Goal: Complete application form

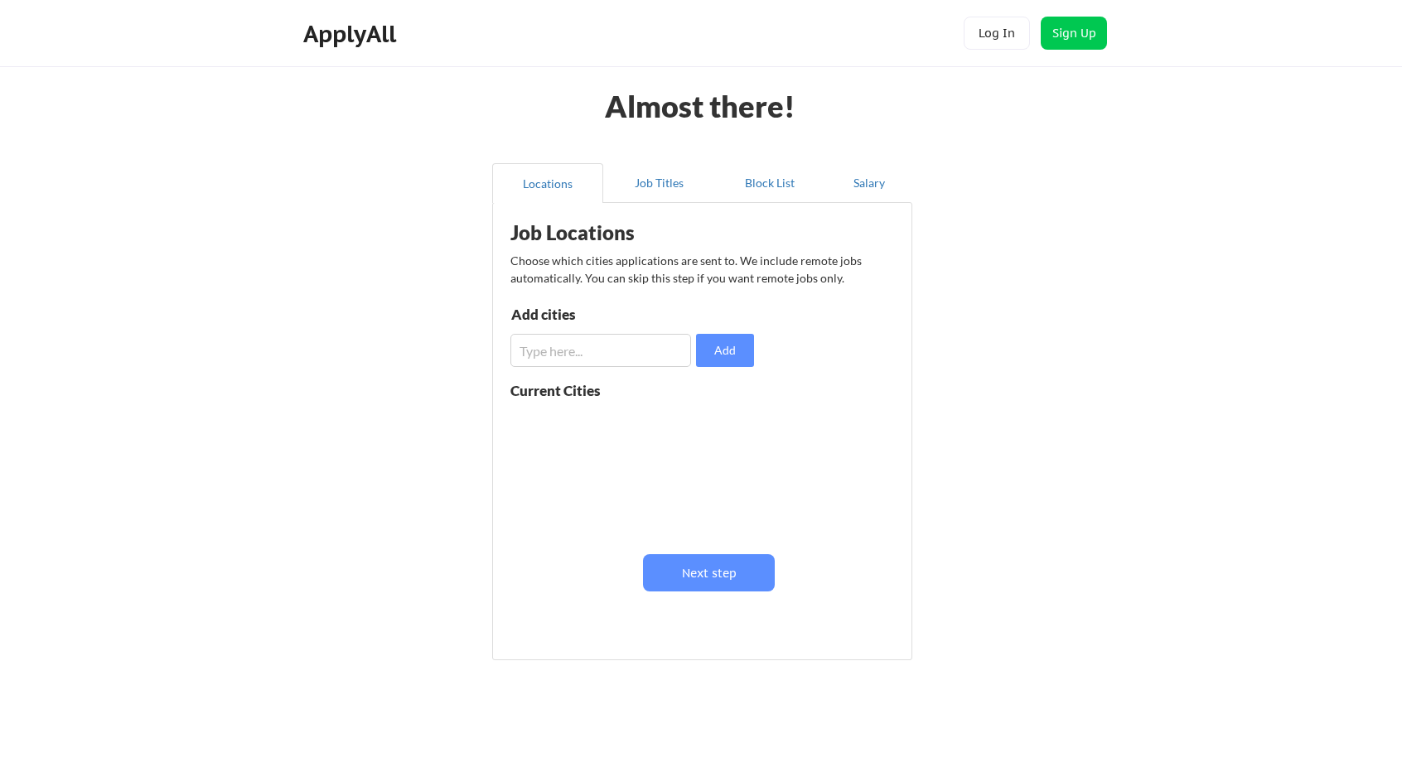
click at [1263, 103] on div "Almost there! Locations Job Titles Block List Salary Job Locations Choose which…" at bounding box center [701, 406] width 1402 height 812
click at [596, 341] on input "input" at bounding box center [600, 350] width 181 height 33
type input "[GEOGRAPHIC_DATA]"
click at [713, 353] on button "Add" at bounding box center [725, 350] width 58 height 33
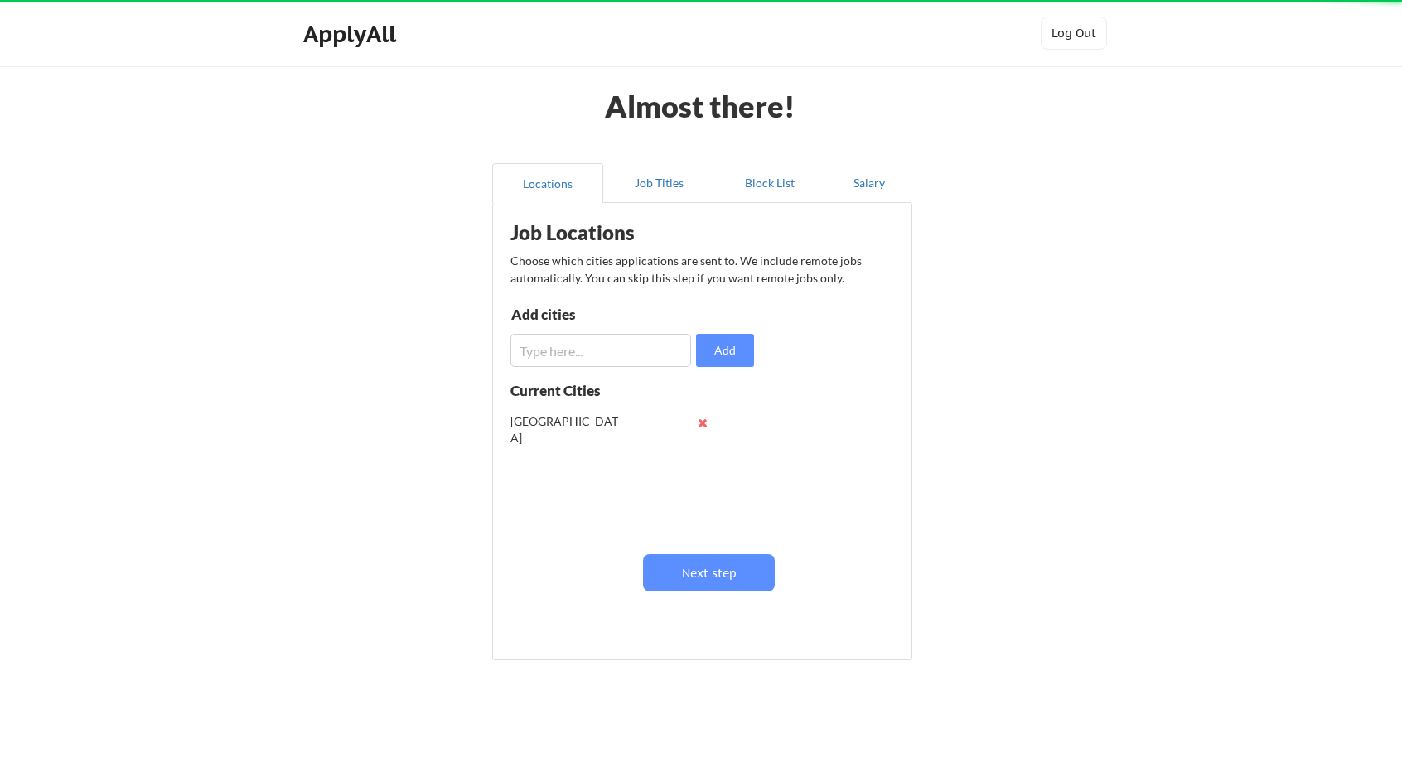
click at [587, 358] on input "input" at bounding box center [600, 350] width 181 height 33
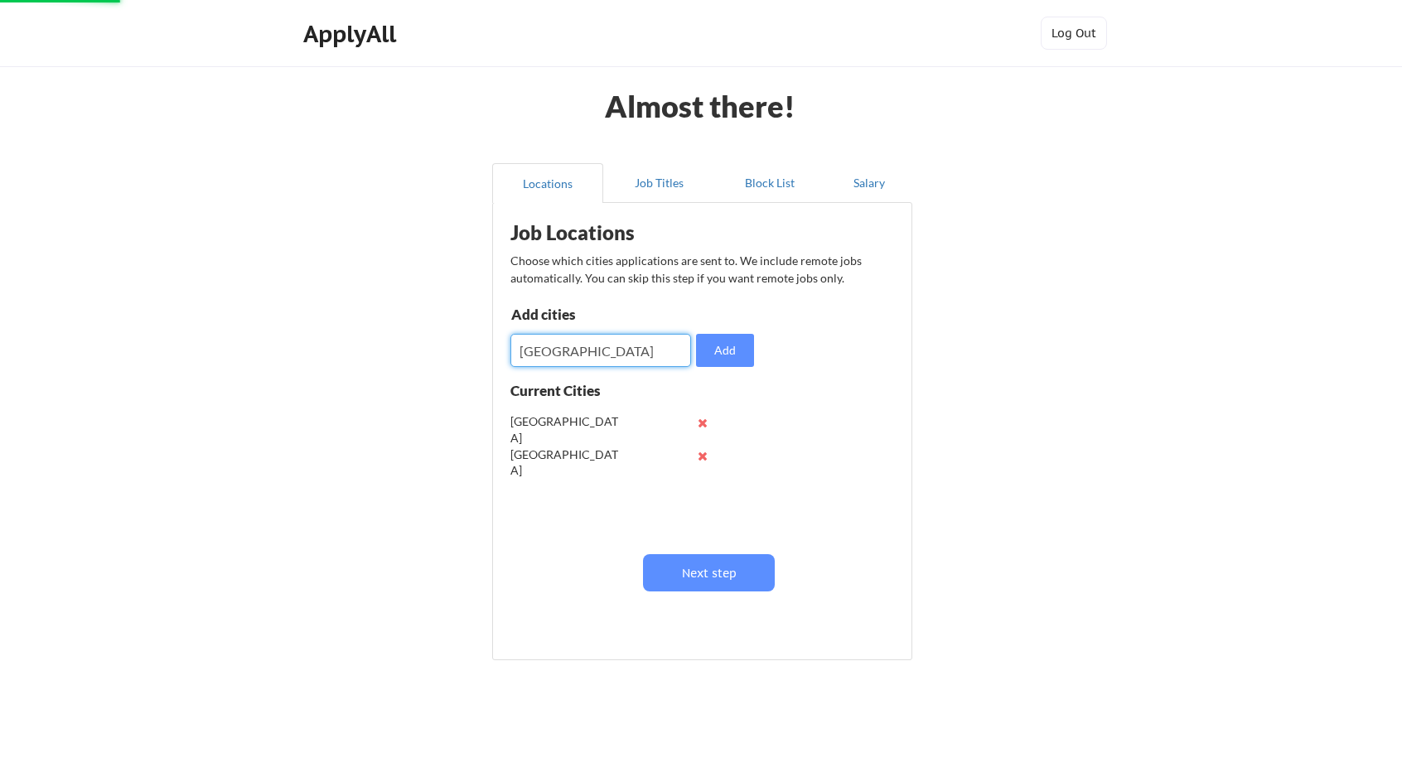
click at [627, 348] on input "input" at bounding box center [600, 350] width 181 height 33
drag, startPoint x: 615, startPoint y: 348, endPoint x: 552, endPoint y: 350, distance: 63.0
click at [552, 350] on input "input" at bounding box center [600, 350] width 181 height 33
click at [544, 350] on input "input" at bounding box center [600, 350] width 181 height 33
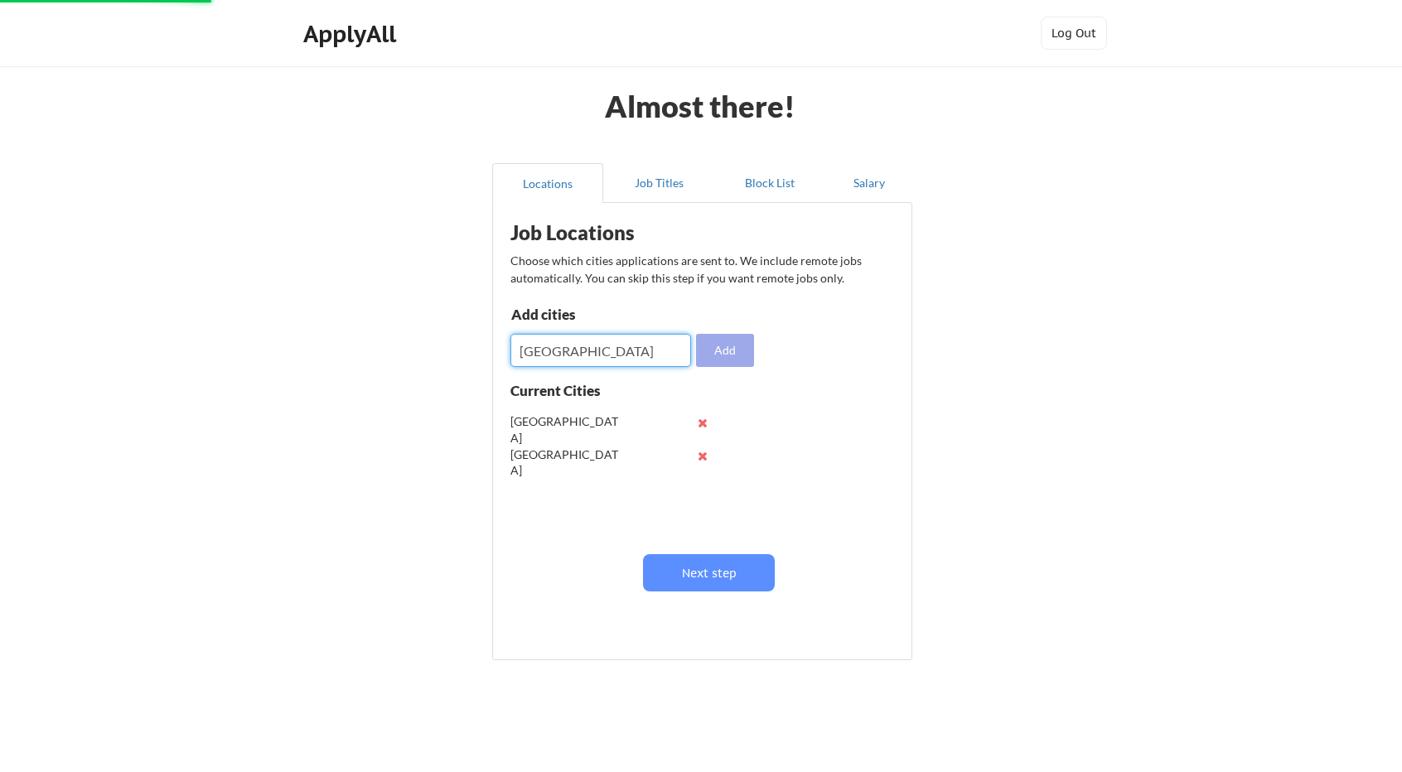
type input "[GEOGRAPHIC_DATA]"
click at [718, 362] on button "Add" at bounding box center [725, 350] width 58 height 33
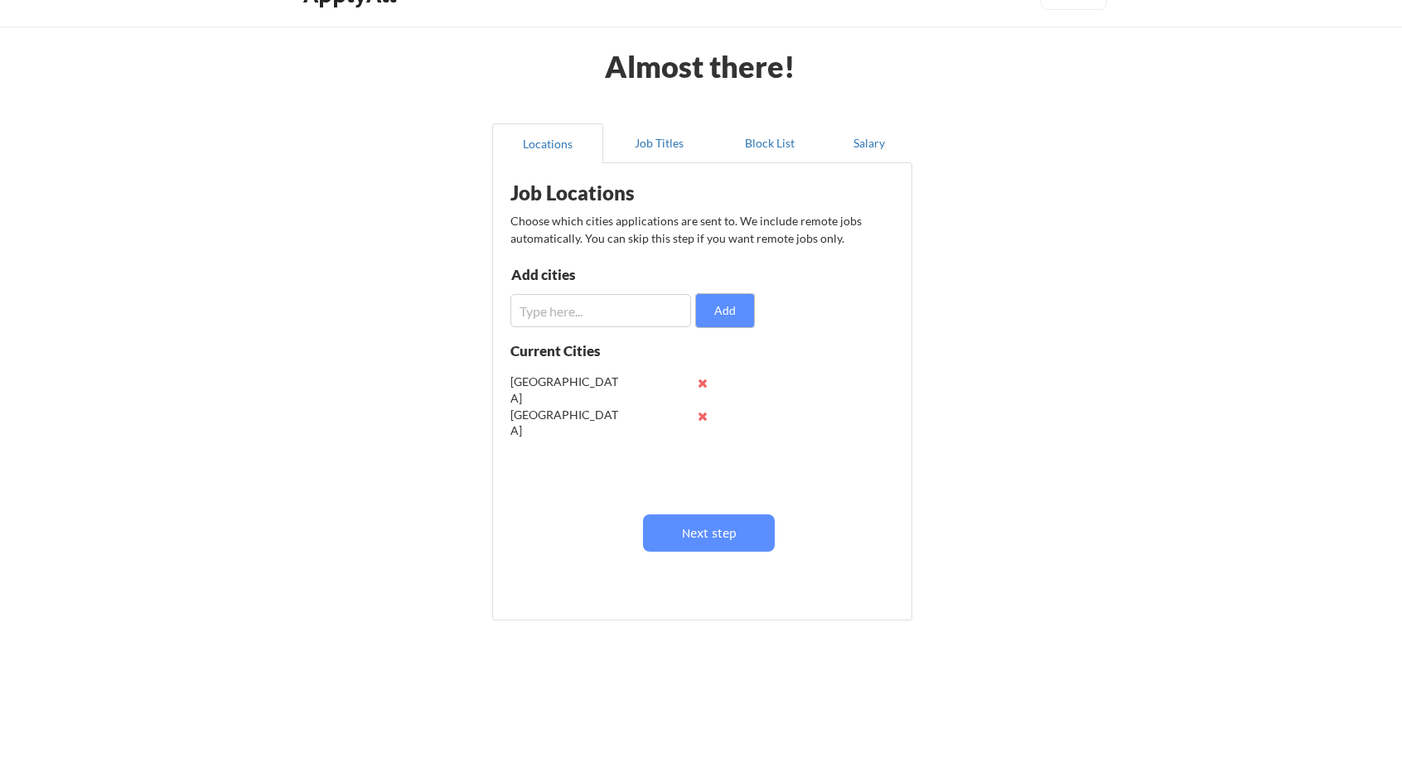
click at [583, 319] on input "input" at bounding box center [600, 310] width 181 height 33
type input "San Francisco"
click at [718, 316] on button "Add" at bounding box center [725, 310] width 58 height 33
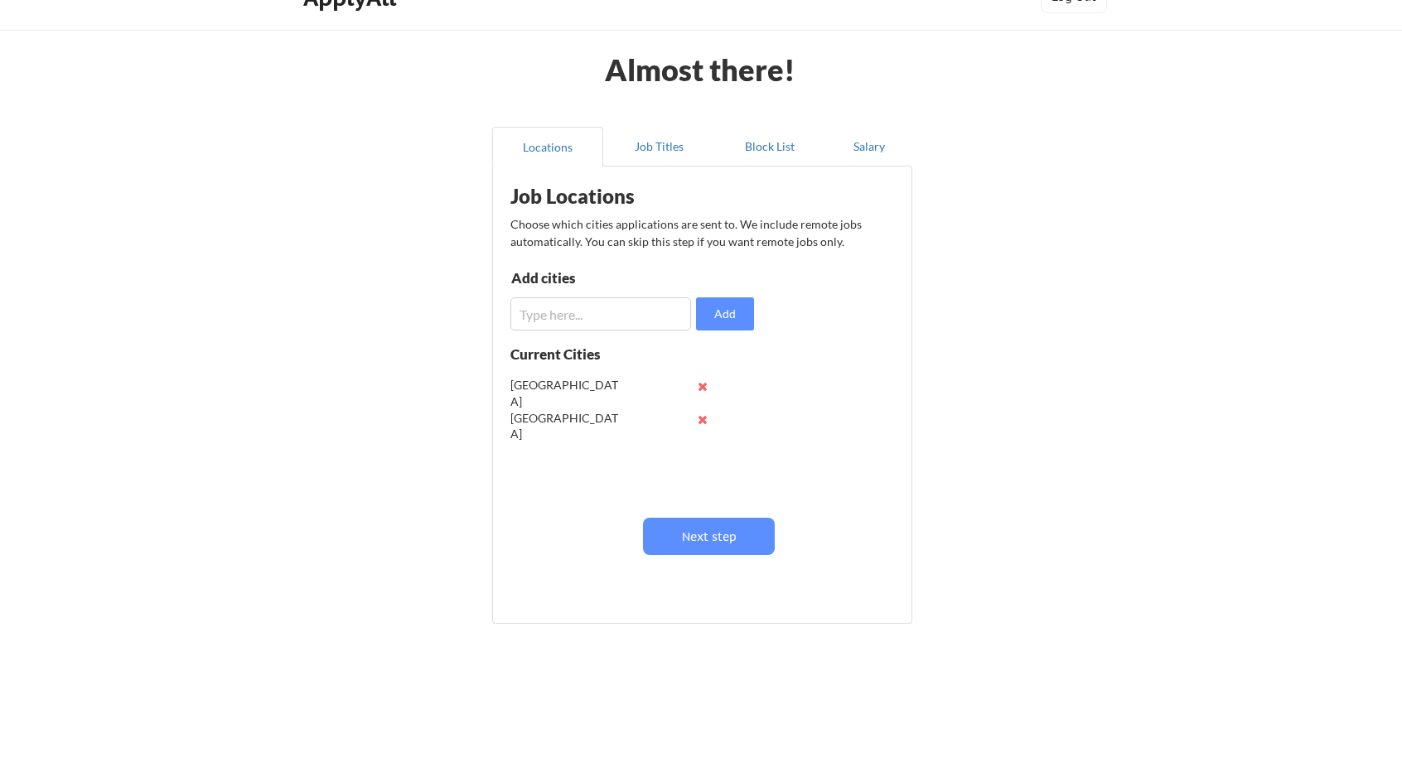
scroll to position [40, 0]
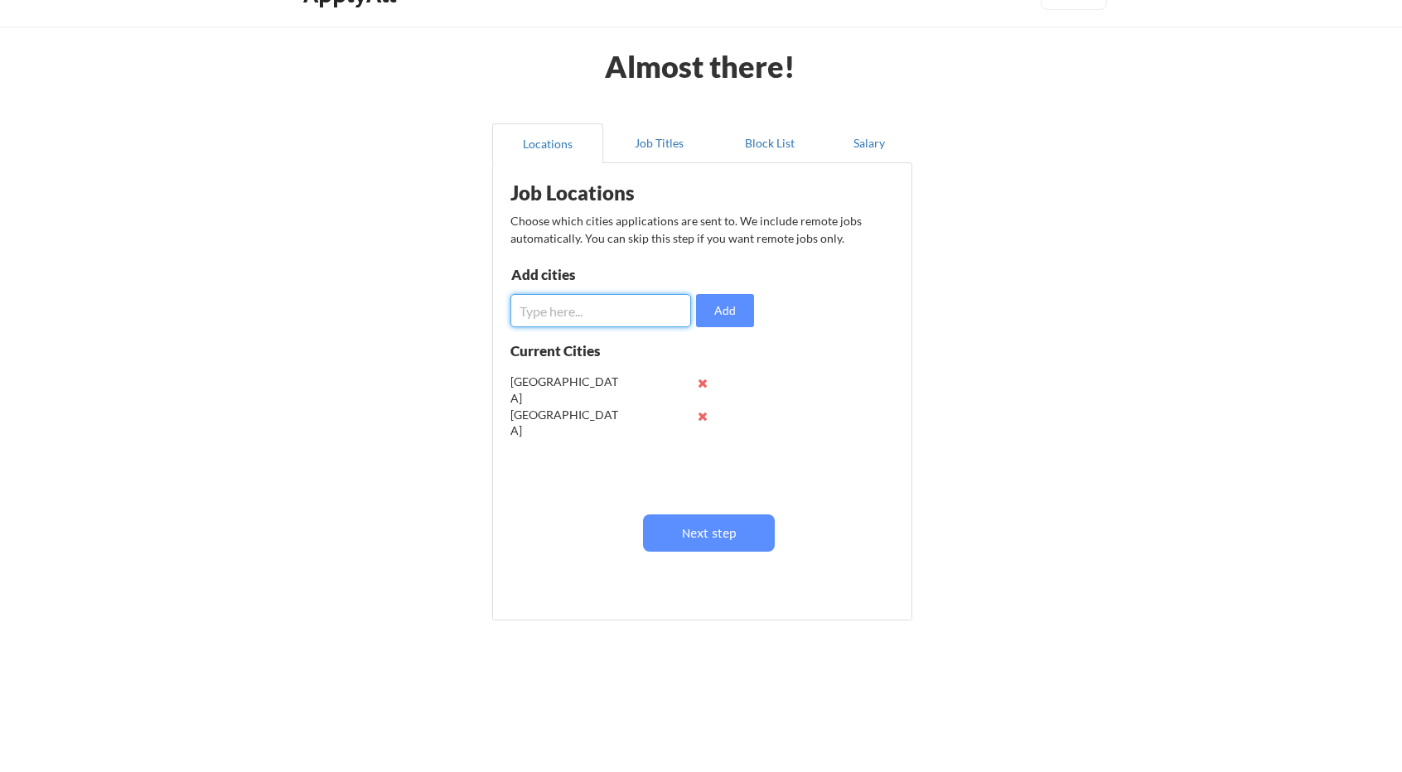
click at [597, 312] on input "input" at bounding box center [600, 310] width 181 height 33
type input "San Jose"
click at [708, 317] on button "Add" at bounding box center [725, 310] width 58 height 33
click at [597, 313] on input "input" at bounding box center [600, 310] width 181 height 33
type input "Naperville"
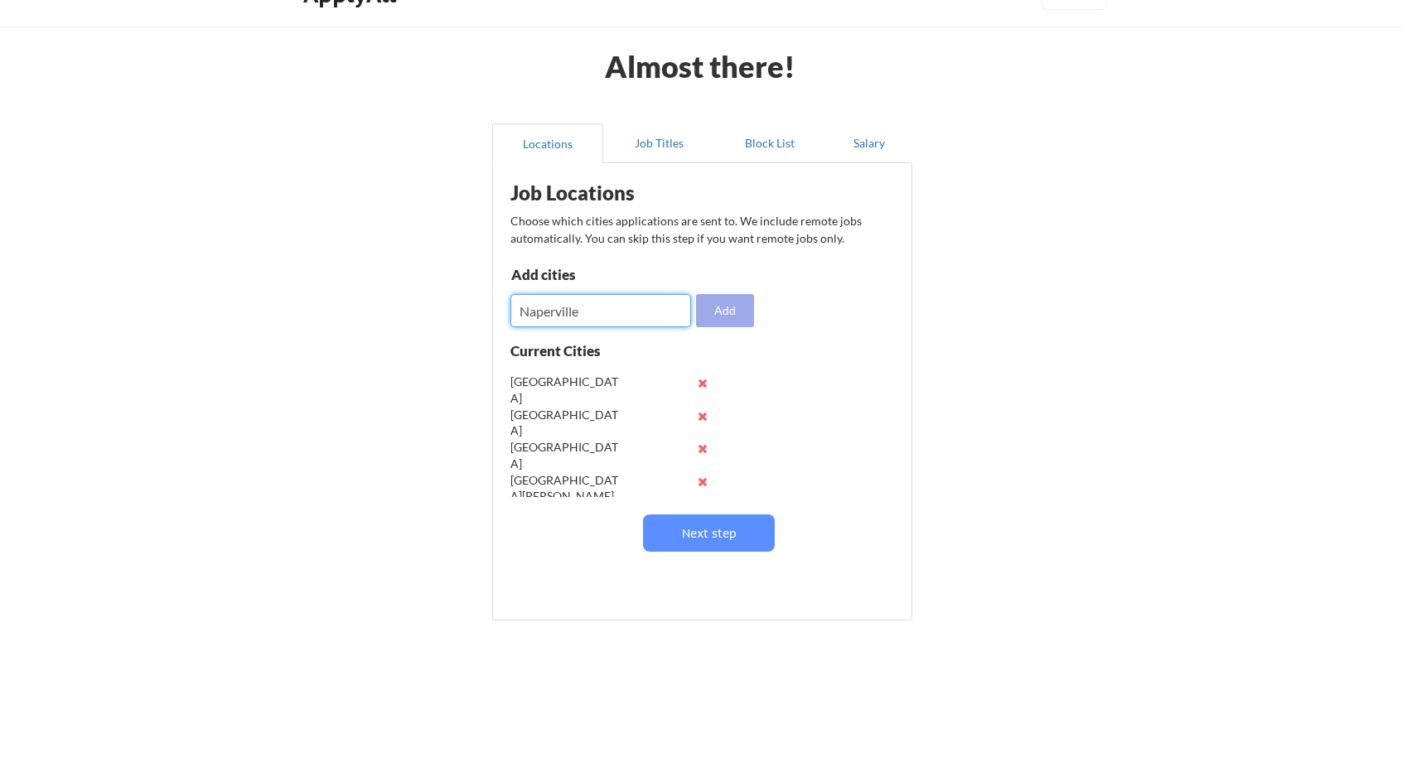
click at [734, 322] on button "Add" at bounding box center [725, 310] width 58 height 33
click at [618, 307] on input "input" at bounding box center [600, 310] width 181 height 33
type input "Sunnyvale"
click at [711, 308] on button "Add" at bounding box center [725, 310] width 58 height 33
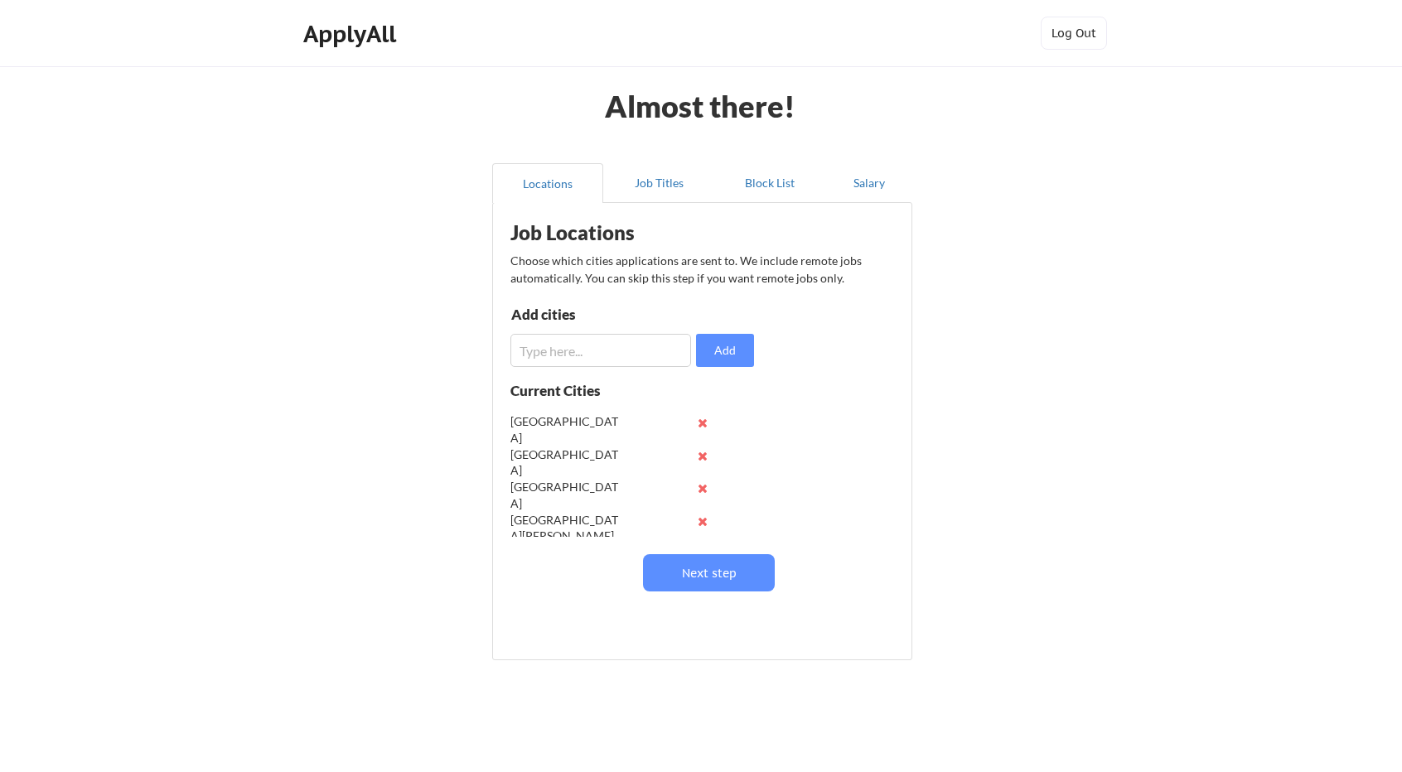
click at [593, 354] on input "input" at bounding box center [600, 350] width 181 height 33
type input "Sunnyvale"
click at [741, 347] on button "Add" at bounding box center [725, 350] width 58 height 33
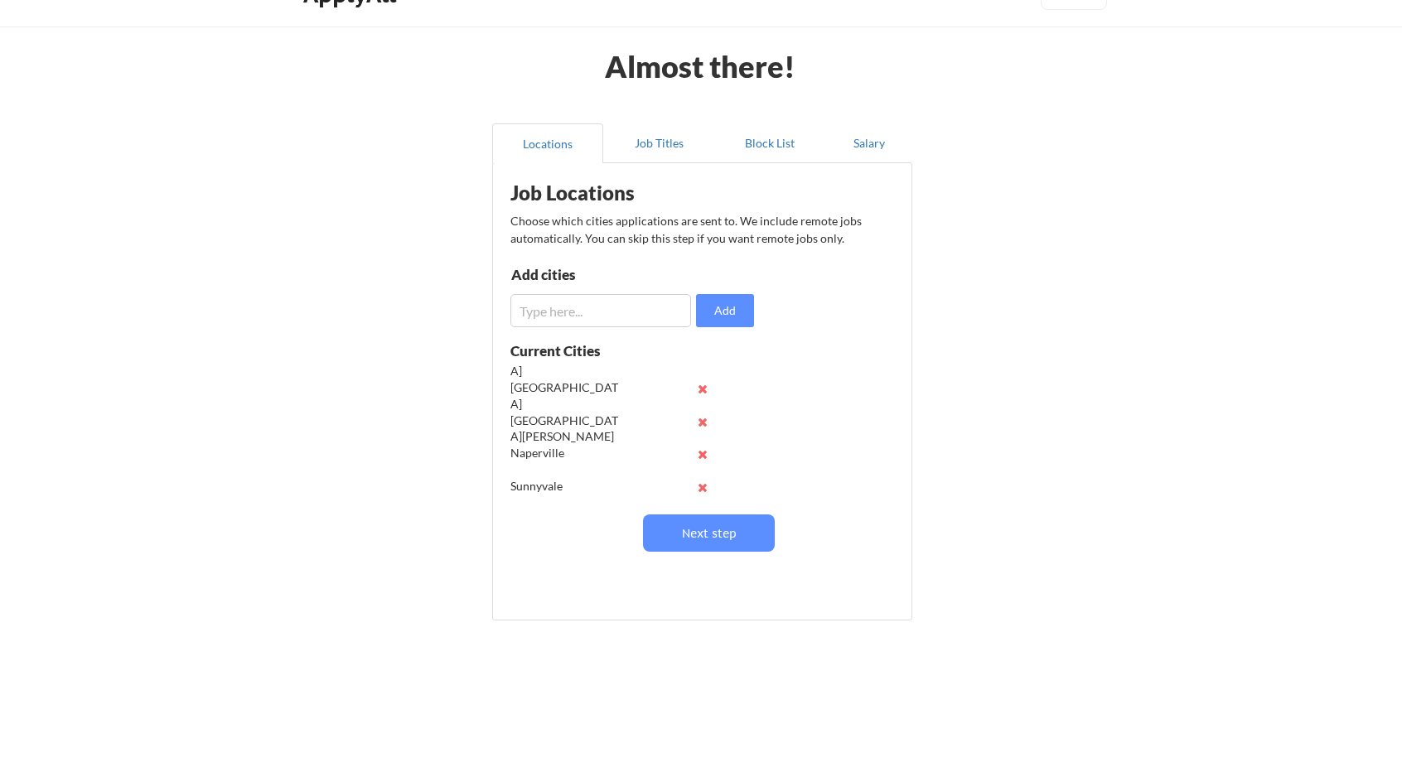
scroll to position [65, 0]
click at [599, 304] on input "input" at bounding box center [600, 310] width 181 height 33
type input "Palo Alto"
click at [727, 302] on button "Add" at bounding box center [725, 310] width 58 height 33
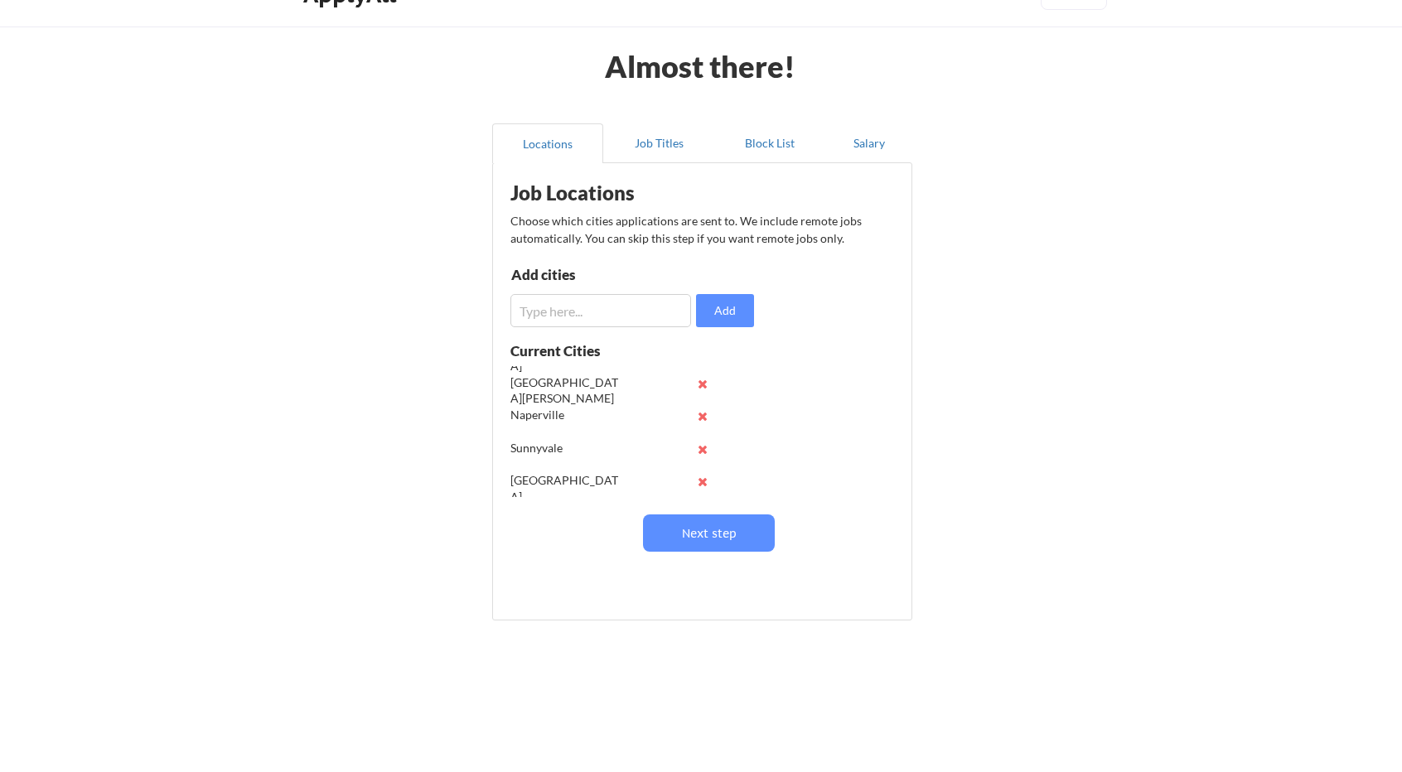
click at [621, 324] on input "input" at bounding box center [600, 310] width 181 height 33
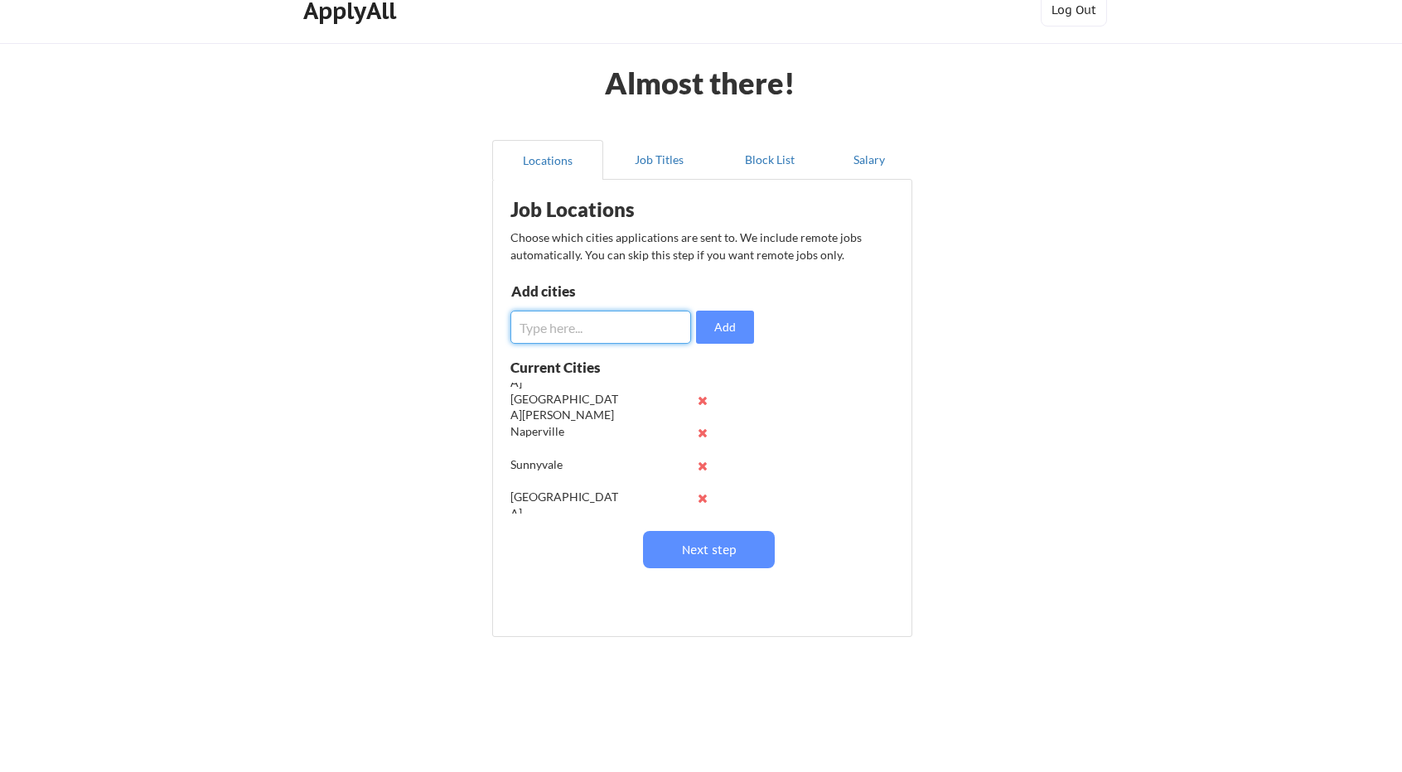
scroll to position [0, 0]
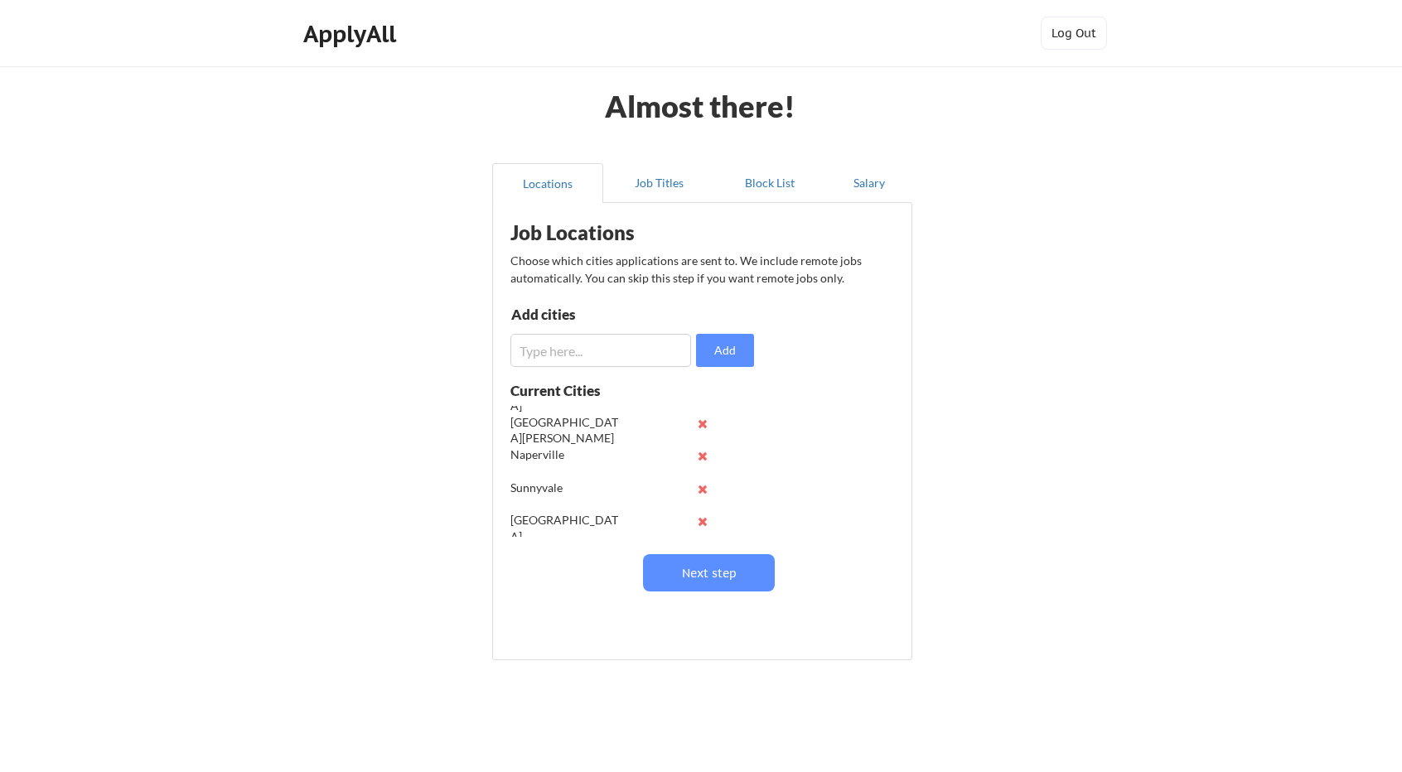
click at [584, 317] on div "Add cities" at bounding box center [597, 314] width 172 height 14
click at [583, 349] on input "input" at bounding box center [600, 350] width 181 height 33
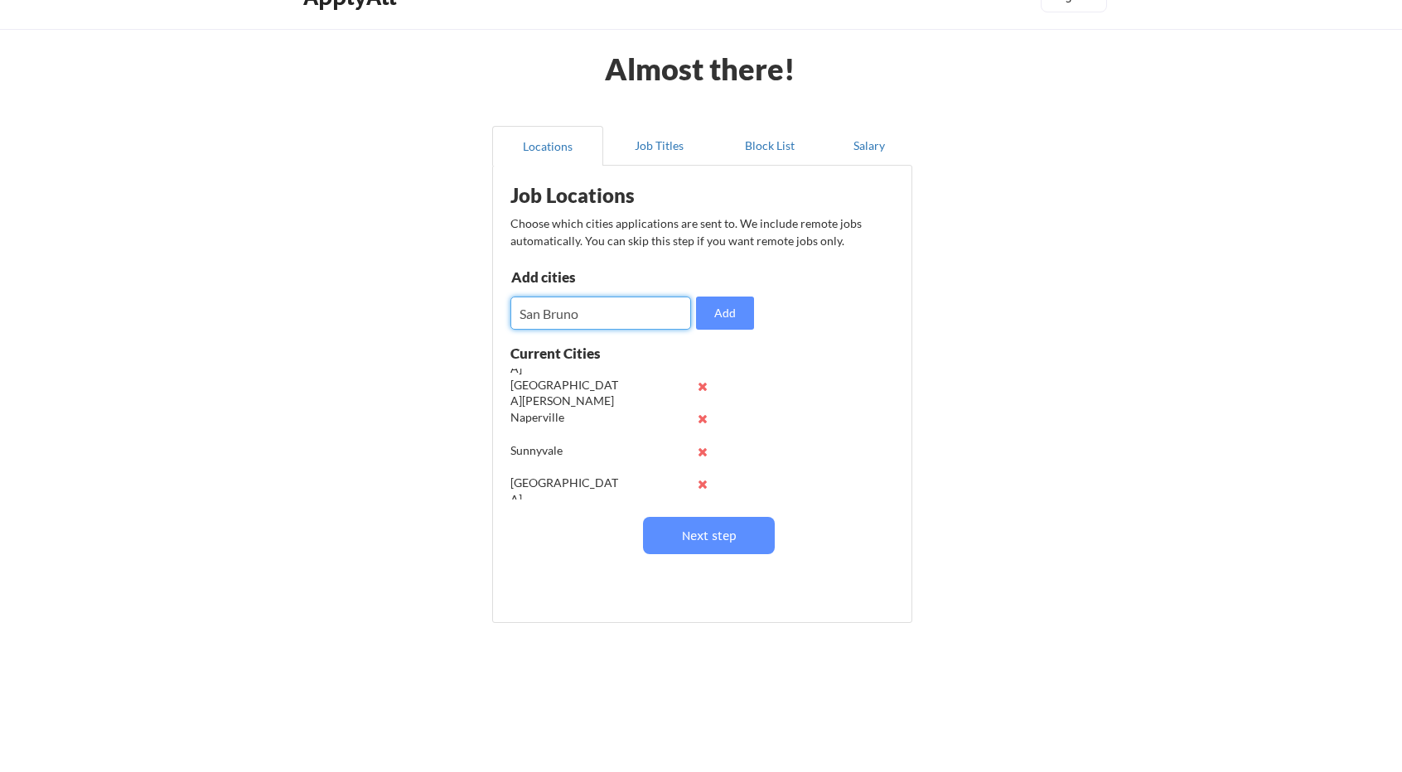
scroll to position [40, 0]
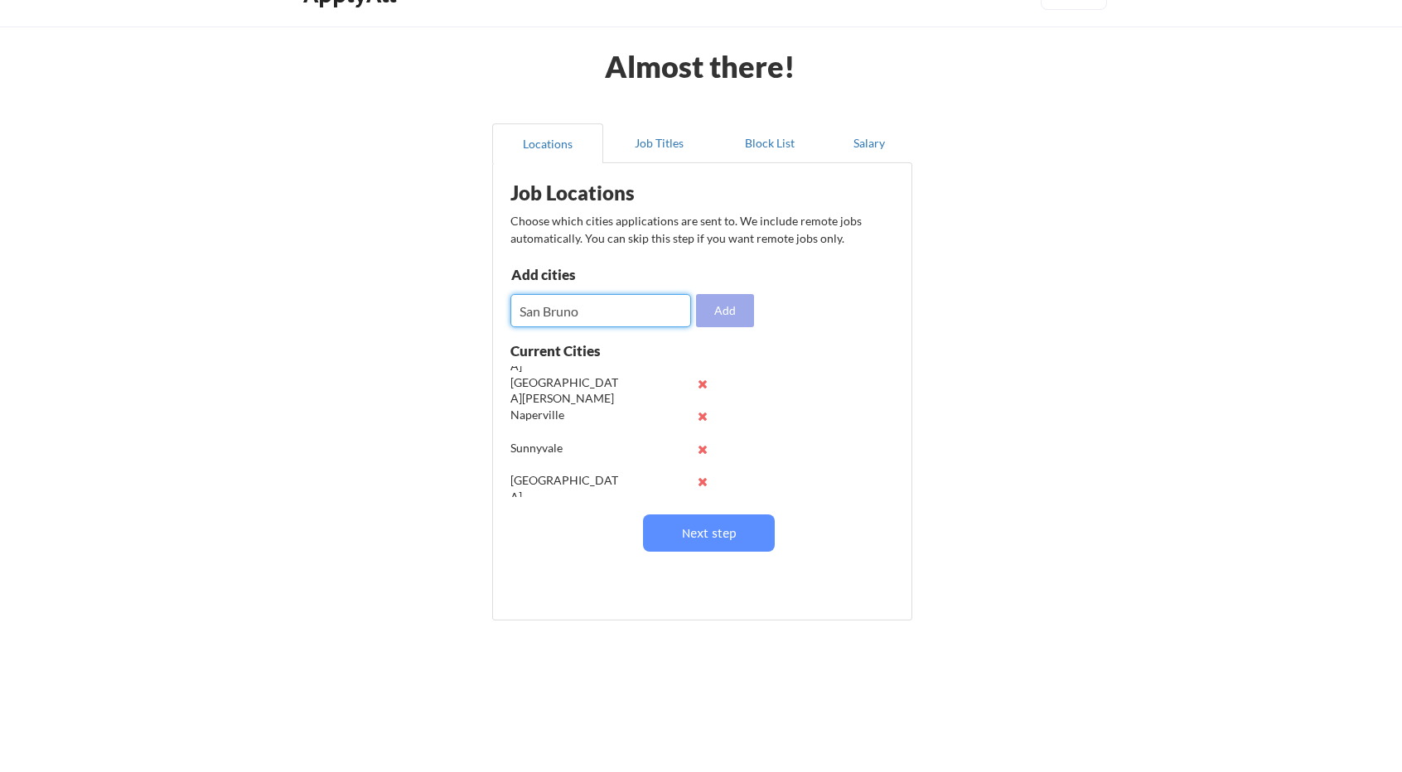
type input "San Bruno"
click at [722, 321] on button "Add" at bounding box center [725, 310] width 58 height 33
click at [583, 311] on input "input" at bounding box center [600, 310] width 181 height 33
type input "Plano"
click at [755, 321] on div "Add cities Add" at bounding box center [634, 298] width 249 height 60
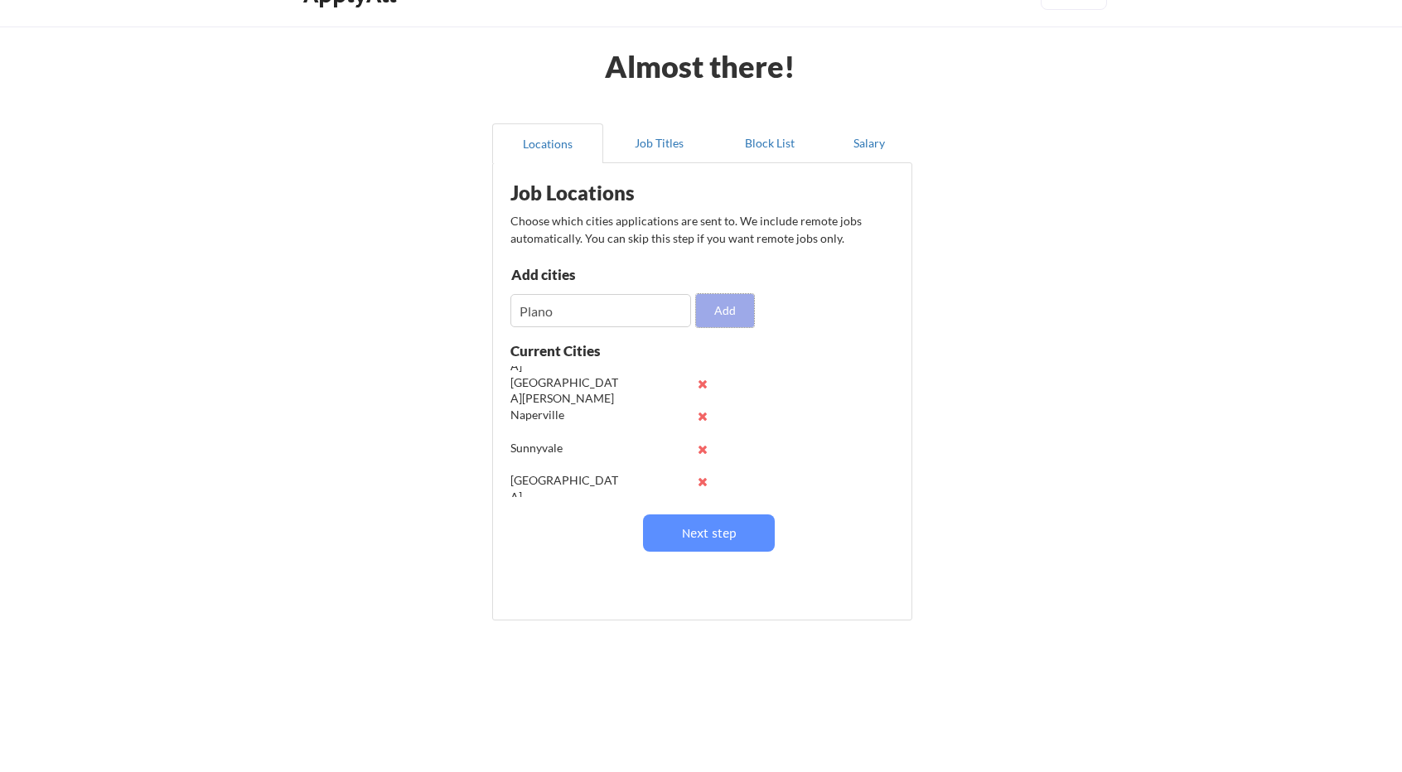
click at [734, 315] on button "Add" at bounding box center [725, 310] width 58 height 33
click at [565, 303] on input "input" at bounding box center [600, 310] width 181 height 33
type input "Fort Worth"
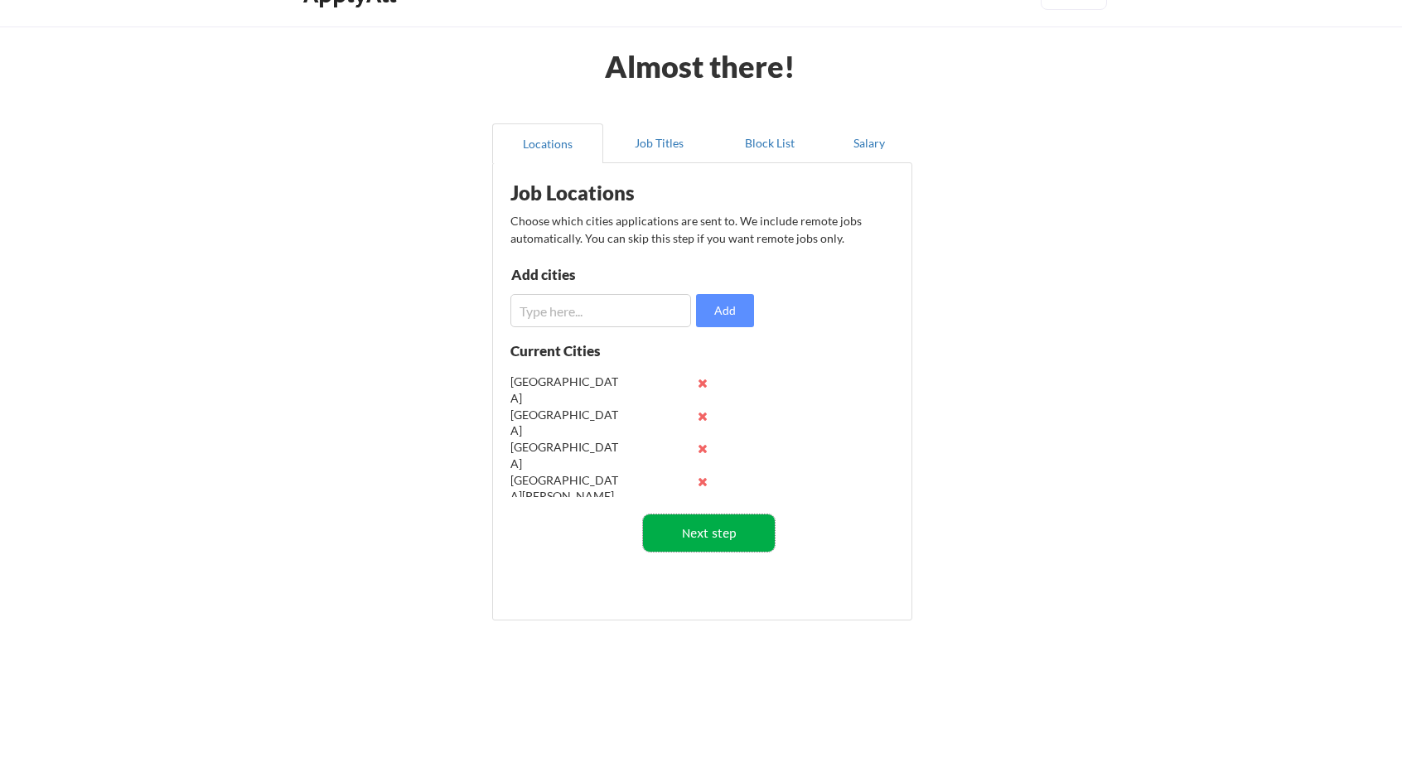
click at [685, 538] on button "Next step" at bounding box center [709, 533] width 132 height 37
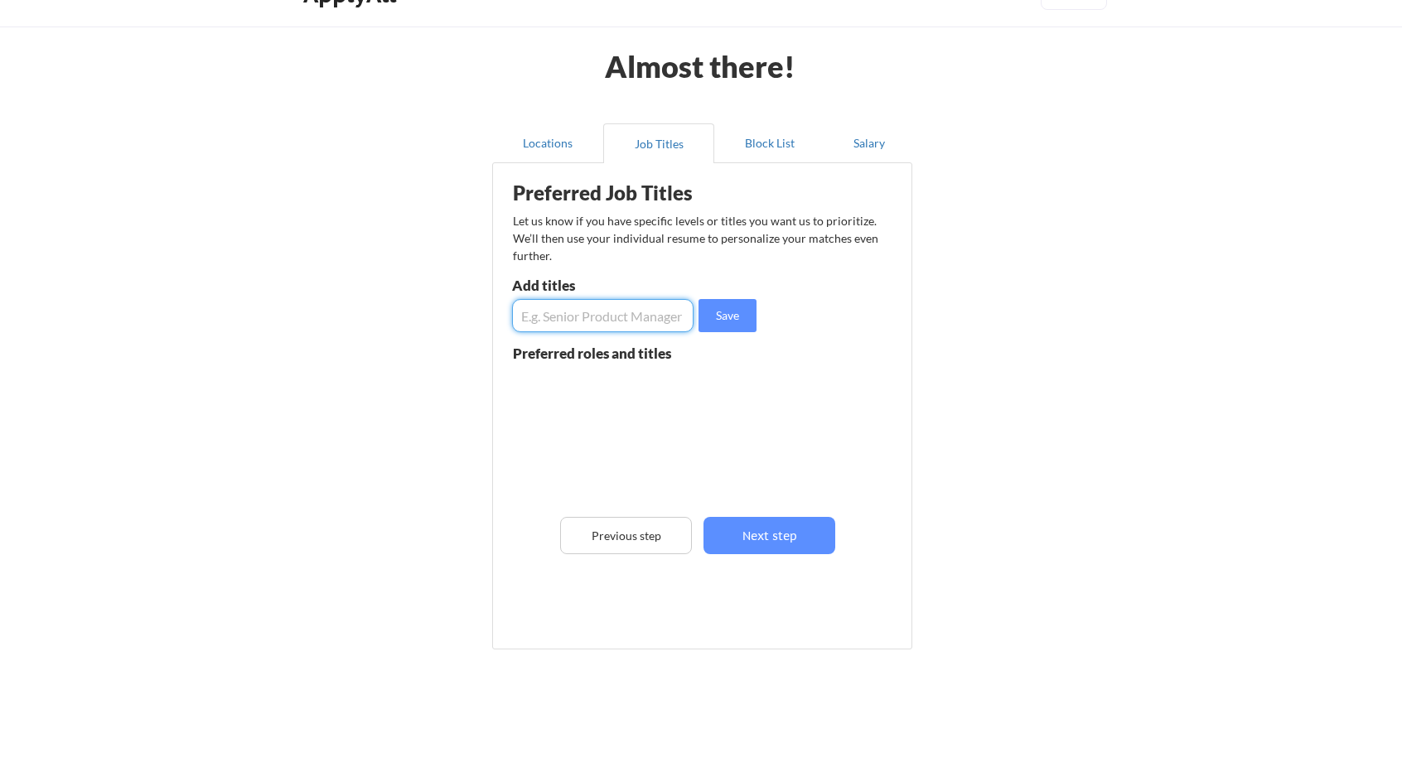
click at [625, 326] on input "input" at bounding box center [602, 315] width 181 height 33
type input "Data scientist"
click at [729, 319] on button "Save" at bounding box center [727, 315] width 58 height 33
click at [626, 326] on input "input" at bounding box center [602, 315] width 181 height 33
type input "Senior data analyst"
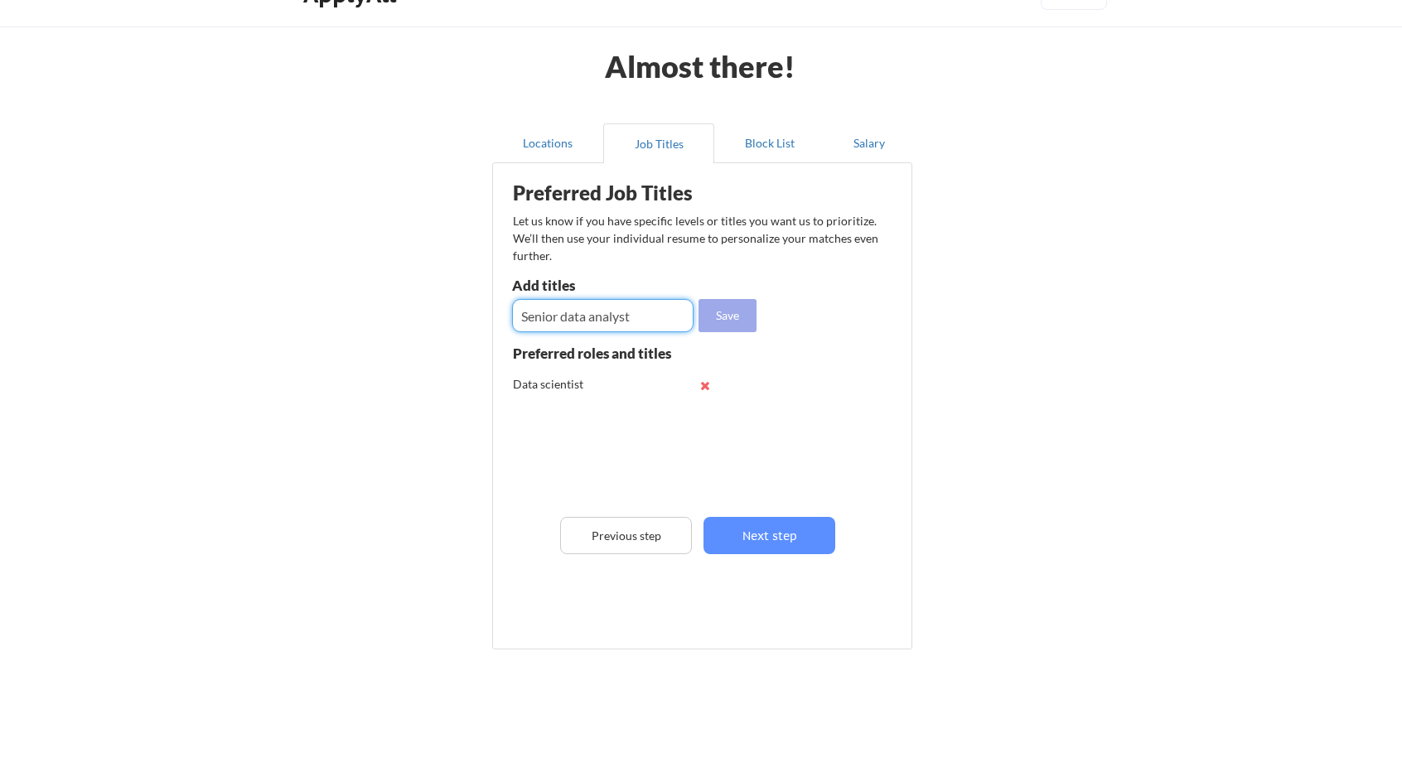
click at [715, 319] on button "Save" at bounding box center [727, 315] width 58 height 33
click at [605, 319] on input "input" at bounding box center [602, 315] width 181 height 33
click at [727, 319] on button "Save" at bounding box center [727, 315] width 58 height 33
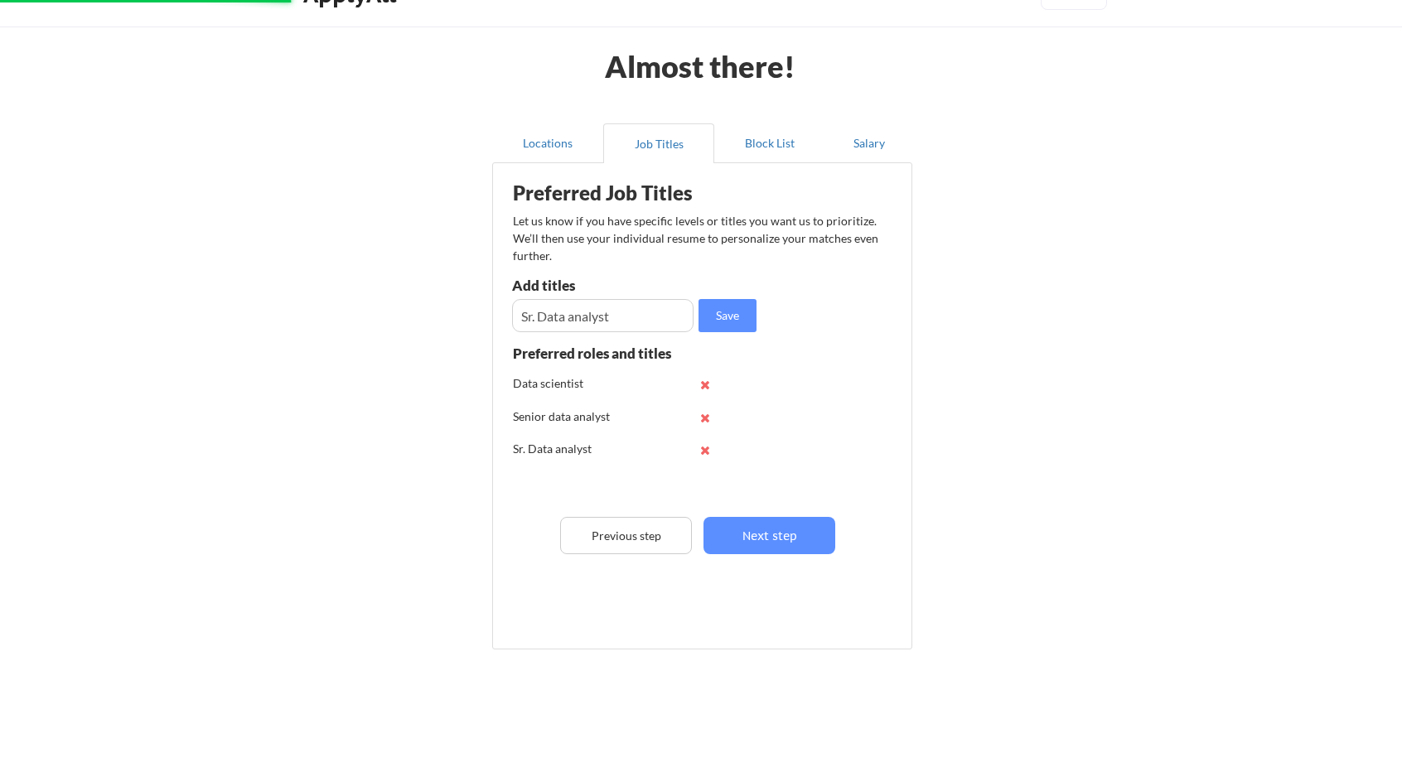
click at [624, 322] on input "input" at bounding box center [602, 315] width 181 height 33
drag, startPoint x: 525, startPoint y: 322, endPoint x: 456, endPoint y: 322, distance: 69.6
click at [456, 322] on div "Almost there! Locations Job Titles Block List Salary Preferred Job Titles Let u…" at bounding box center [701, 380] width 1402 height 841
type input "s"
click at [738, 312] on button "Save" at bounding box center [727, 315] width 58 height 33
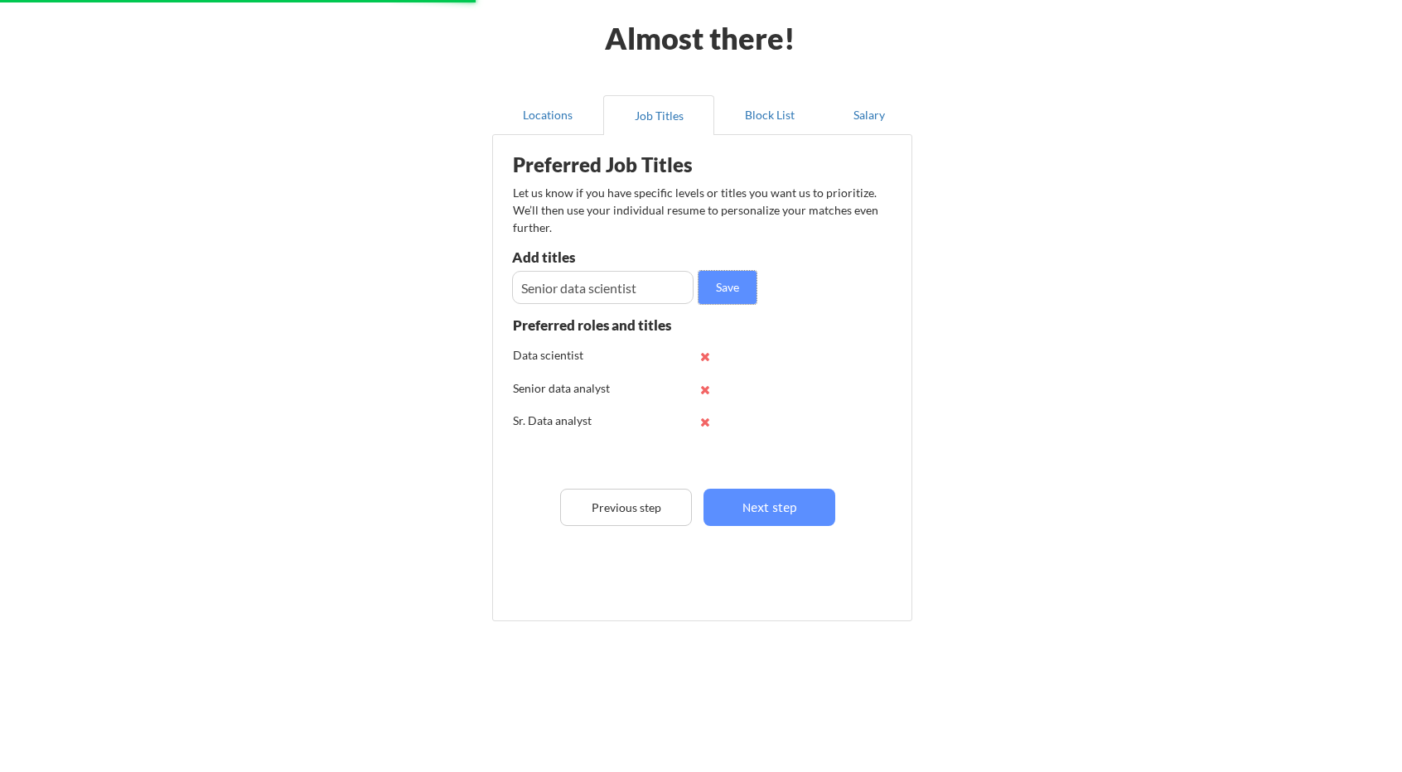
scroll to position [69, 0]
drag, startPoint x: 663, startPoint y: 289, endPoint x: 420, endPoint y: 288, distance: 242.8
click at [421, 288] on div "Almost there! Locations Job Titles Block List Salary Preferred Job Titles Let u…" at bounding box center [701, 351] width 1402 height 841
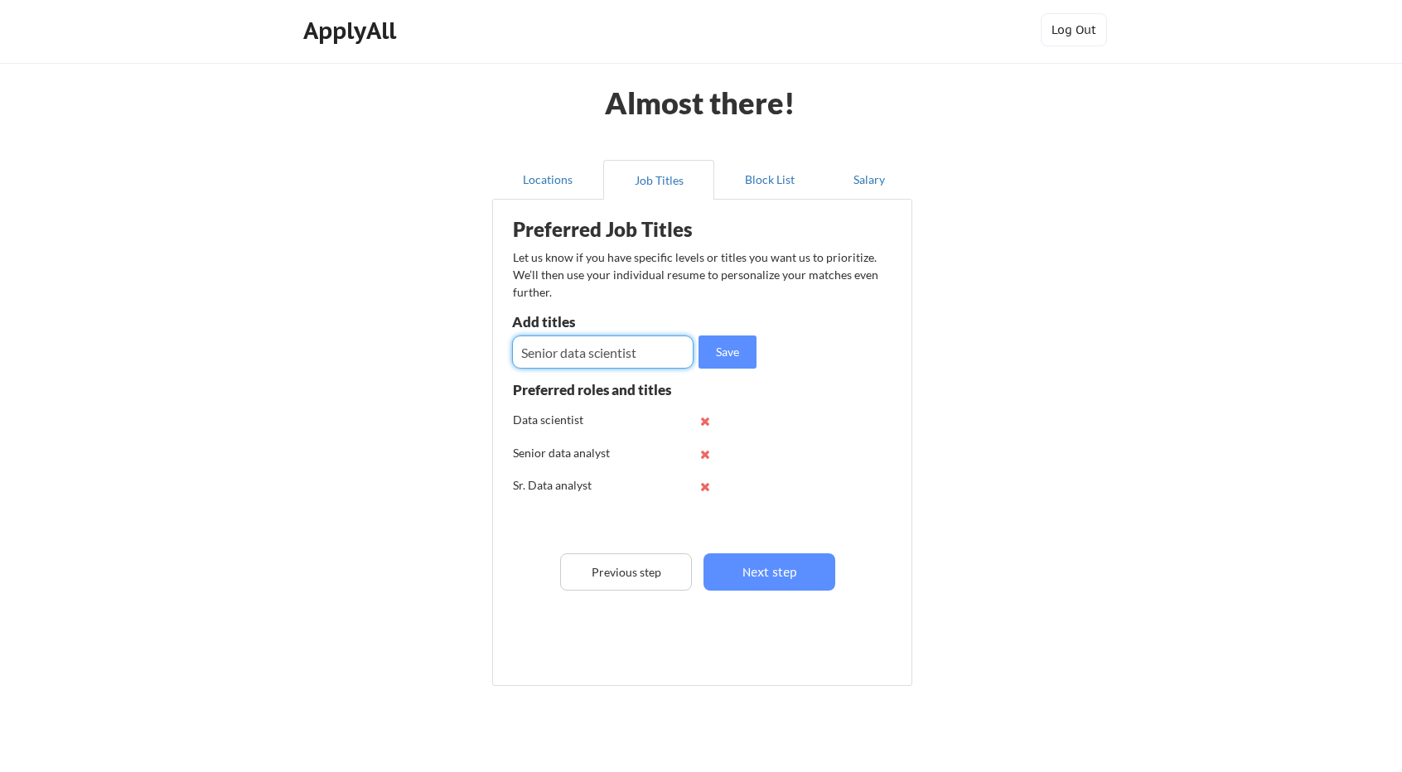
scroll to position [0, 0]
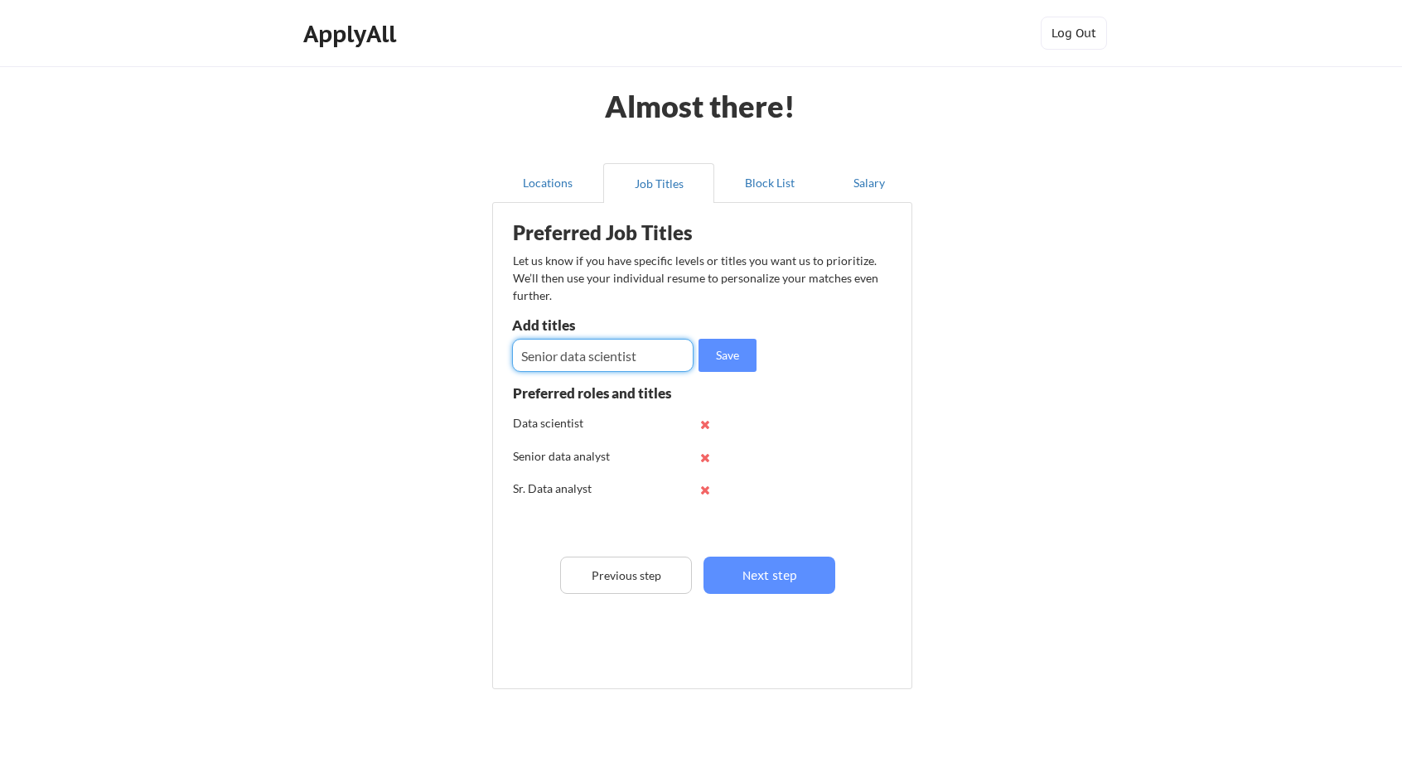
click at [653, 357] on input "input" at bounding box center [602, 355] width 181 height 33
drag, startPoint x: 561, startPoint y: 357, endPoint x: 529, endPoint y: 359, distance: 31.5
click at [529, 359] on input "input" at bounding box center [602, 355] width 181 height 33
click at [543, 359] on input "input" at bounding box center [602, 355] width 181 height 33
type input "Sr. Data scientist"
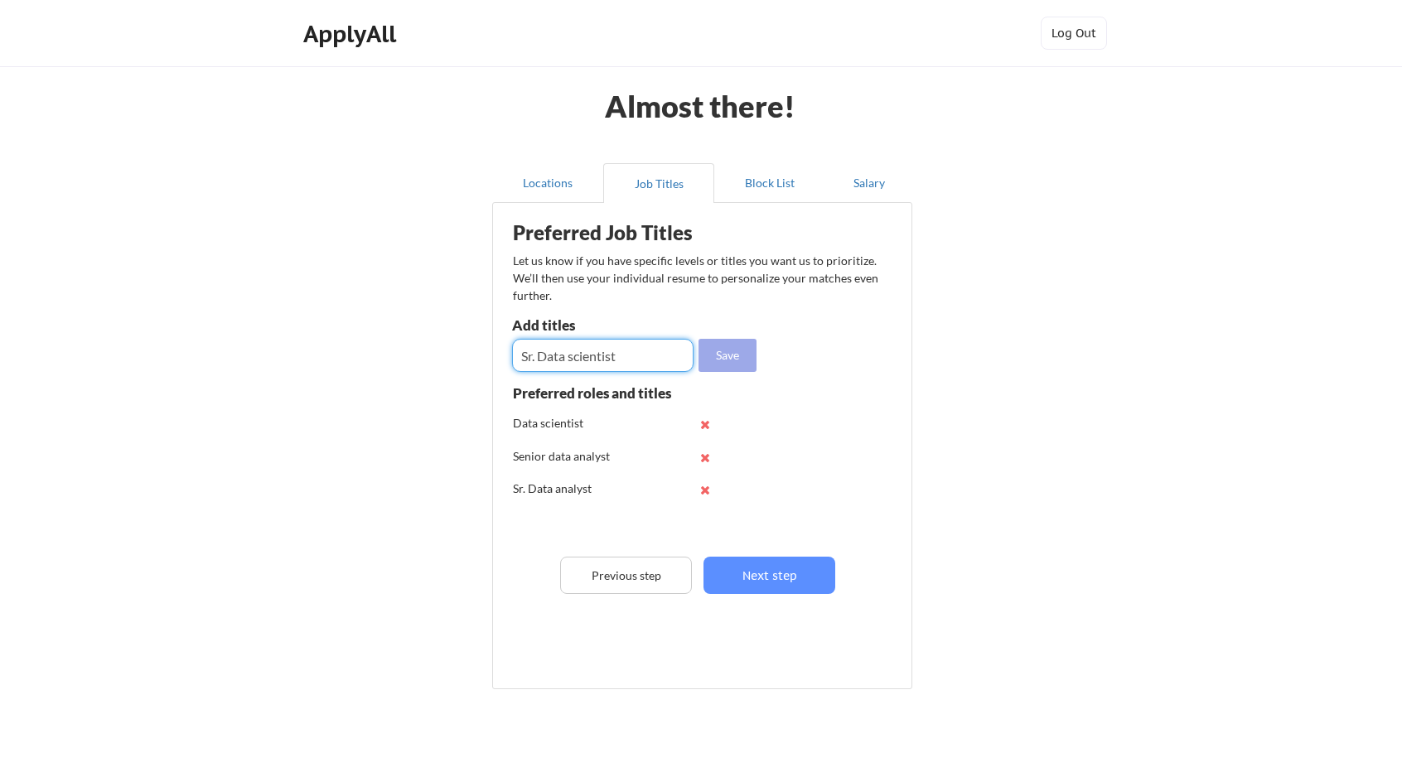
click at [725, 367] on button "Save" at bounding box center [727, 355] width 58 height 33
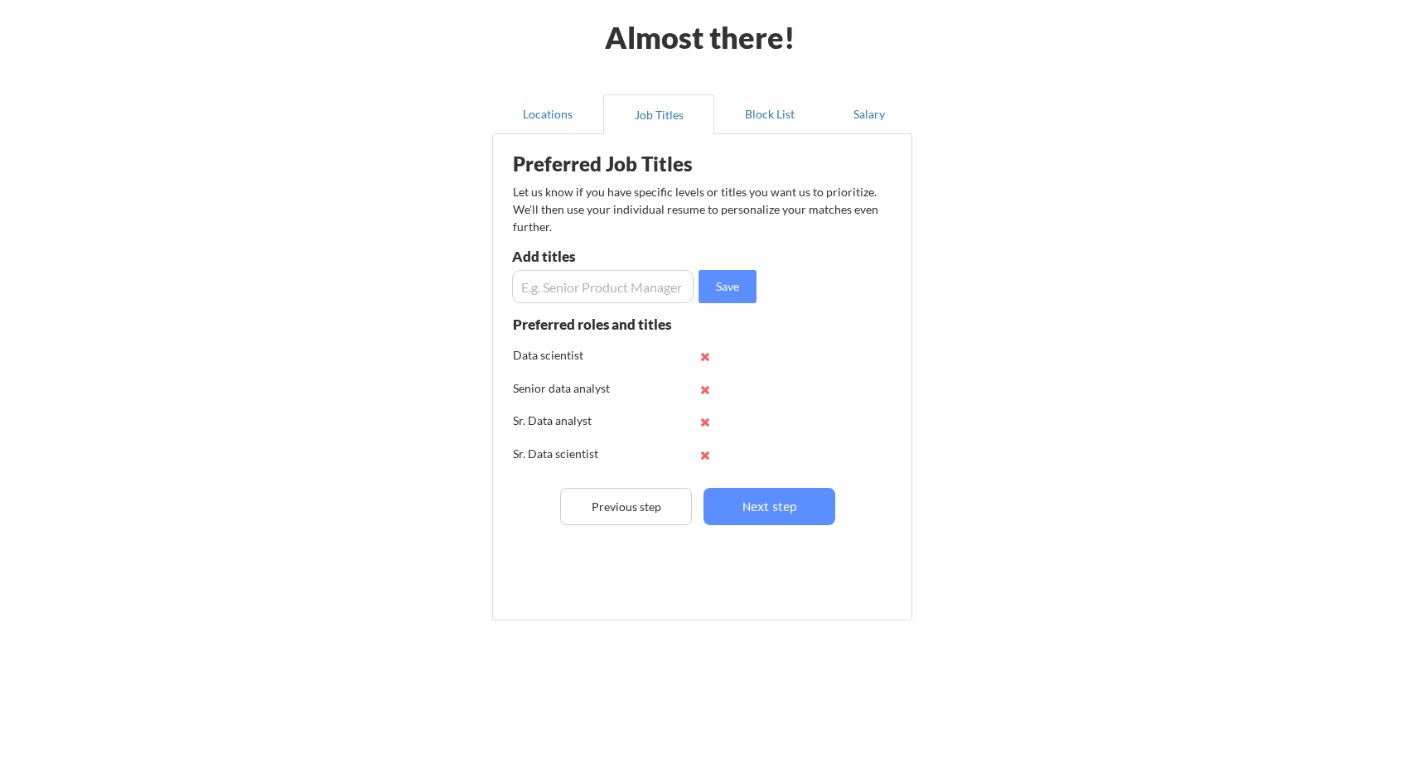
click at [611, 281] on input "input" at bounding box center [602, 286] width 181 height 33
paste input "Senior data scientist"
type input "Senior data scientist"
click at [708, 288] on button "Save" at bounding box center [727, 286] width 58 height 33
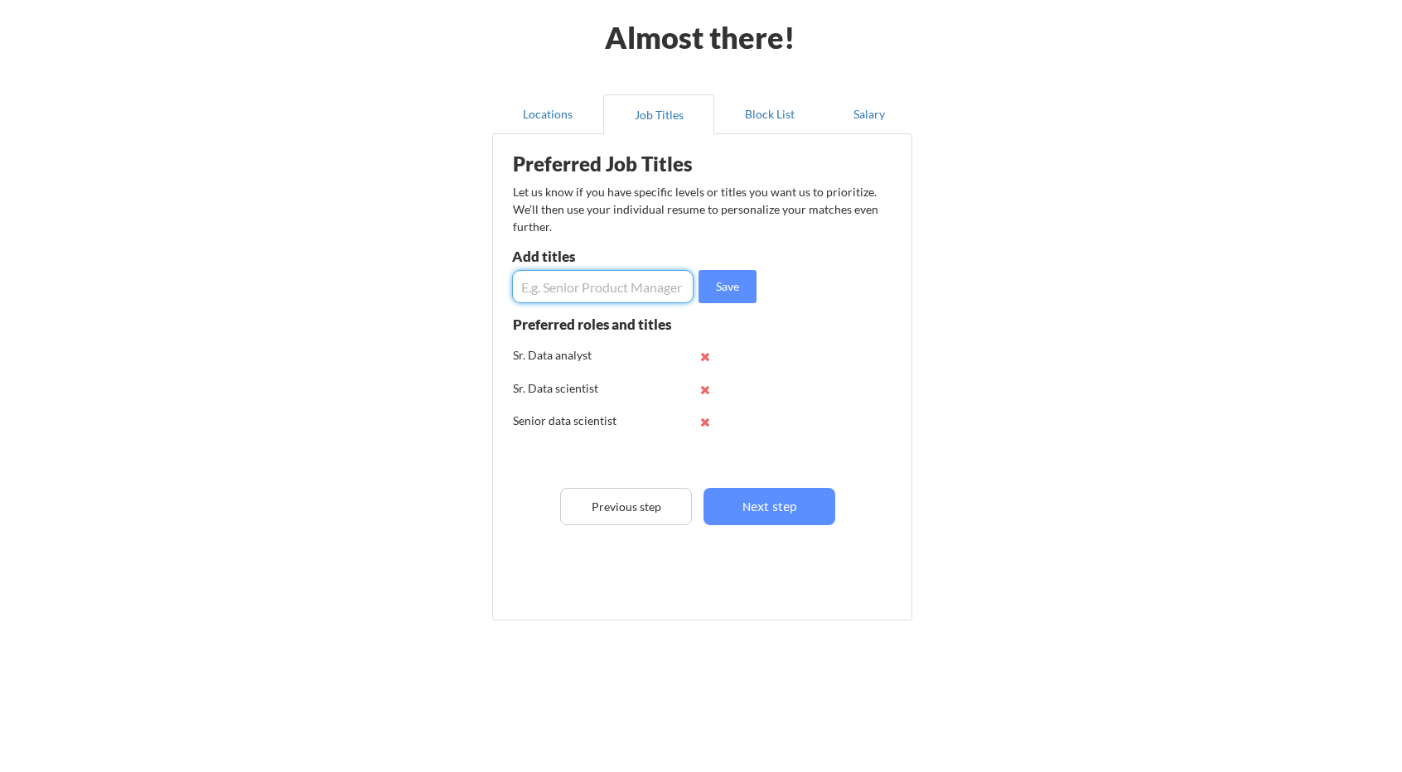
click at [628, 284] on input "input" at bounding box center [602, 286] width 181 height 33
type input "Decision scientist"
click at [719, 293] on button "Save" at bounding box center [727, 286] width 58 height 33
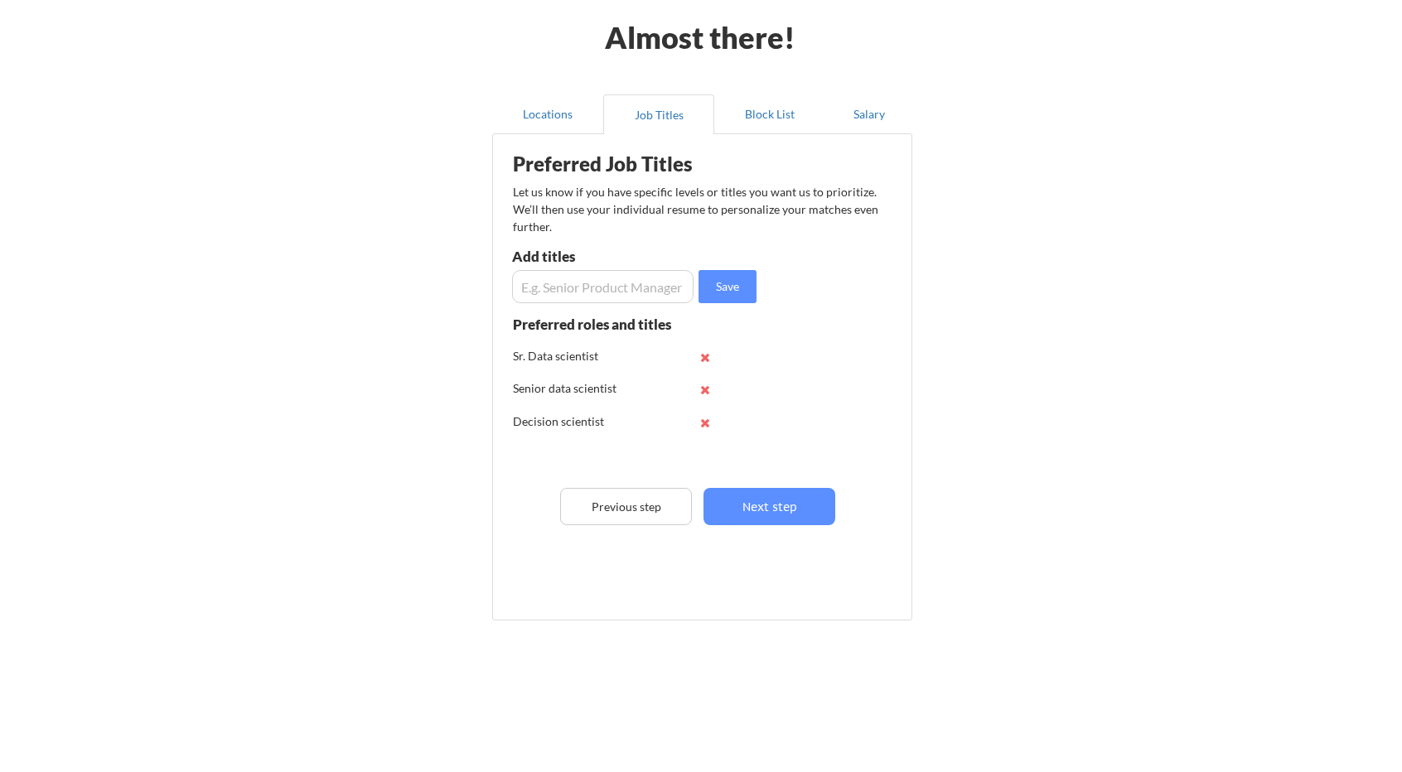
click at [616, 292] on input "input" at bounding box center [602, 286] width 181 height 33
type input "Senior decision scientist"
click at [709, 283] on button "Save" at bounding box center [727, 286] width 58 height 33
click at [608, 303] on div "Preferred Job Titles Let us know if you have specific levels or titles you want…" at bounding box center [705, 374] width 409 height 462
click at [607, 288] on input "input" at bounding box center [602, 286] width 181 height 33
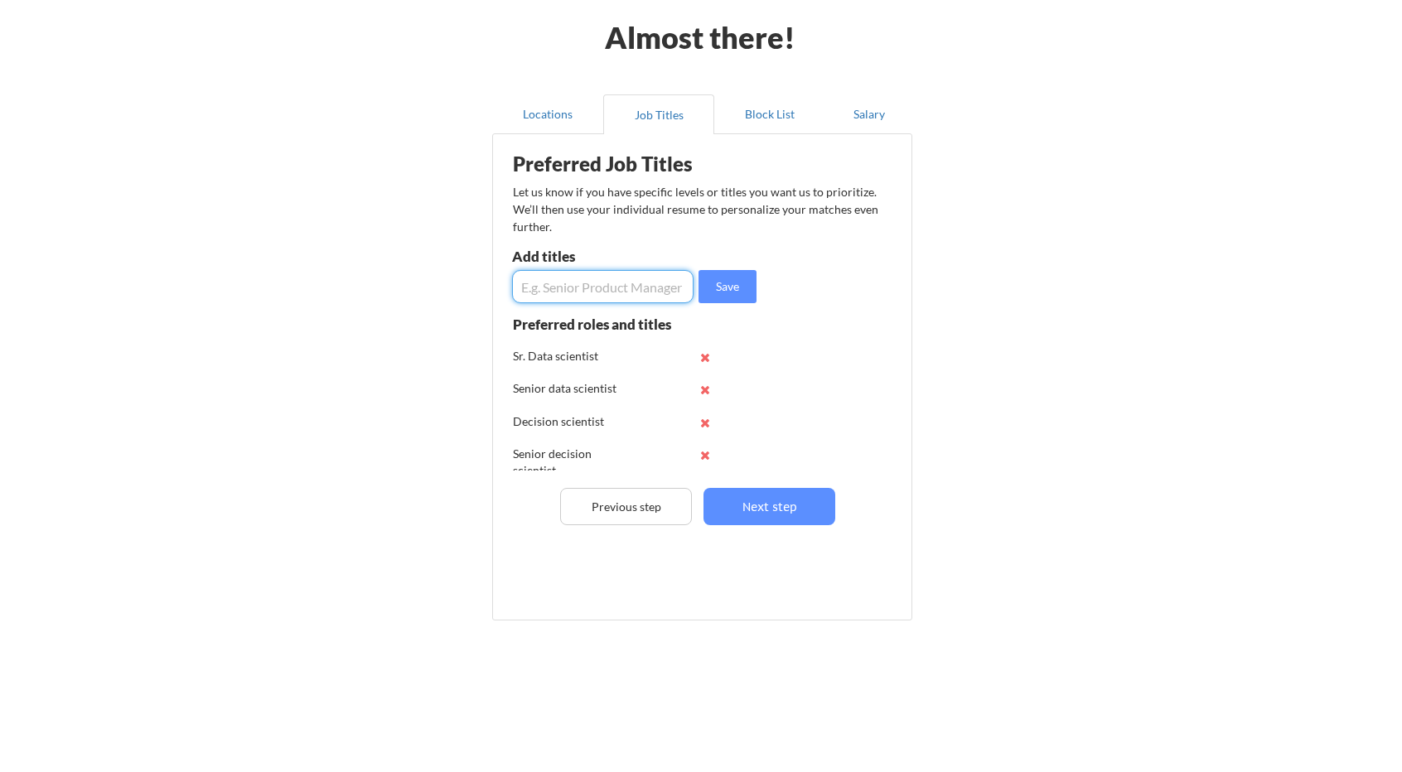
click at [603, 284] on input "input" at bounding box center [602, 286] width 181 height 33
type input "Sr. Decision scientist"
click at [714, 284] on button "Save" at bounding box center [727, 286] width 58 height 33
click at [613, 284] on input "input" at bounding box center [602, 286] width 181 height 33
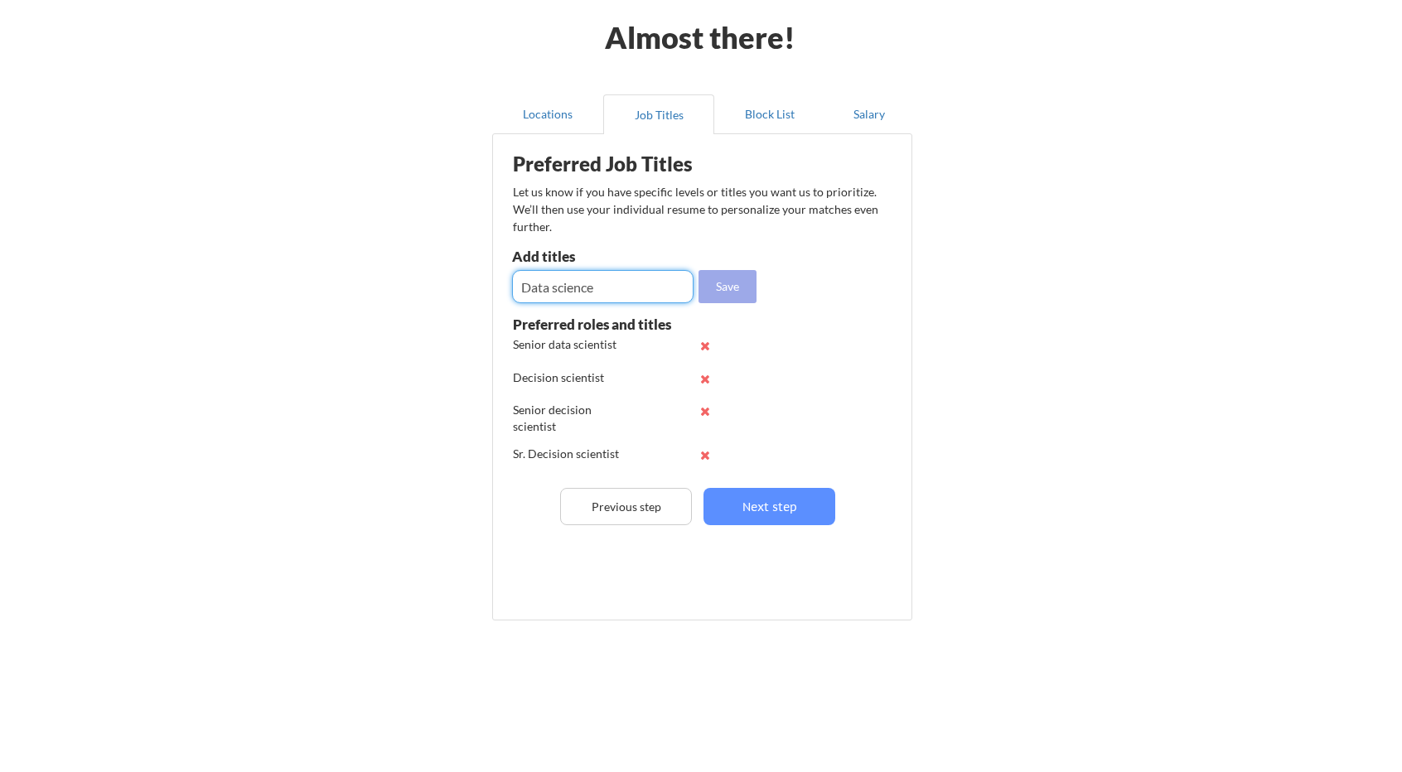
type input "Data science"
click at [732, 296] on button "Save" at bounding box center [727, 286] width 58 height 33
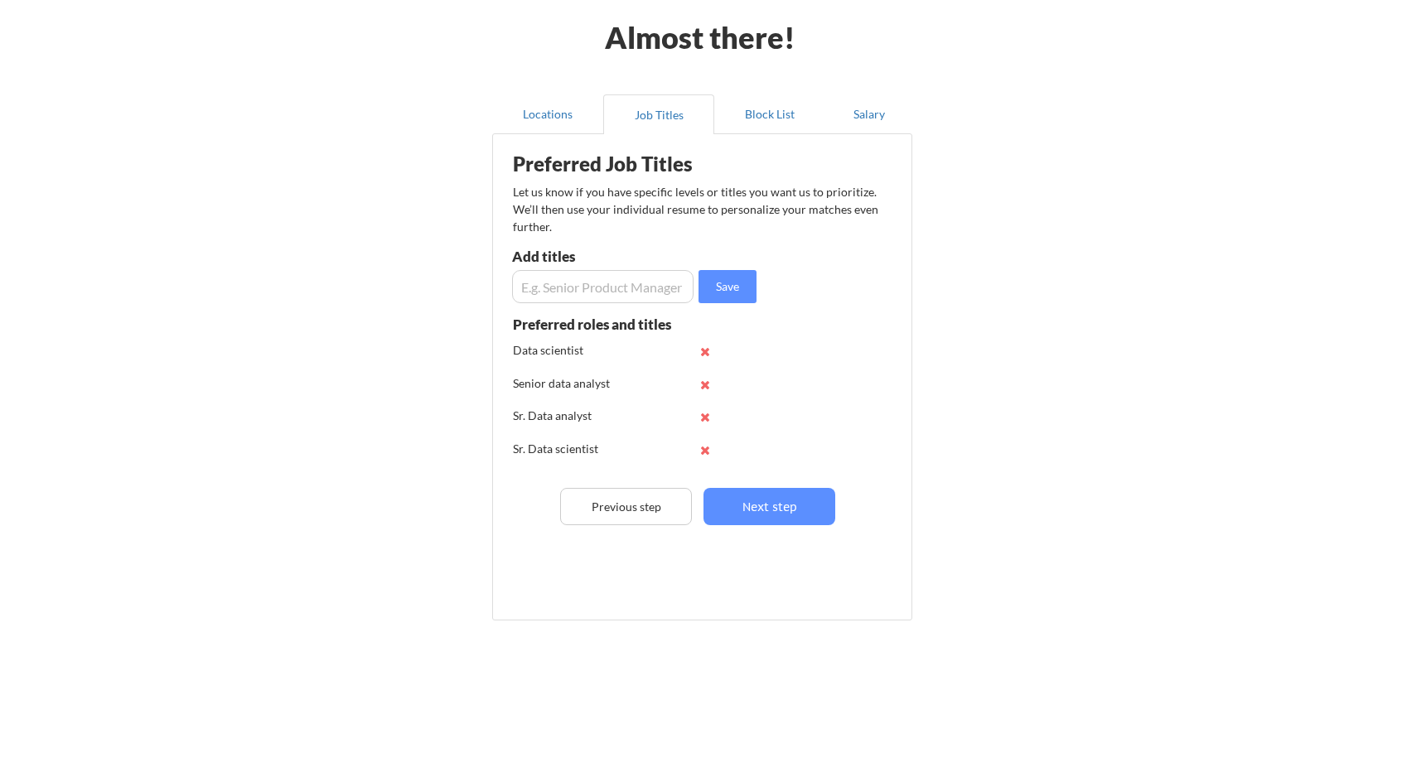
scroll to position [0, 0]
click at [568, 292] on input "input" at bounding box center [602, 286] width 181 height 33
type input "Analyst"
drag, startPoint x: 611, startPoint y: 292, endPoint x: 501, endPoint y: 290, distance: 109.4
click at [501, 290] on div "Preferred Job Titles Let us know if you have specific levels or titles you want…" at bounding box center [705, 374] width 409 height 462
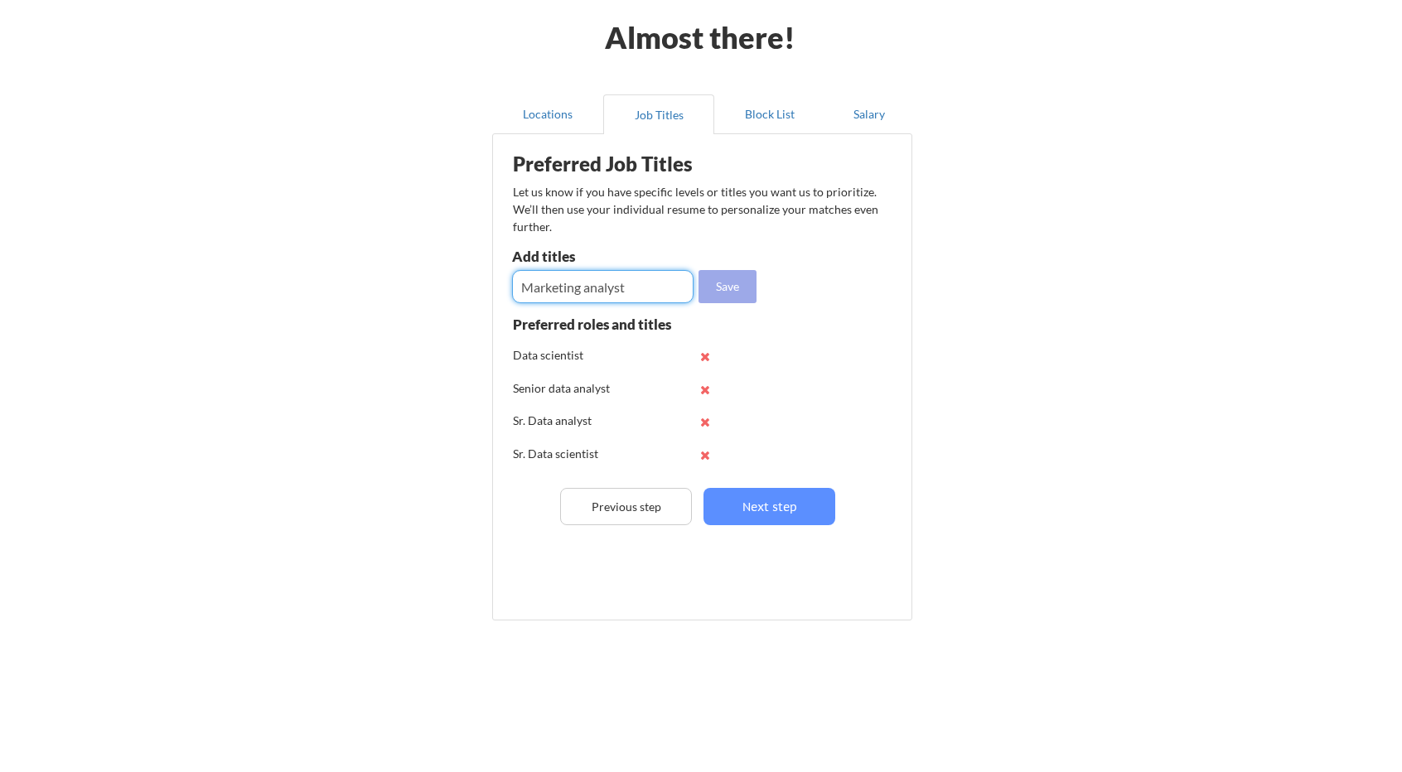
type input "Marketing analyst"
click at [718, 294] on button "Save" at bounding box center [727, 286] width 58 height 33
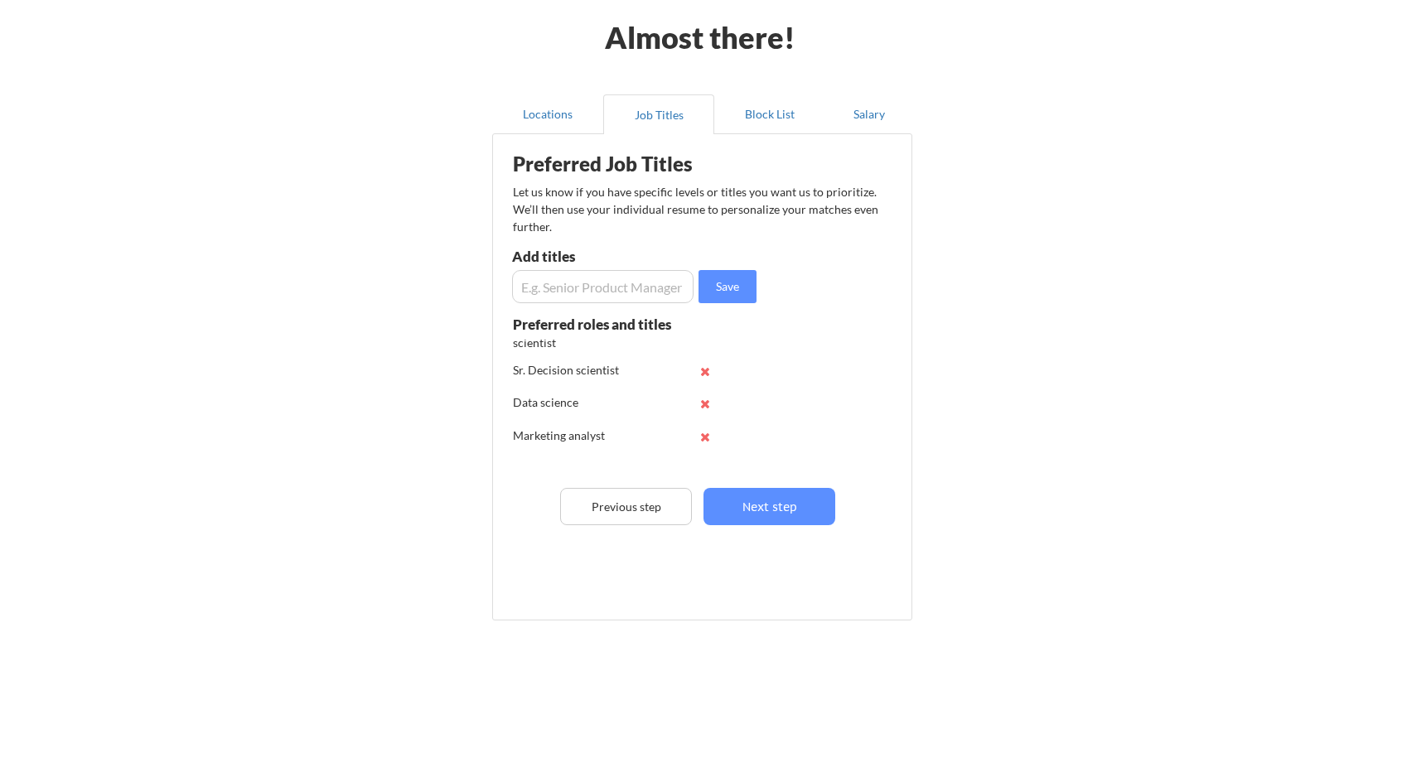
scroll to position [240, 0]
click at [608, 291] on input "input" at bounding box center [602, 286] width 181 height 33
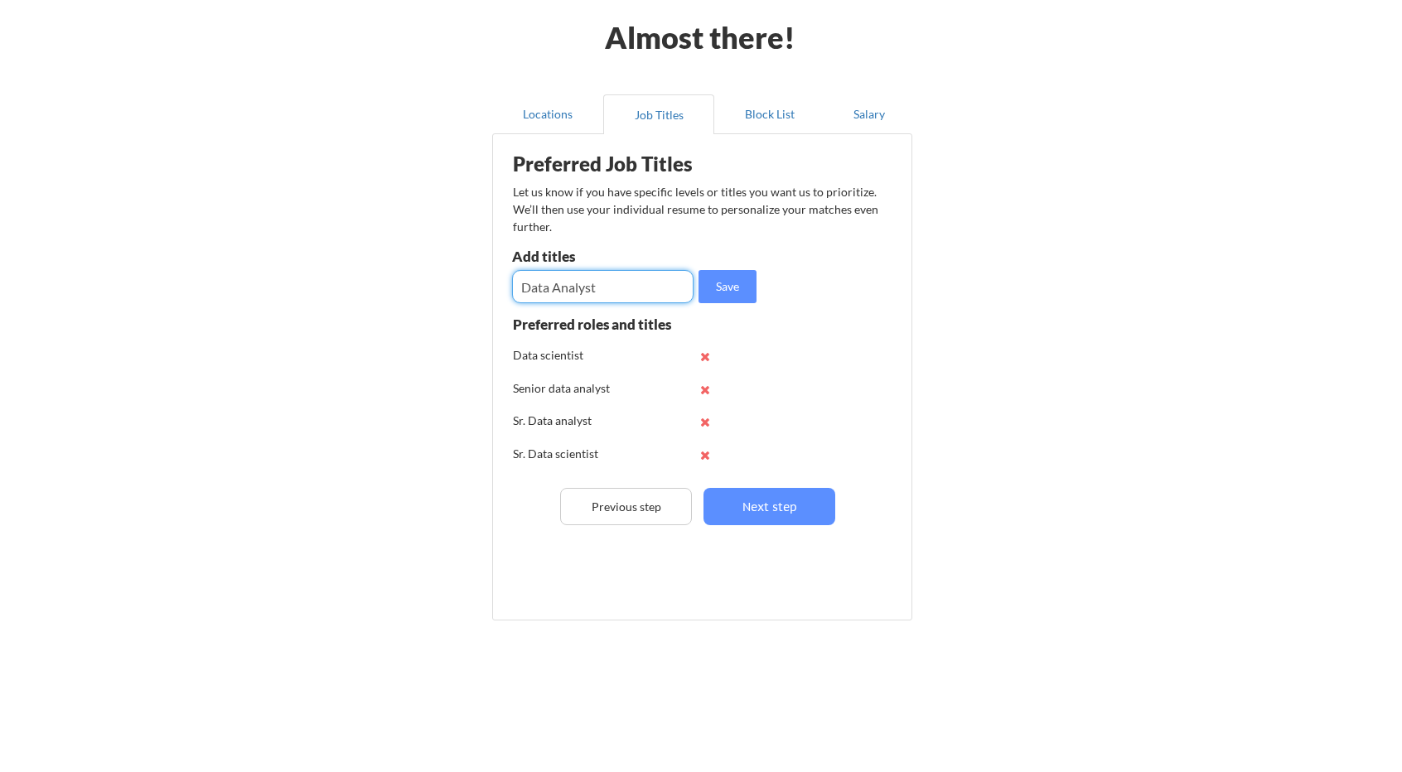
type input "Data Analyst"
drag, startPoint x: 638, startPoint y: 291, endPoint x: 489, endPoint y: 274, distance: 150.1
click at [489, 274] on div "Locations Job Titles Block List Salary Preferred Job Titles Let us know if you …" at bounding box center [700, 359] width 439 height 556
click at [784, 497] on button "Next step" at bounding box center [769, 506] width 132 height 37
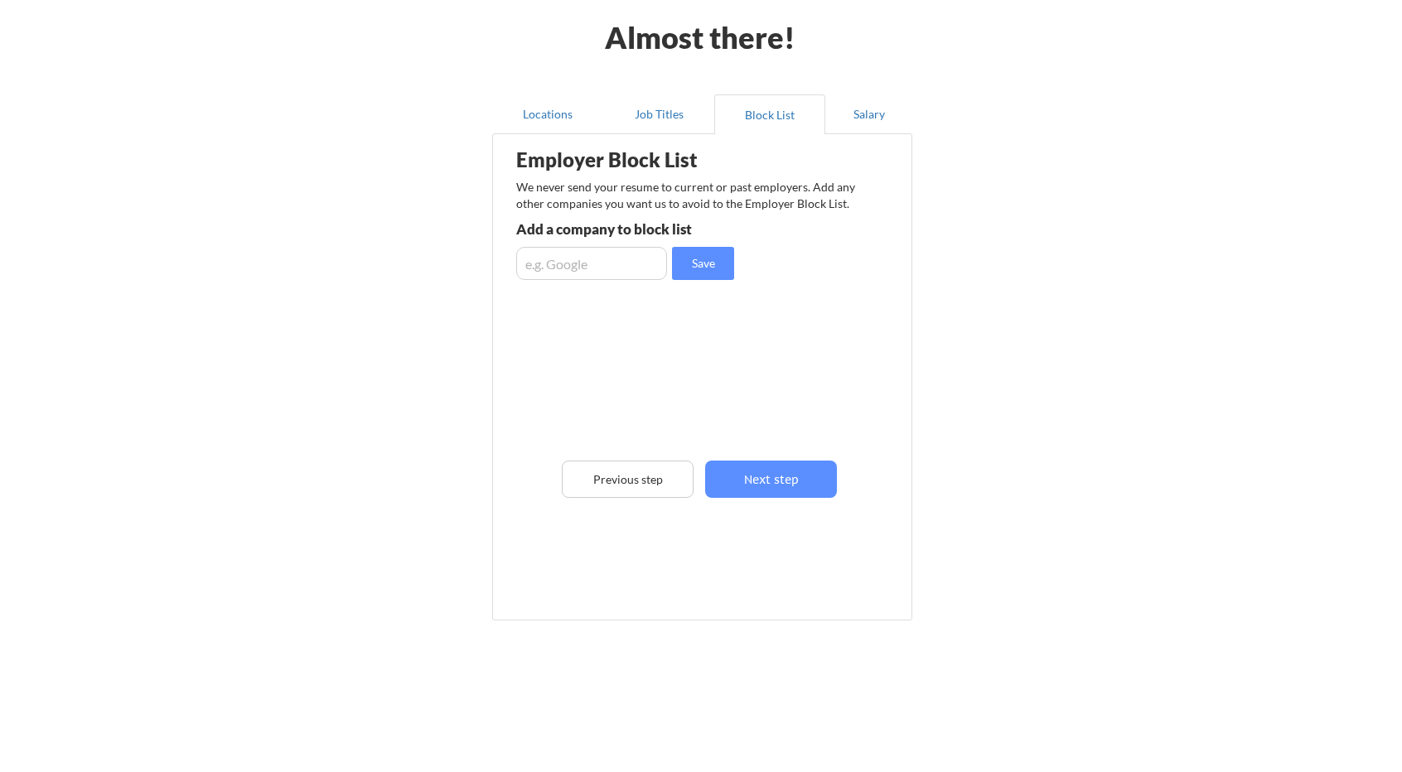
click at [622, 270] on input "input" at bounding box center [591, 263] width 151 height 33
type input "Preteckt"
click at [706, 269] on button "Save" at bounding box center [703, 263] width 62 height 33
click at [612, 268] on input "input" at bounding box center [591, 263] width 151 height 33
type input "Google"
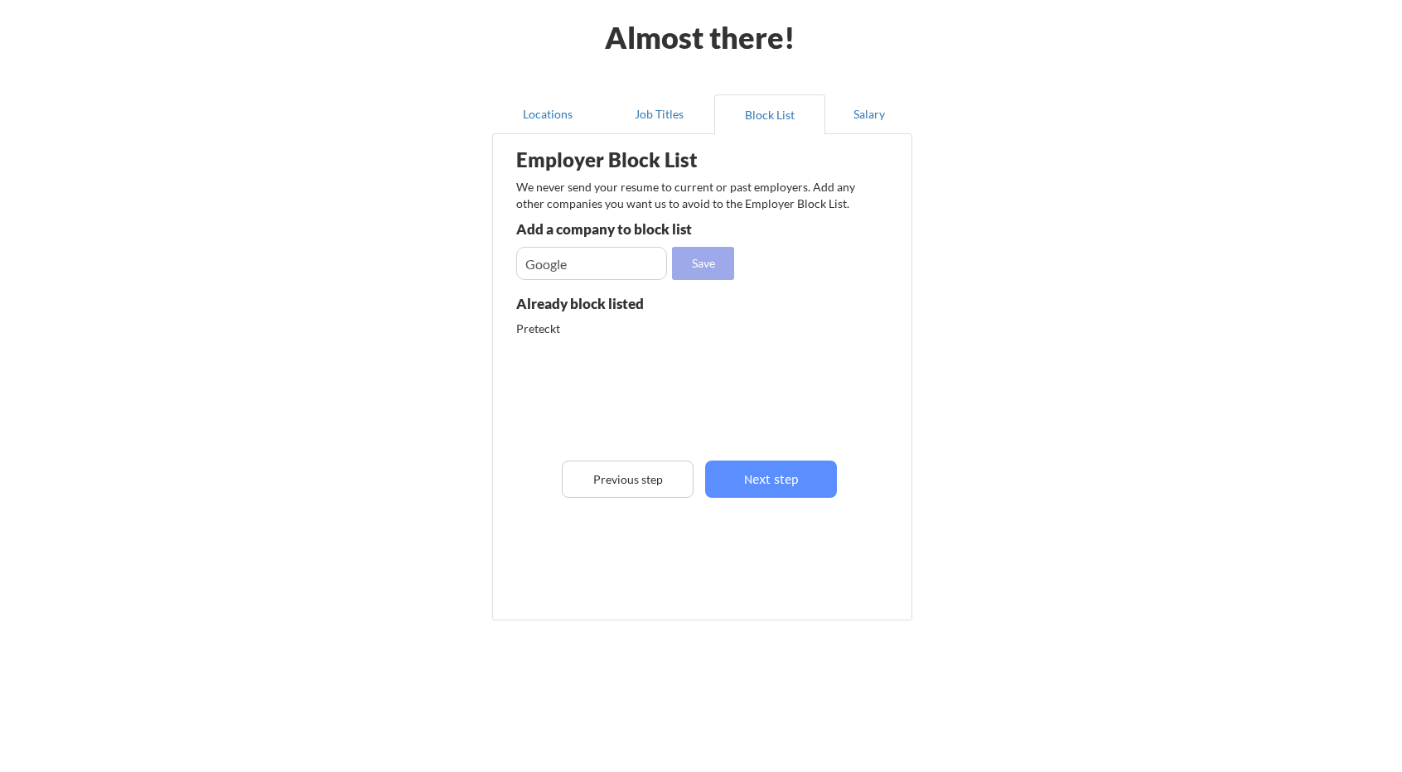
click at [693, 266] on button "Save" at bounding box center [703, 263] width 62 height 33
click at [640, 268] on input "input" at bounding box center [591, 263] width 151 height 33
type input "Robinhood"
click at [709, 264] on button "Save" at bounding box center [703, 263] width 62 height 33
click at [640, 266] on input "input" at bounding box center [591, 263] width 151 height 33
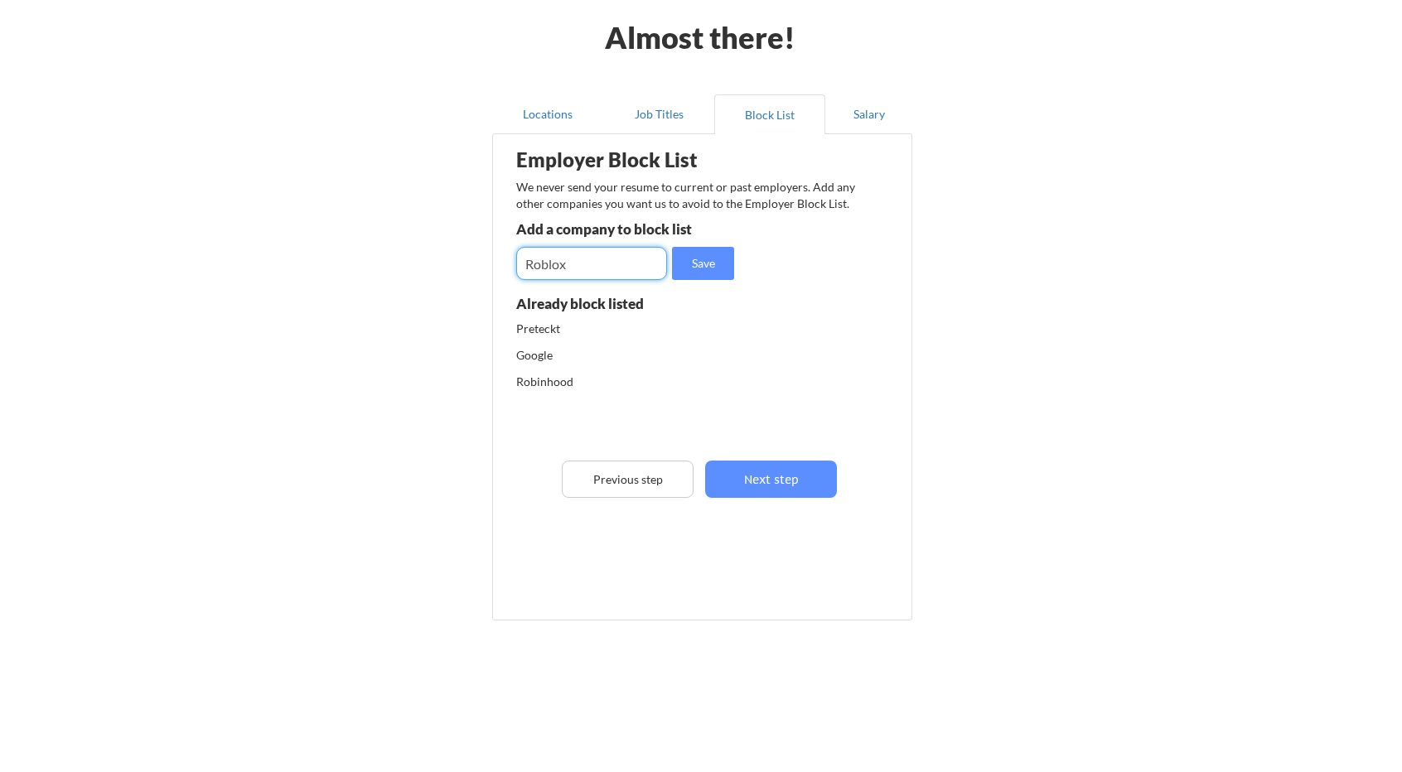
type input "Roblox"
drag, startPoint x: 611, startPoint y: 267, endPoint x: 481, endPoint y: 267, distance: 130.9
click at [481, 267] on div "Locations Job Titles Block List Salary Employer Block List We never send your r…" at bounding box center [700, 359] width 439 height 556
click at [452, 334] on div "Almost there! Locations Job Titles Block List Salary Employer Block List We nev…" at bounding box center [701, 351] width 1402 height 841
click at [539, 355] on div "Google" at bounding box center [603, 355] width 175 height 17
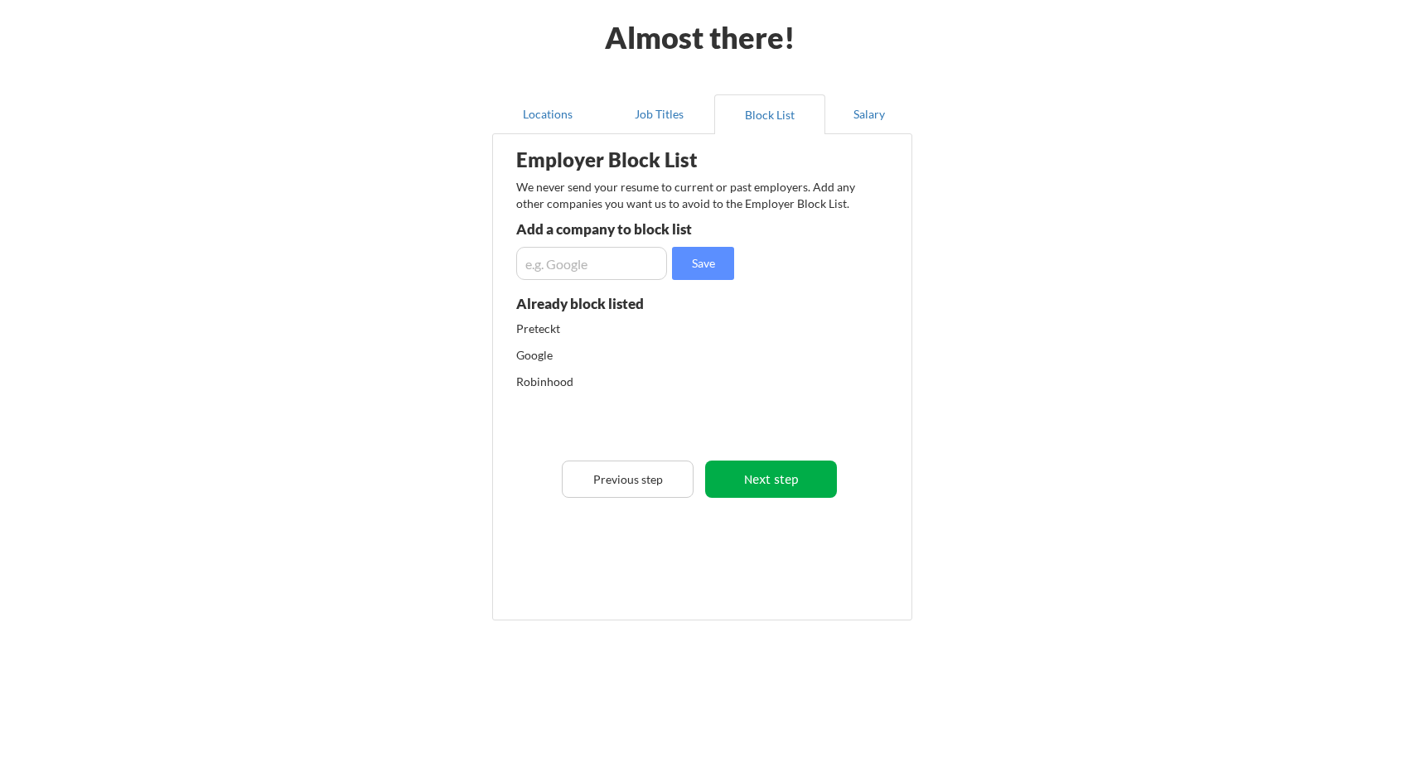
click at [771, 486] on button "Next step" at bounding box center [771, 479] width 132 height 37
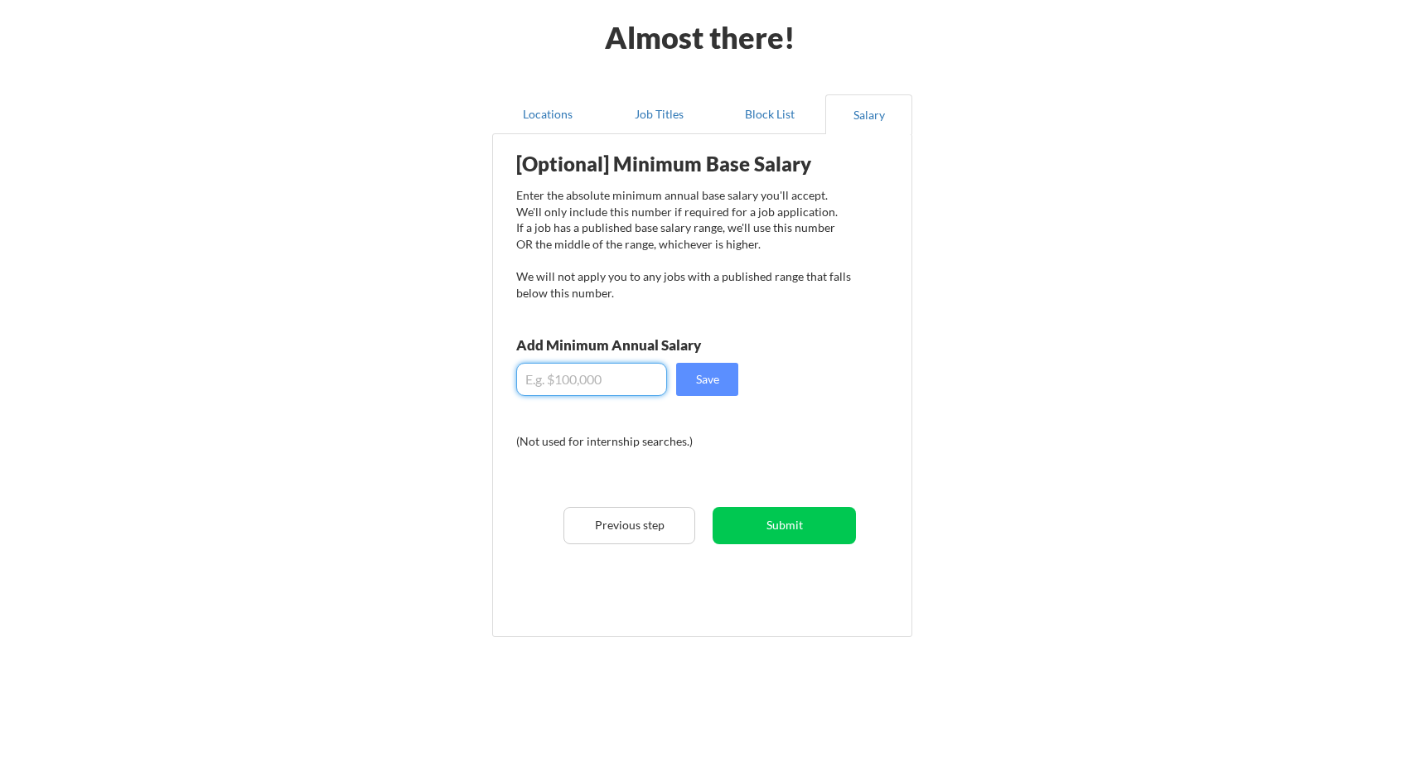
click at [607, 390] on input "input" at bounding box center [591, 379] width 151 height 33
drag, startPoint x: 543, startPoint y: 379, endPoint x: 553, endPoint y: 380, distance: 10.8
click at [553, 380] on input "input" at bounding box center [591, 379] width 151 height 33
type input "$115,000"
click at [425, 390] on div "Almost there! Locations Job Titles Block List Salary Employer Block List We nev…" at bounding box center [701, 360] width 1402 height 858
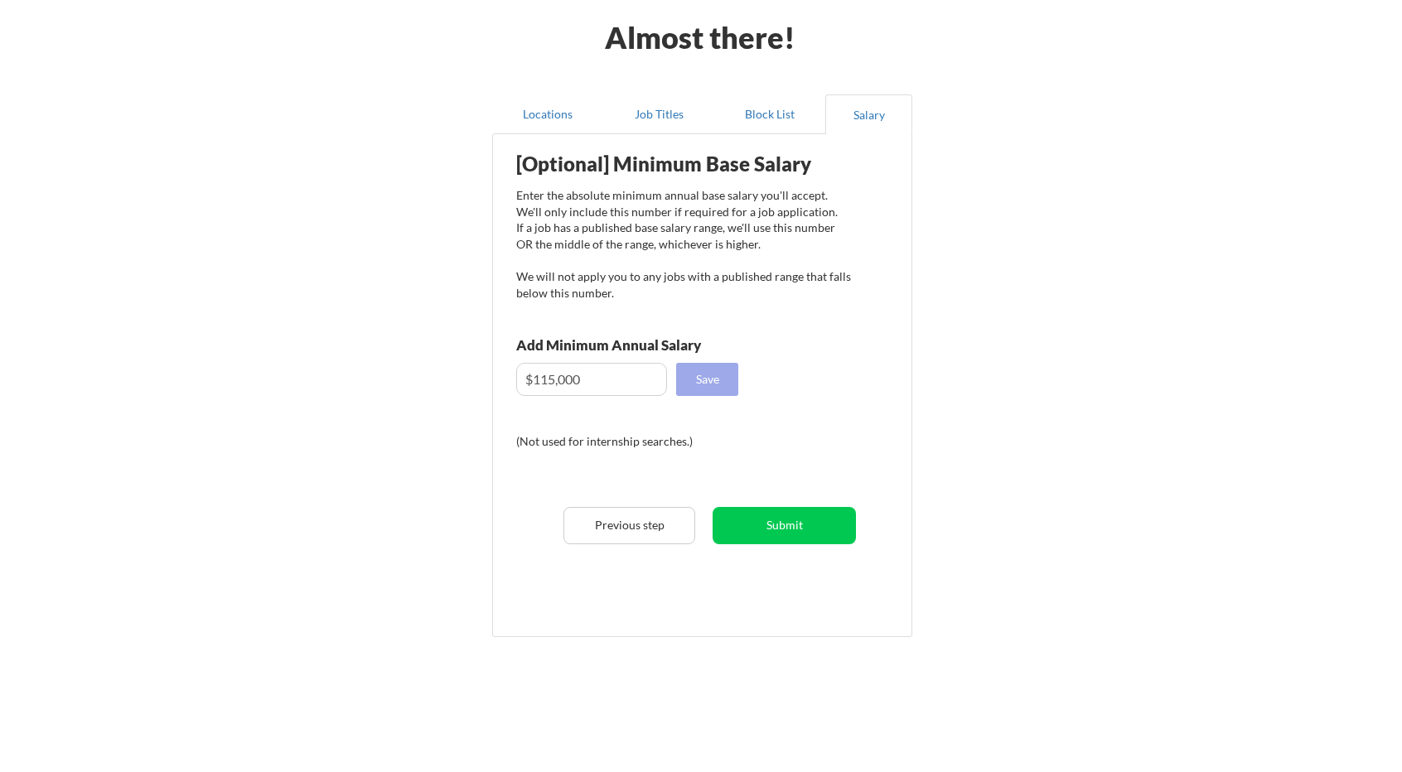
click at [727, 381] on button "Save" at bounding box center [707, 379] width 62 height 33
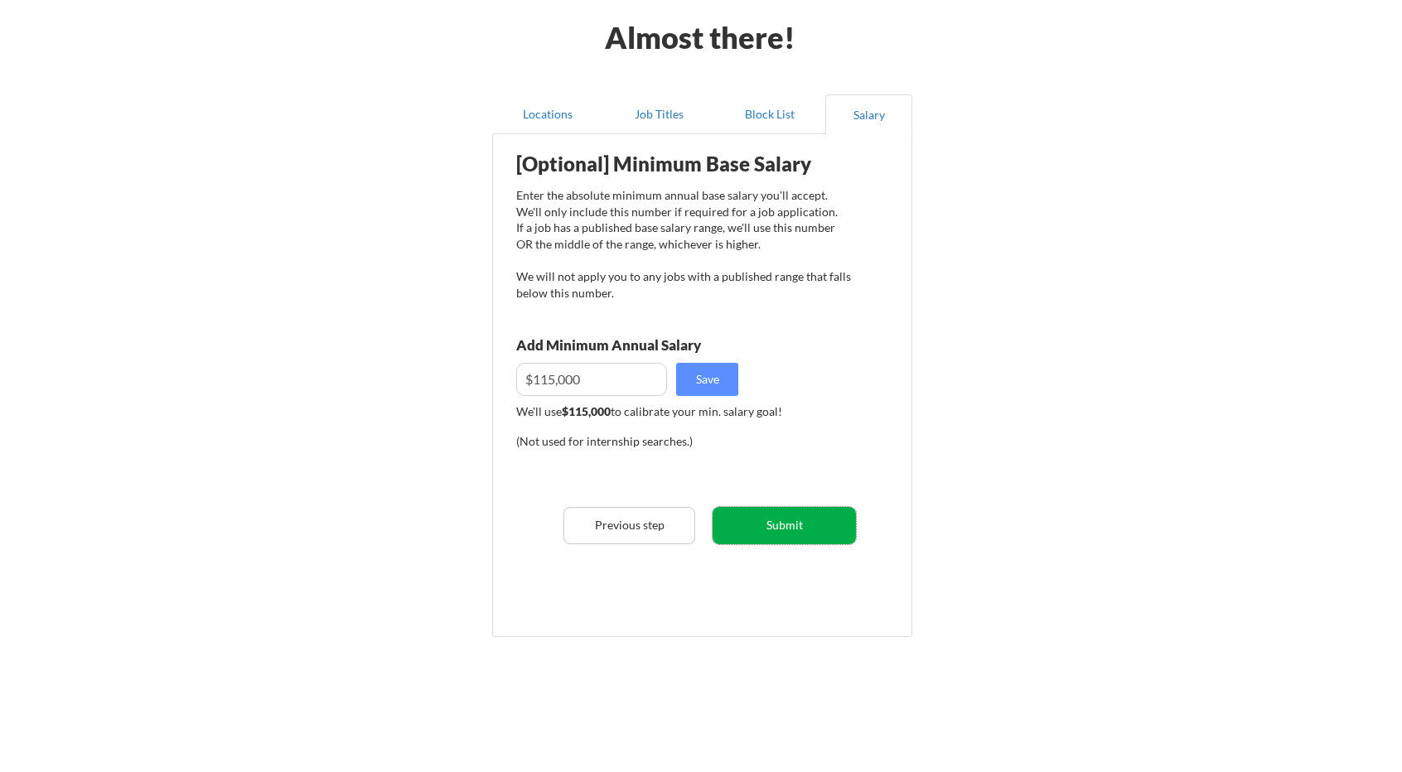
click at [793, 526] on button "Submit" at bounding box center [784, 525] width 143 height 37
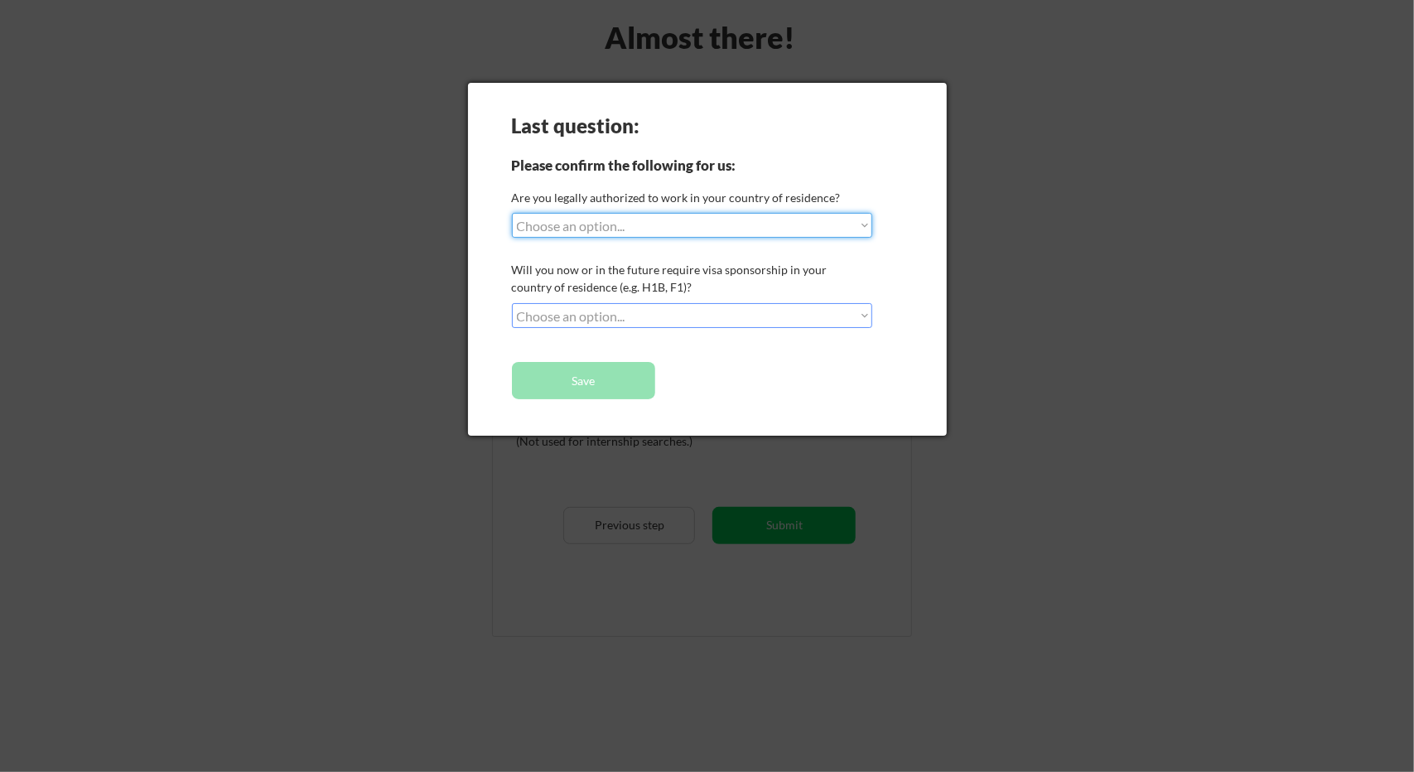
click at [636, 226] on select "Choose an option... Yes, I am a US Citizen Yes, I am a Canadian Citizen Yes, I …" at bounding box center [692, 225] width 360 height 25
select select ""yes__i_am_here_on_a_visa__h1b__opt__etc__""
click at [512, 213] on select "Choose an option... Yes, I am a US Citizen Yes, I am a Canadian Citizen Yes, I …" at bounding box center [692, 225] width 360 height 25
click at [687, 312] on select "Choose an option... No, I will not need sponsorship Yes, I will need sponsorship" at bounding box center [692, 315] width 360 height 25
select select ""no__i_will_not_need_sponsorship""
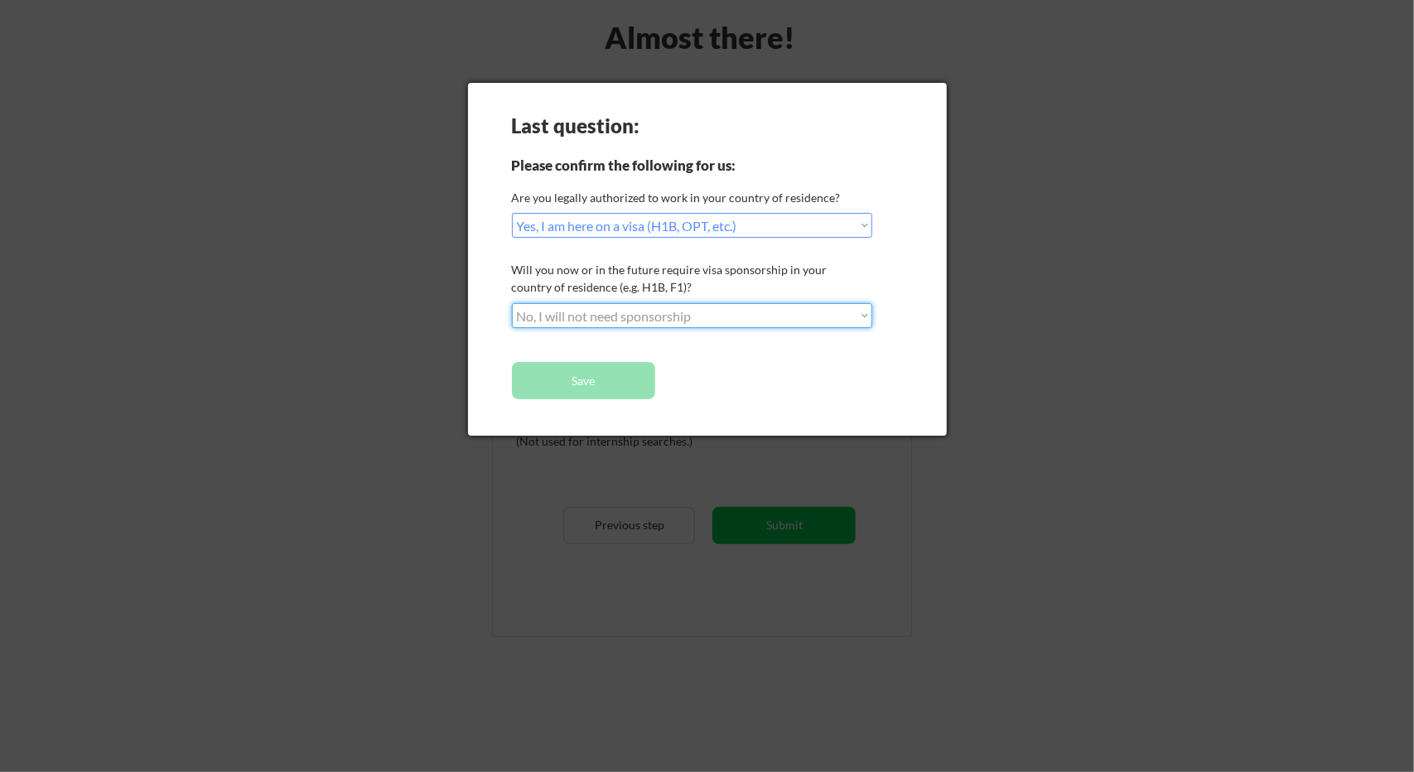
click at [512, 303] on select "Choose an option... No, I will not need sponsorship Yes, I will need sponsorship" at bounding box center [692, 315] width 360 height 25
click at [706, 230] on select "Choose an option... Yes, I am a US Citizen Yes, I am a Canadian Citizen Yes, I …" at bounding box center [692, 225] width 360 height 25
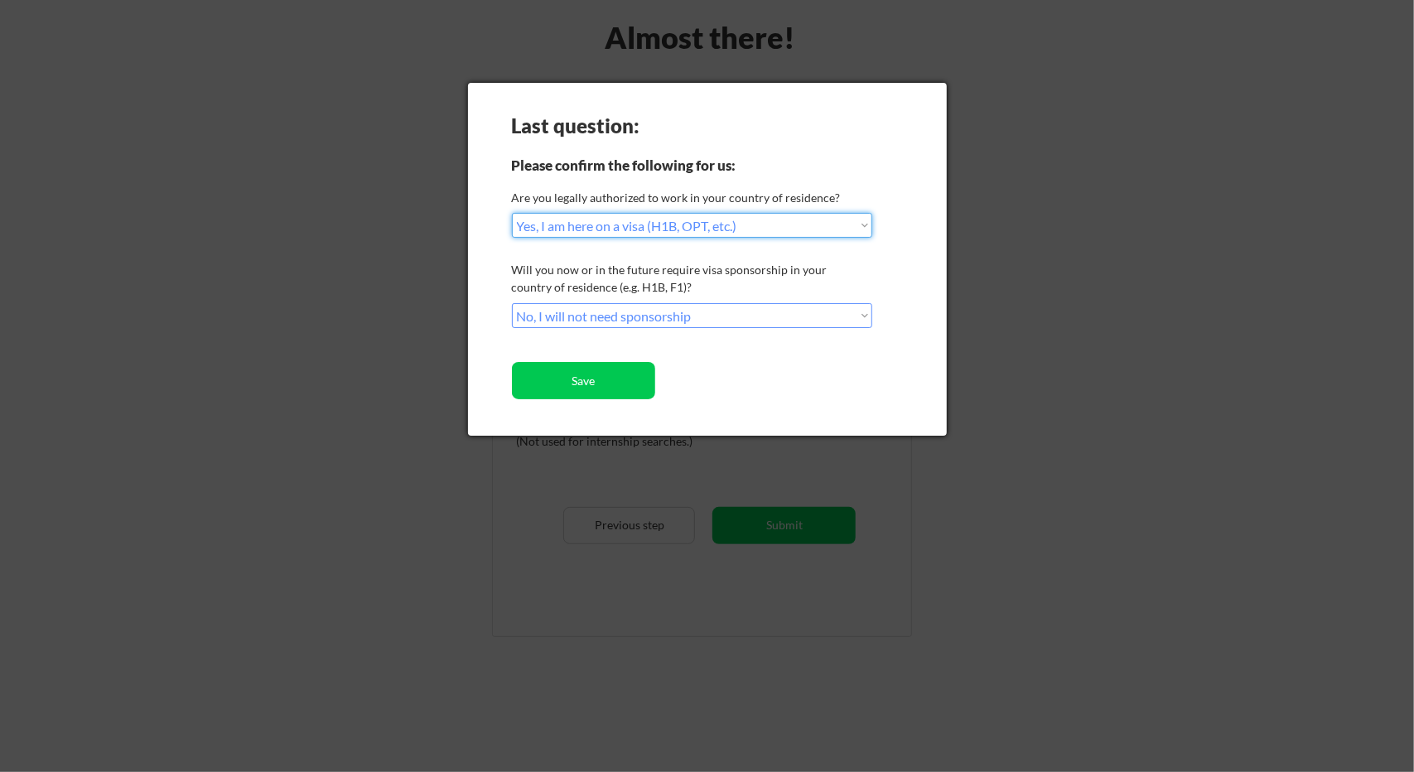
click at [706, 230] on select "Choose an option... Yes, I am a US Citizen Yes, I am a Canadian Citizen Yes, I …" at bounding box center [692, 225] width 360 height 25
click at [572, 281] on div "Will you now or in the future require visa sponsorship in your country of resid…" at bounding box center [690, 278] width 356 height 35
click at [592, 384] on button "Save" at bounding box center [583, 380] width 143 height 37
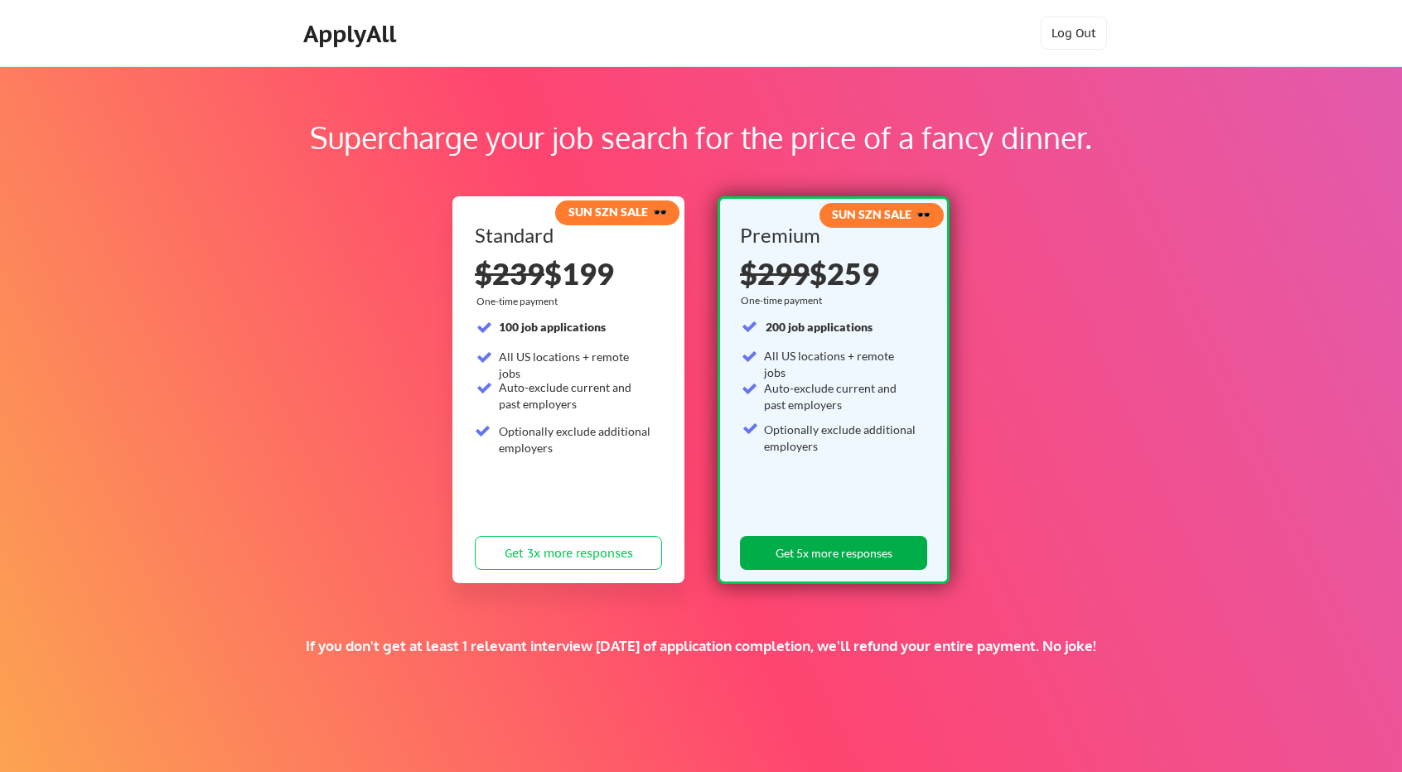
click at [835, 546] on button "Get 5x more responses" at bounding box center [833, 553] width 187 height 34
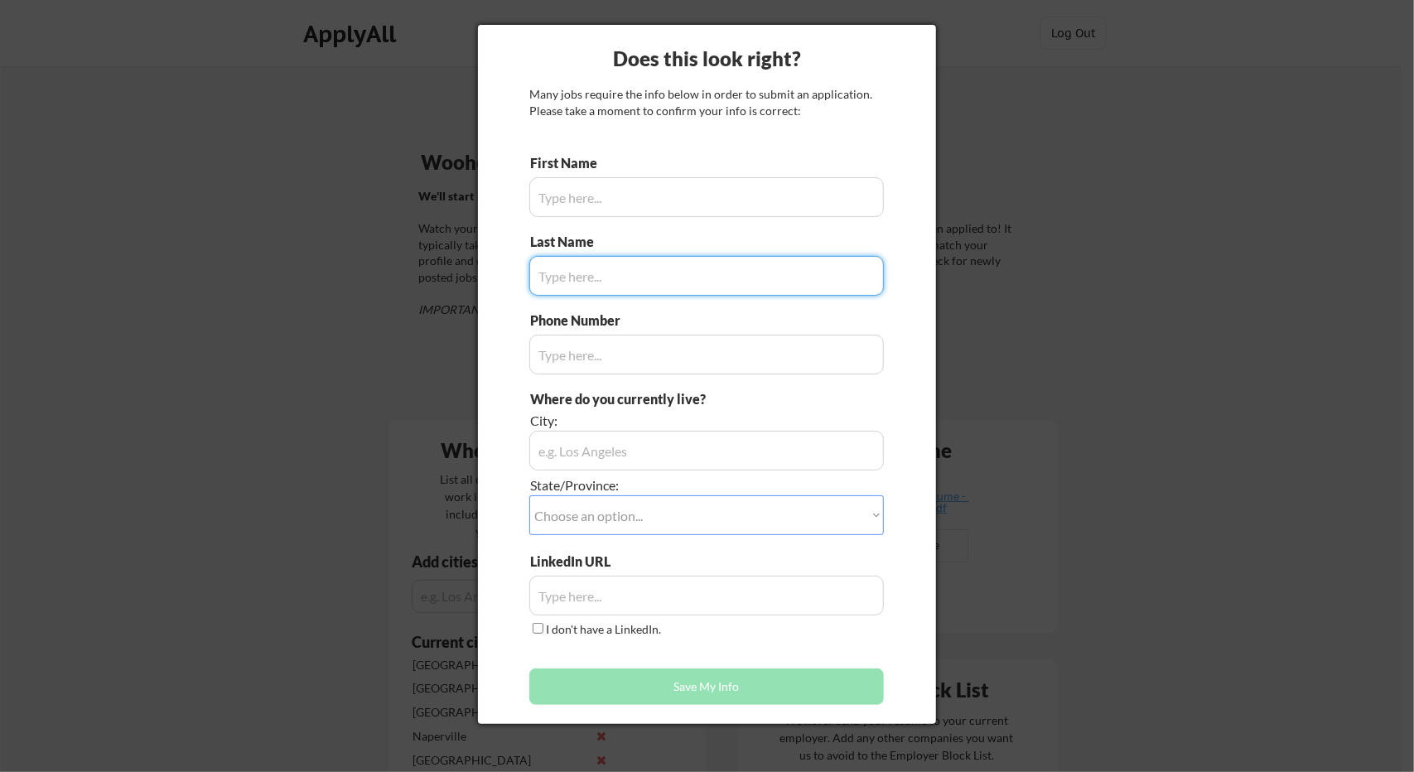
click at [641, 201] on input "input" at bounding box center [706, 197] width 355 height 40
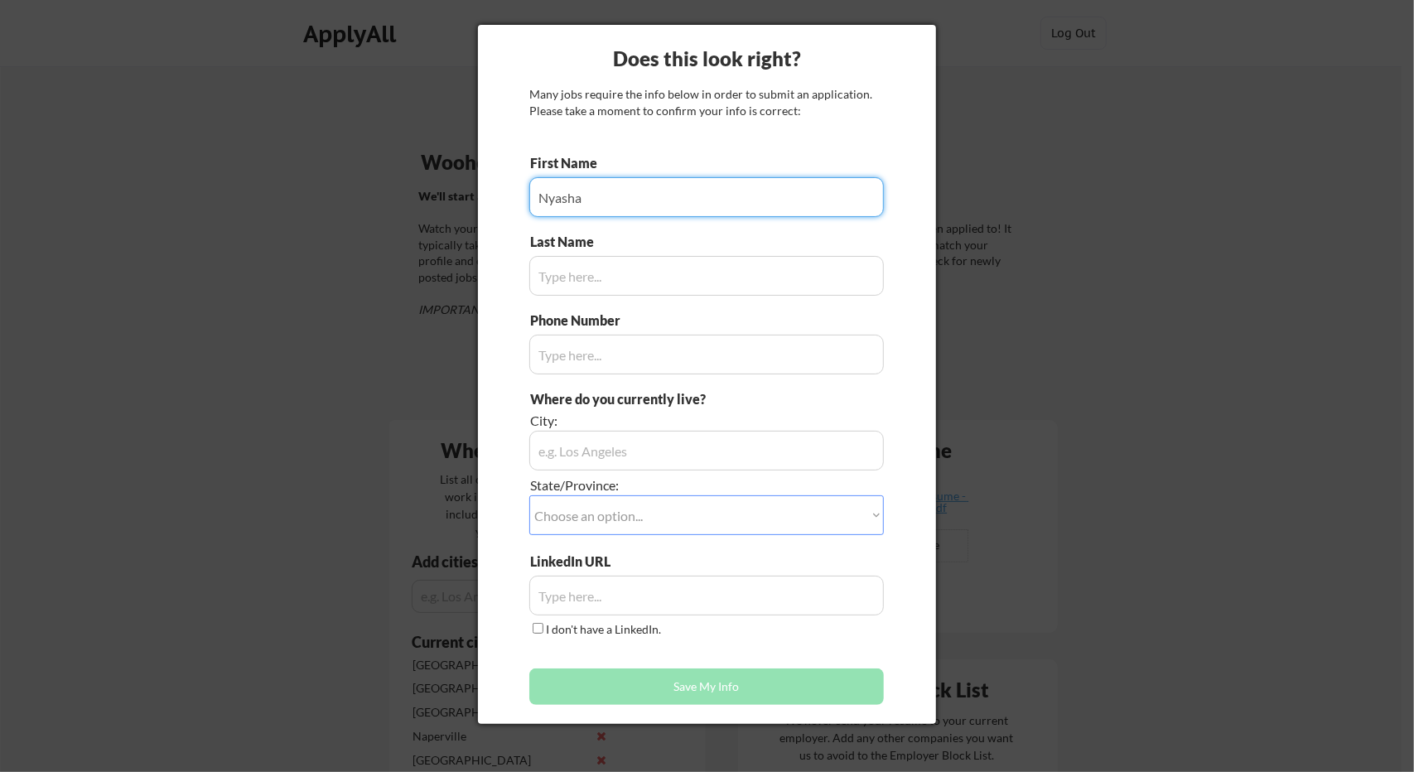
type input "Nyasha"
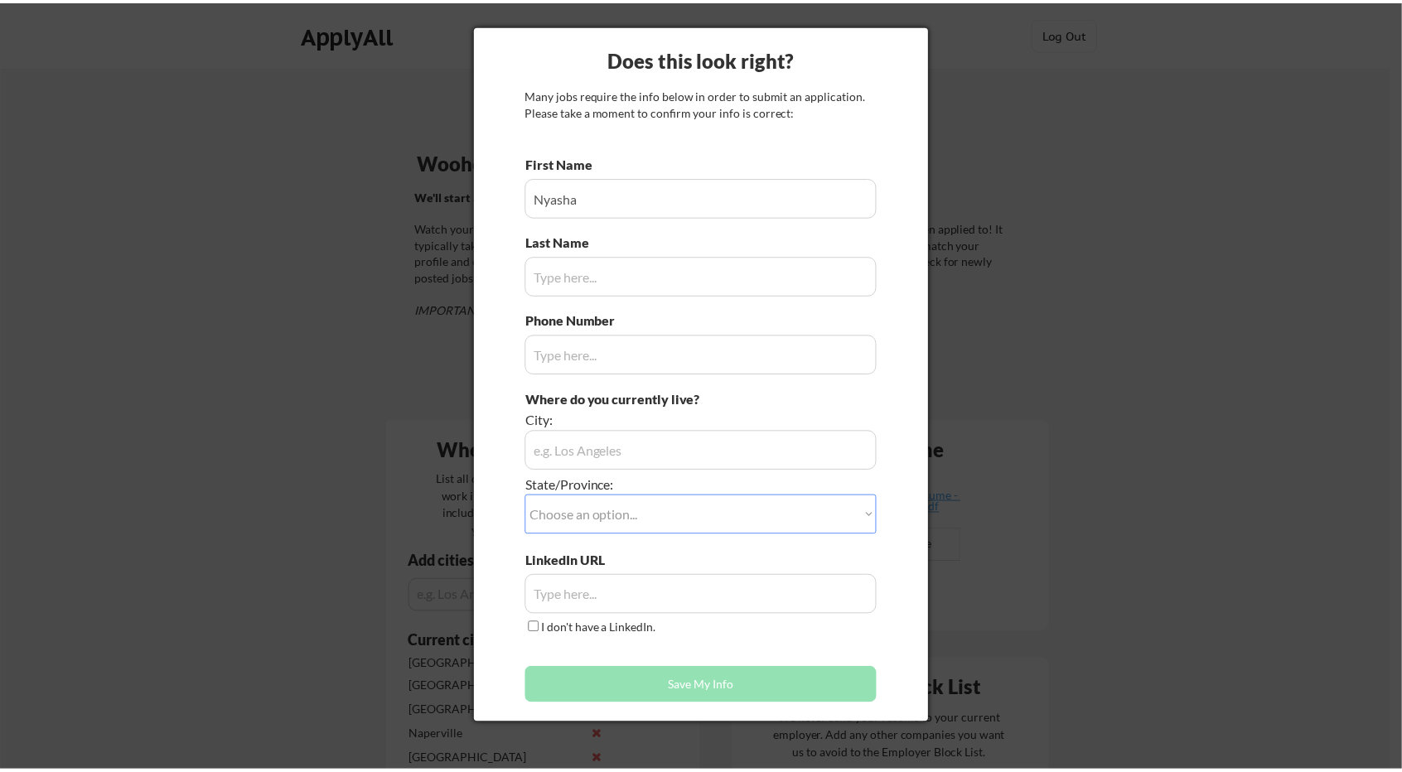
scroll to position [1448, 0]
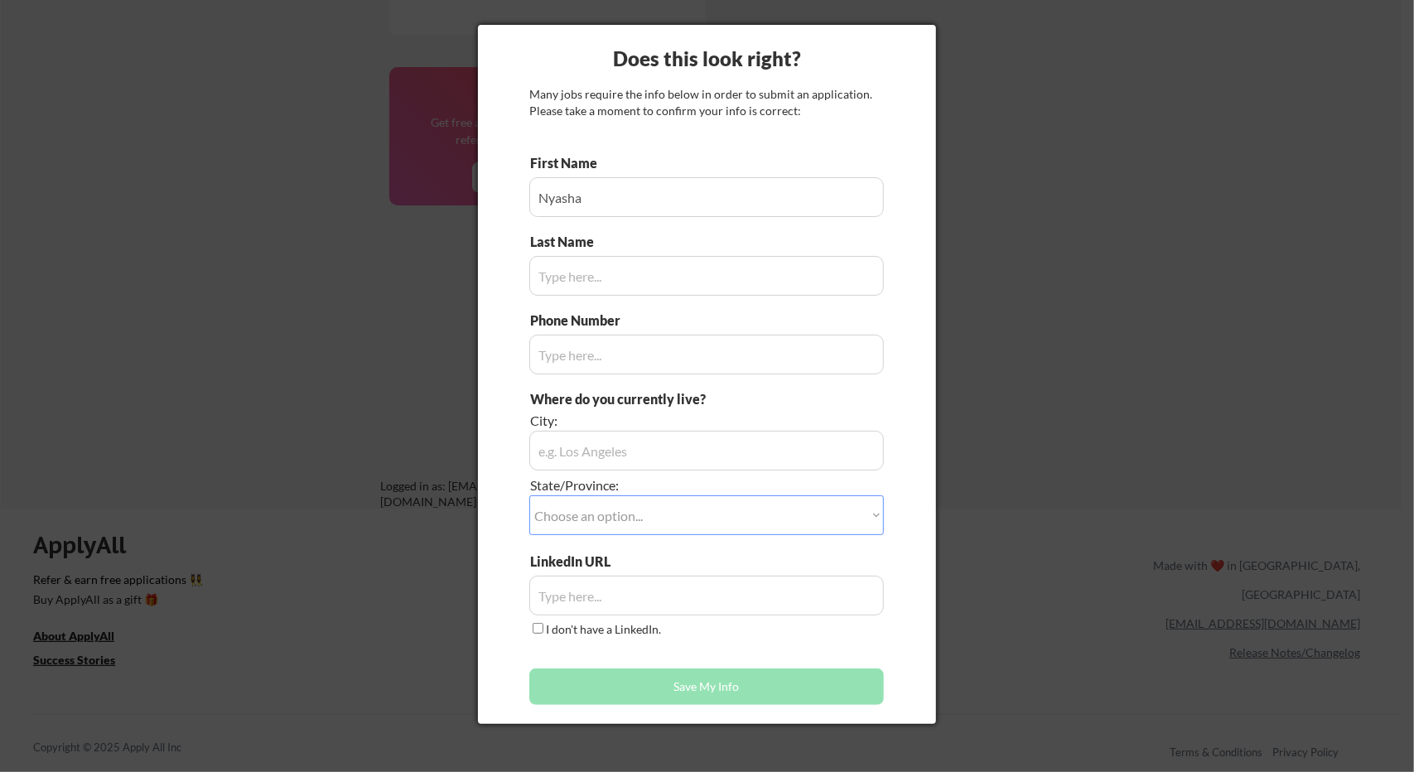
click at [718, 264] on input "input" at bounding box center [706, 276] width 355 height 40
type input "Makuto"
type input "14373668495"
click at [505, 362] on div "Does this look right? Many jobs require the info below in order to submit an ap…" at bounding box center [707, 374] width 458 height 699
click at [680, 446] on input "input" at bounding box center [706, 451] width 355 height 40
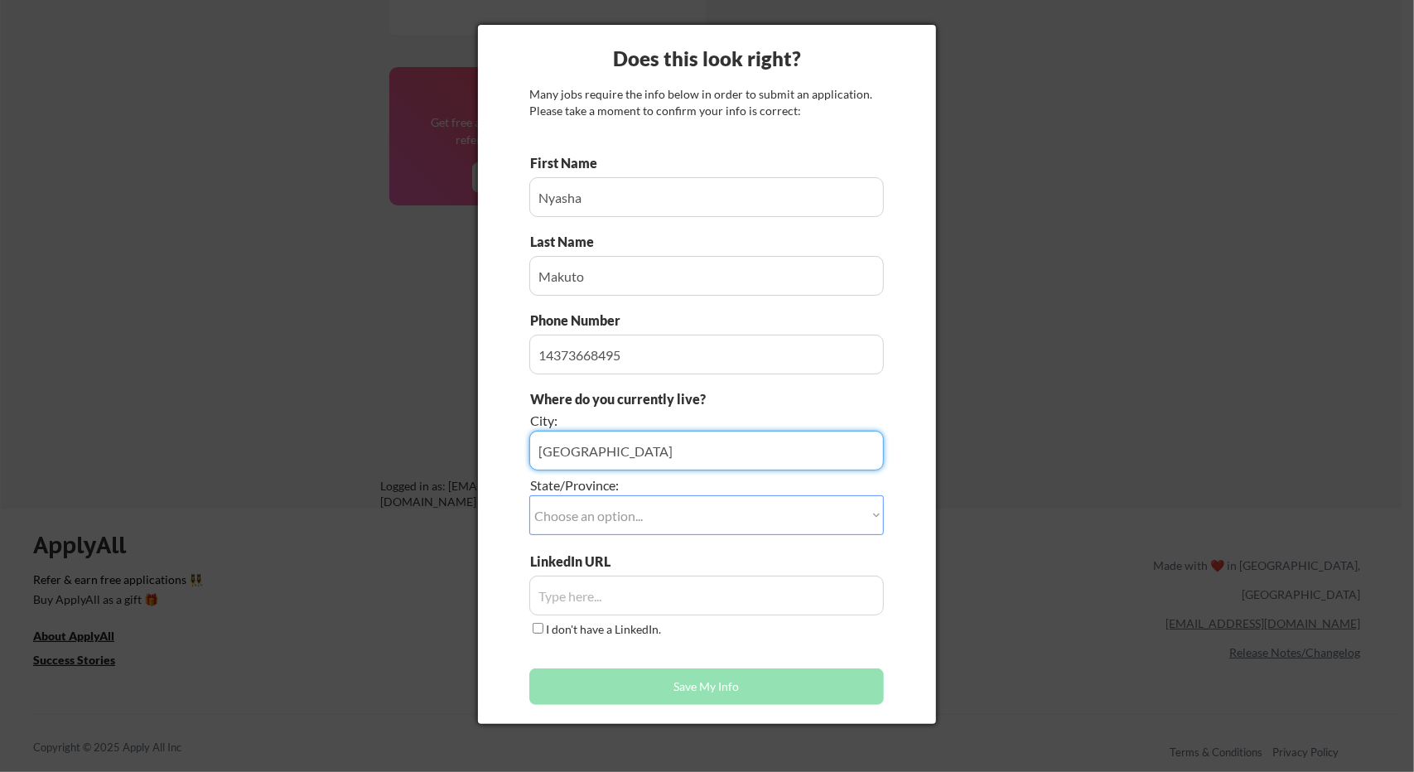
type input "Toronto"
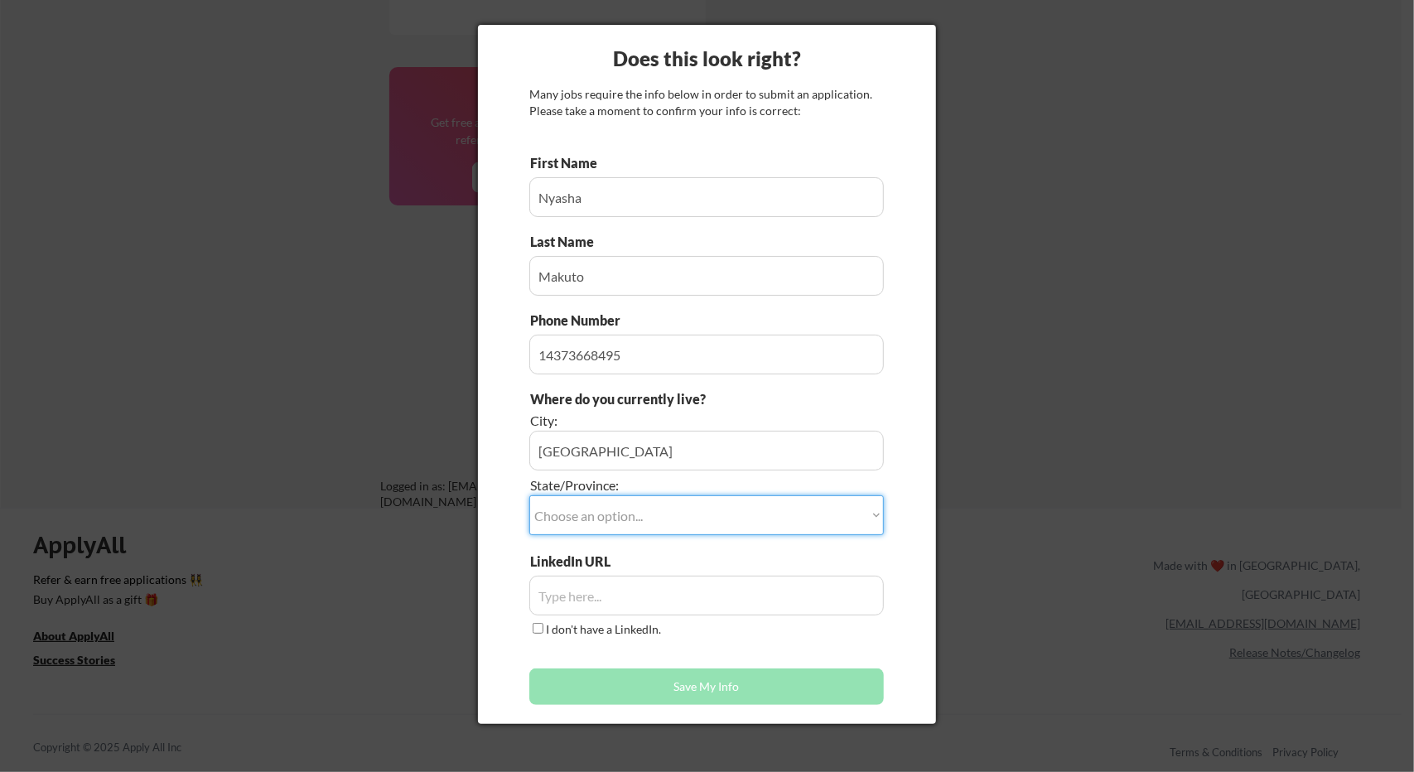
click at [875, 514] on select "Choose an option... Other/Not Applicable Alabama Alaska Alberta Arizona Arkansa…" at bounding box center [706, 515] width 355 height 40
select select ""Ontario""
click at [529, 495] on select "Choose an option... Other/Not Applicable Alabama Alaska Alberta Arizona Arkansa…" at bounding box center [706, 515] width 355 height 40
click at [500, 521] on div "Does this look right? Many jobs require the info below in order to submit an ap…" at bounding box center [707, 374] width 458 height 699
click at [604, 599] on input "input" at bounding box center [706, 596] width 355 height 40
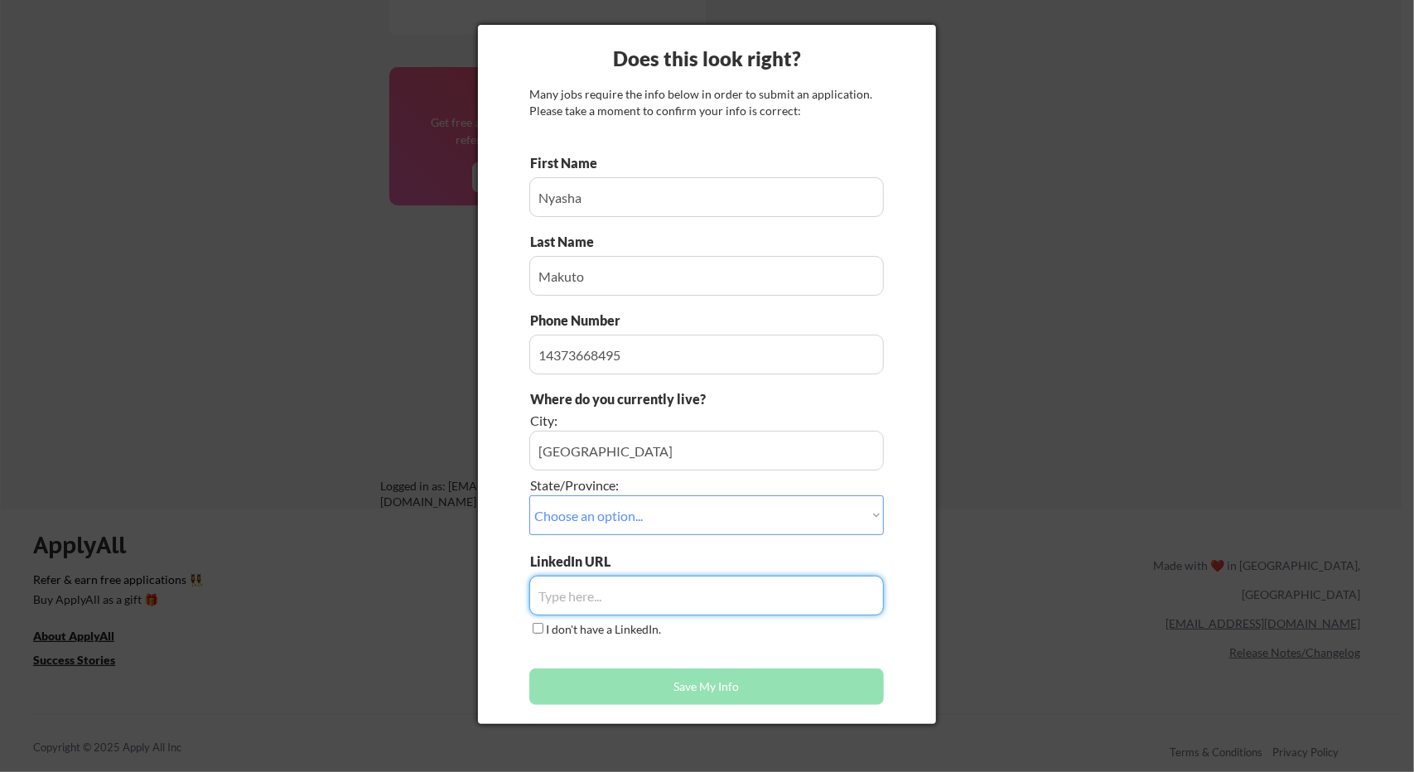
paste input "https://linkedin.com/in/nyasha-makuto/"
type input "https://linkedin.com/in/nyasha-makuto/"
click at [497, 565] on div "Does this look right? Many jobs require the info below in order to submit an ap…" at bounding box center [707, 374] width 458 height 699
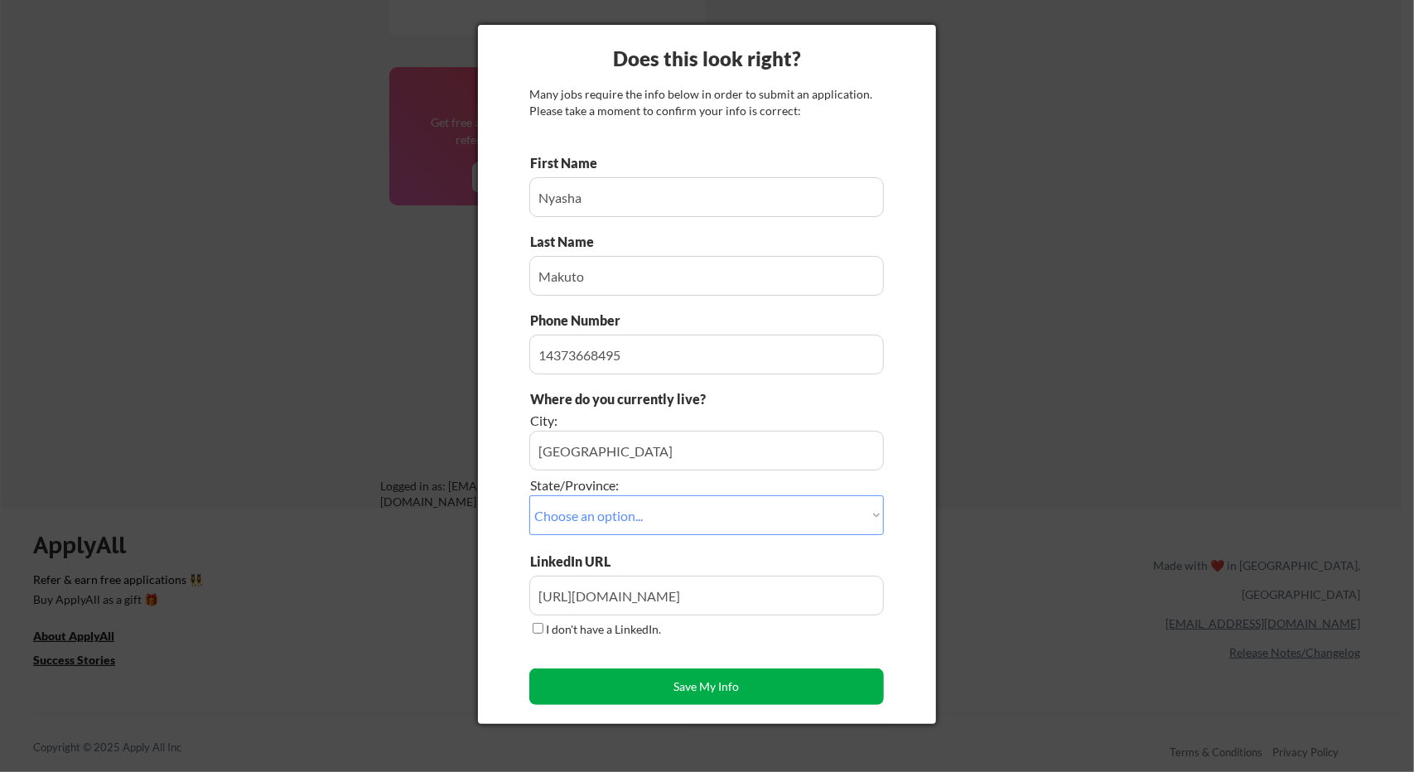
click at [756, 689] on button "Save My Info" at bounding box center [706, 687] width 355 height 36
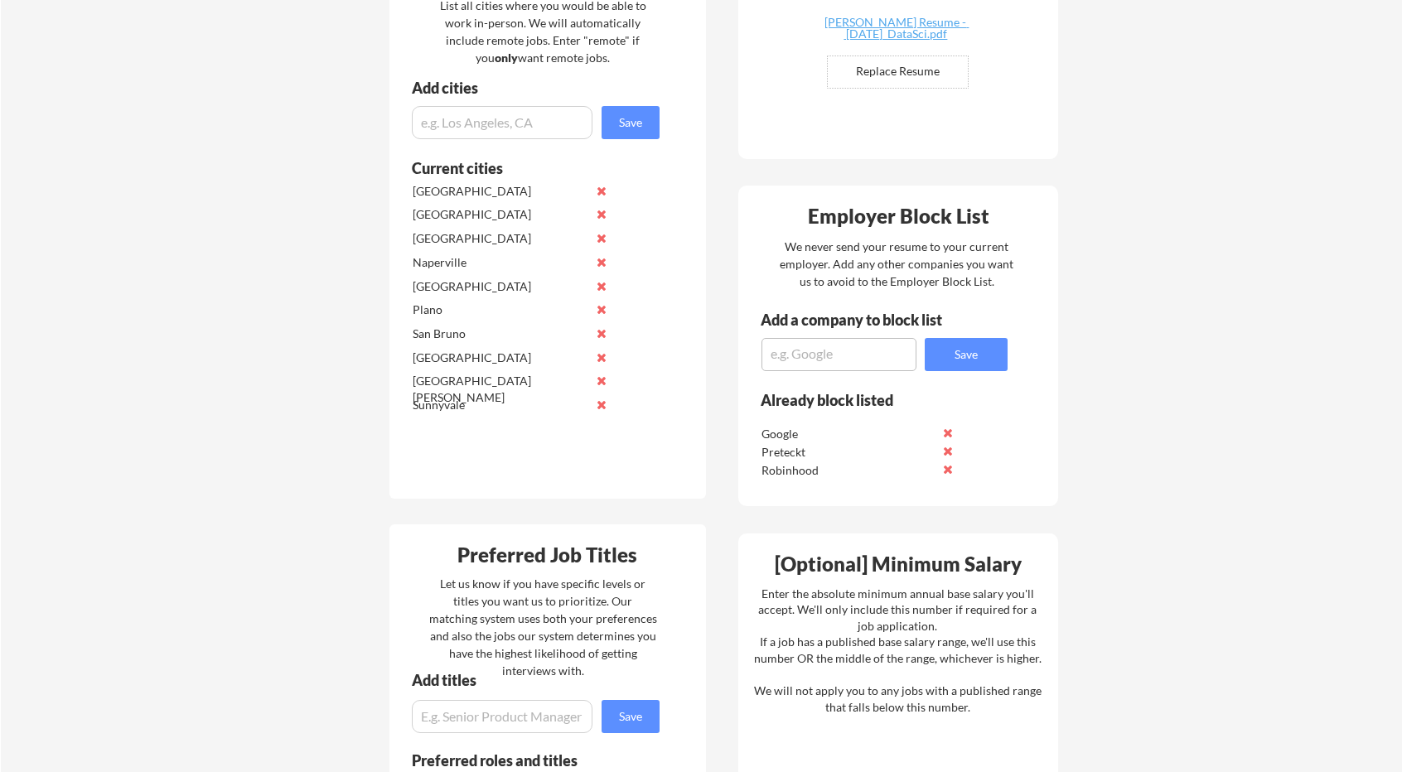
scroll to position [537, 0]
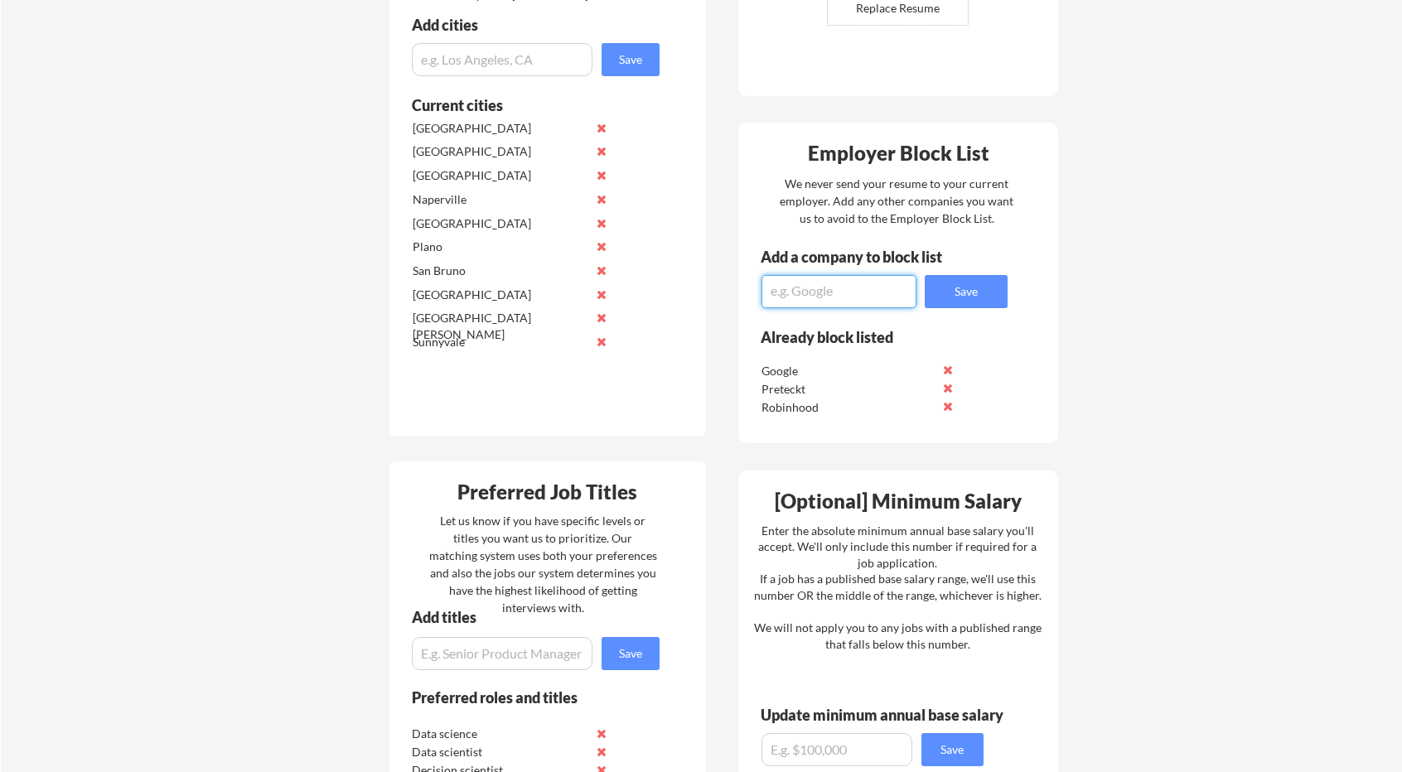
click at [867, 291] on textarea at bounding box center [838, 291] width 155 height 33
click at [791, 292] on textarea "Biospace" at bounding box center [838, 291] width 155 height 33
type textarea "BioSpace"
click at [954, 283] on button "Save" at bounding box center [966, 291] width 83 height 33
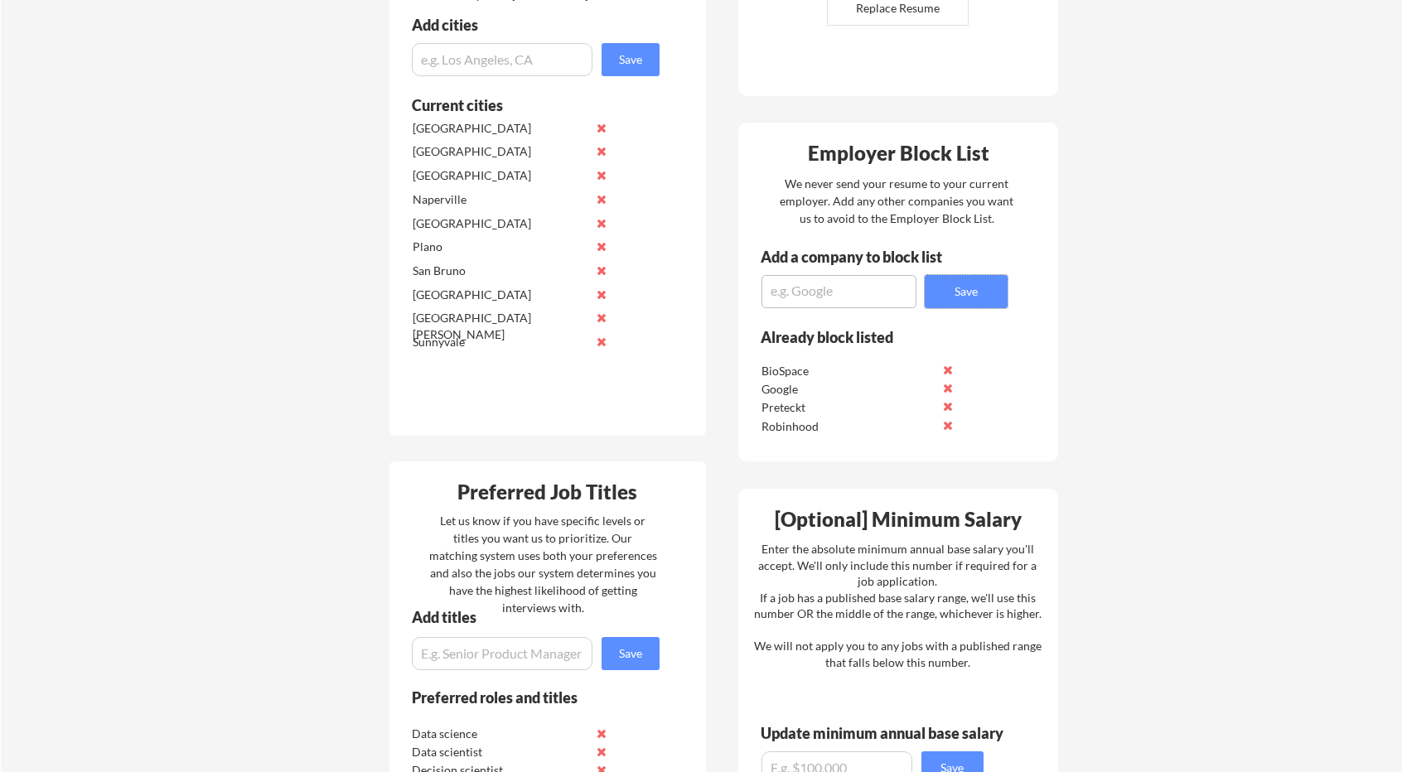
click at [833, 298] on textarea at bounding box center [838, 291] width 155 height 33
click at [832, 297] on textarea "AbbVi" at bounding box center [838, 291] width 155 height 33
type textarea "AbbVie"
click at [986, 286] on button "Save" at bounding box center [966, 291] width 83 height 33
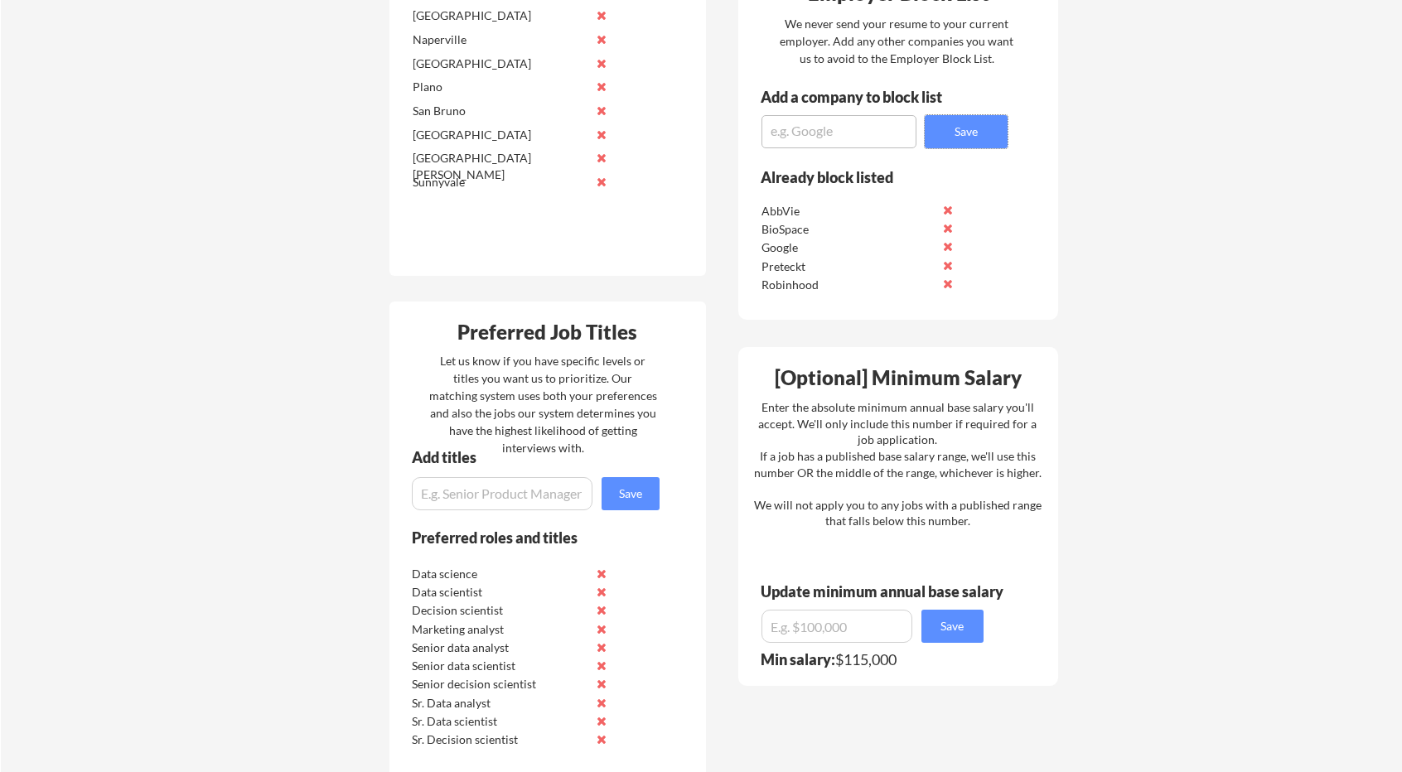
scroll to position [785, 0]
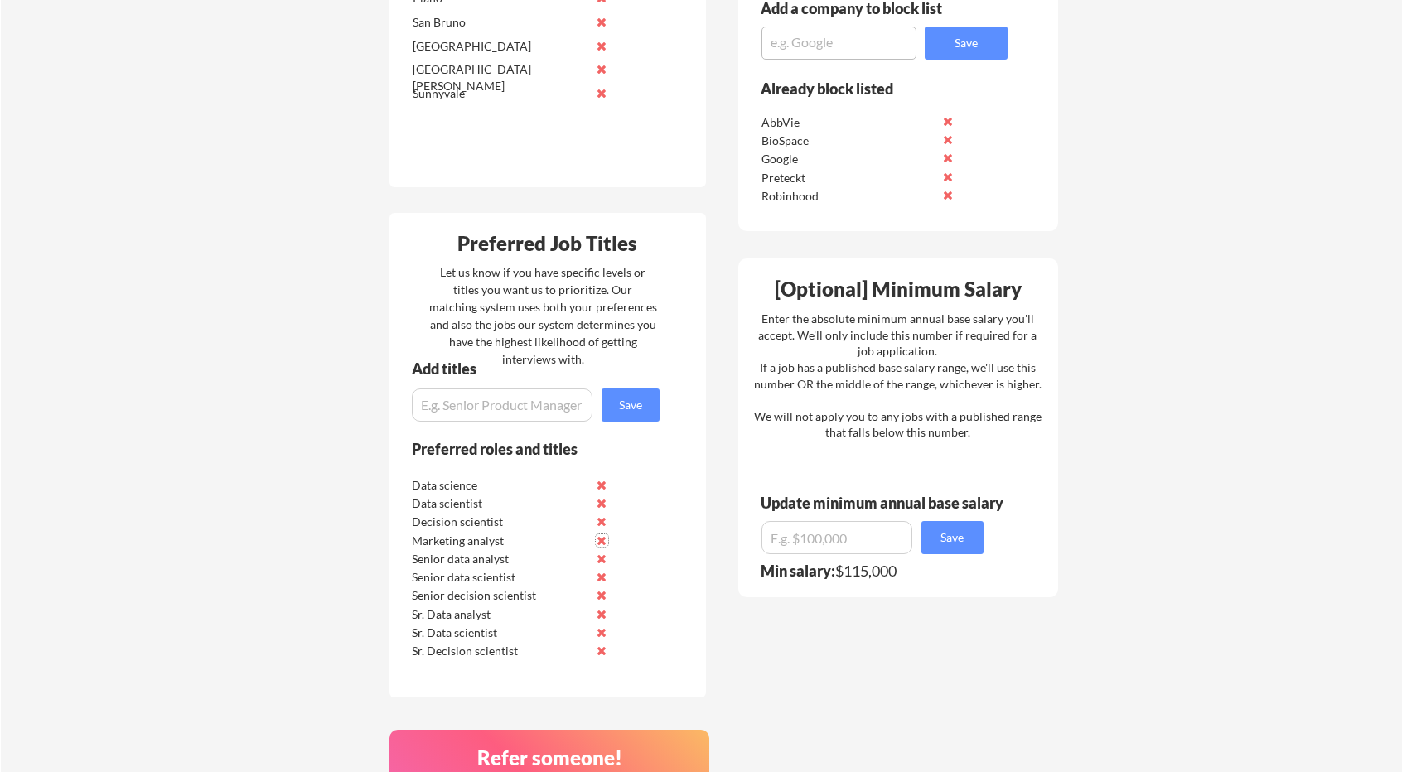
click at [600, 537] on button at bounding box center [602, 540] width 12 height 12
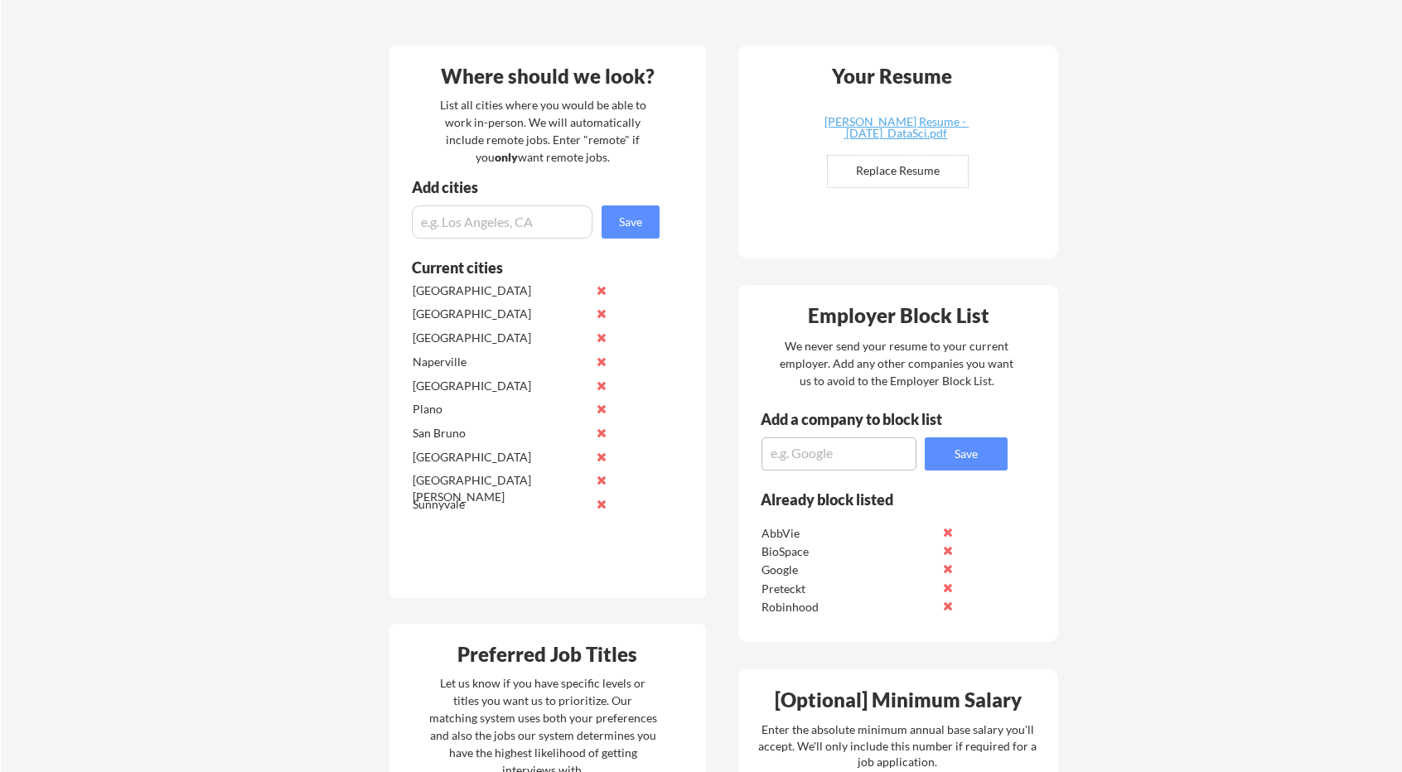
scroll to position [371, 0]
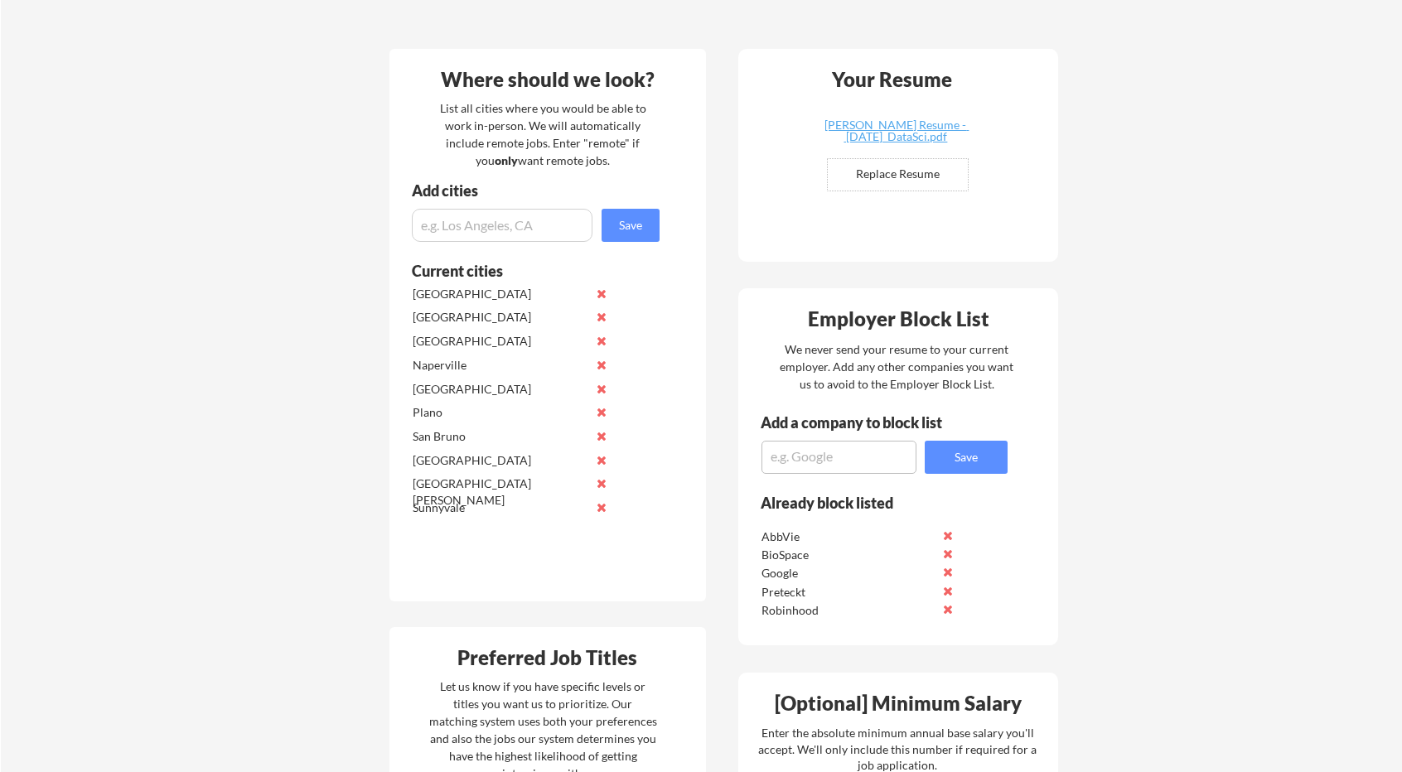
click at [504, 220] on input "input" at bounding box center [502, 225] width 181 height 33
paste input "Lake Forest"
type input "Lake Forest"
click at [621, 231] on button "Save" at bounding box center [631, 225] width 58 height 33
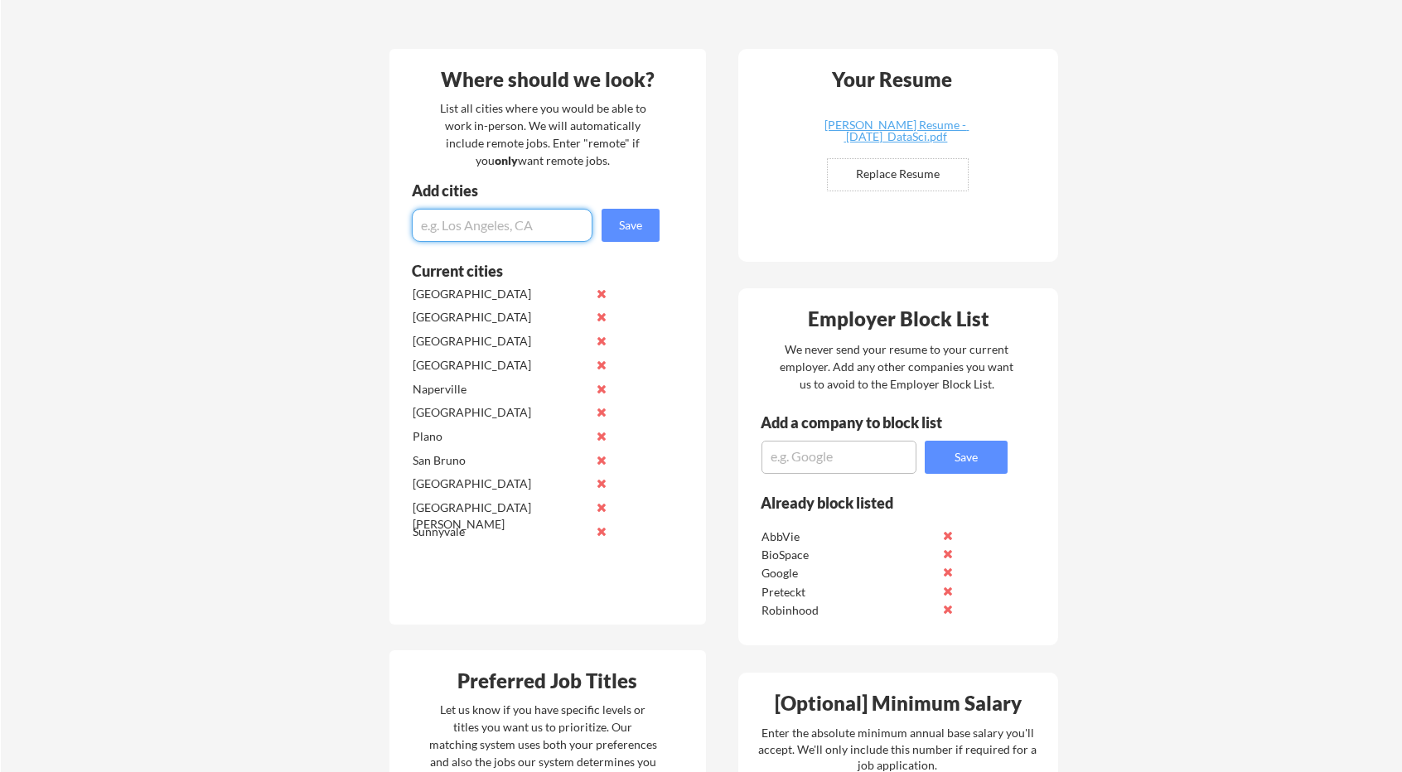
click at [527, 223] on input "input" at bounding box center [502, 225] width 181 height 33
paste input "Downers Grove"
type input "Downers Grove"
click at [625, 228] on button "Save" at bounding box center [631, 225] width 58 height 33
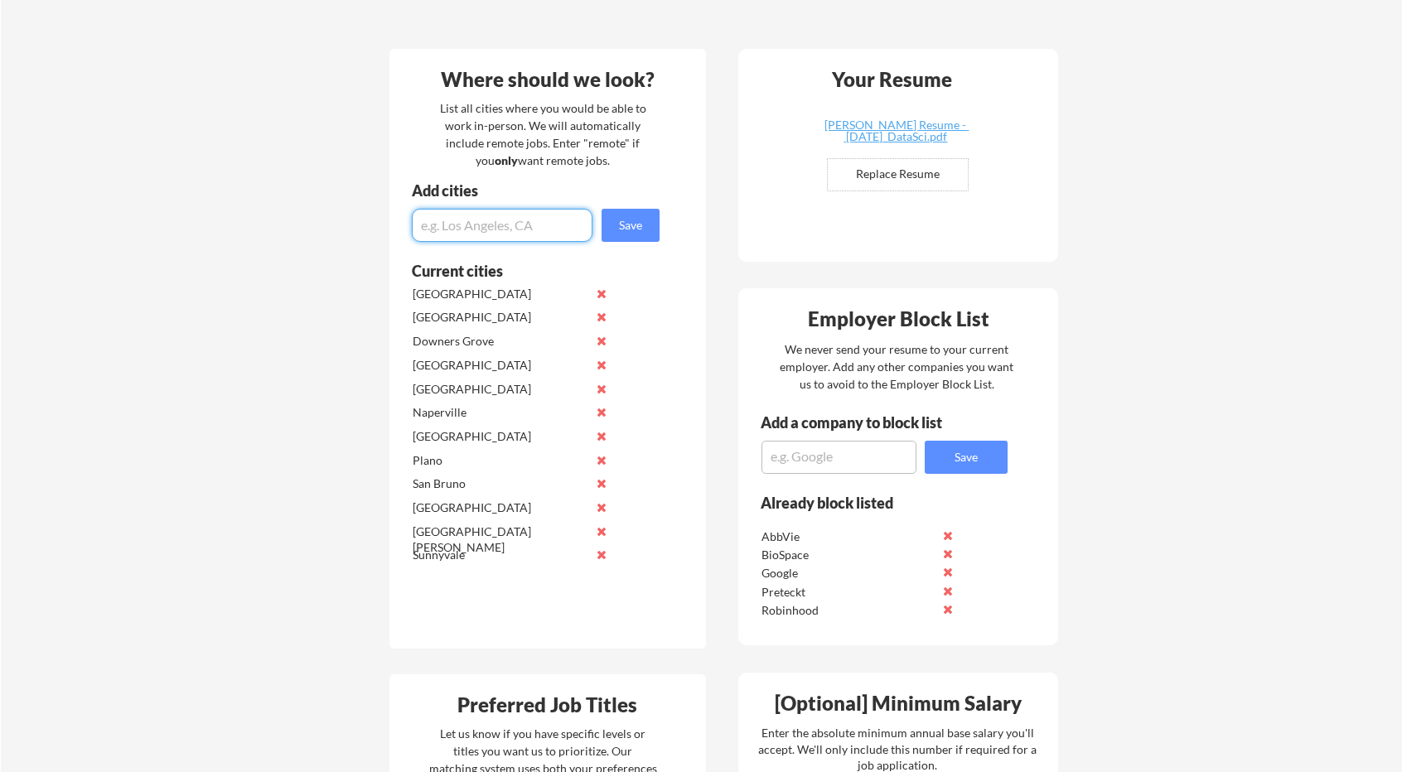
paste input "Oakbrook Terrace"
type input "Oakbrook Terrace"
click at [643, 225] on button "Save" at bounding box center [631, 225] width 58 height 33
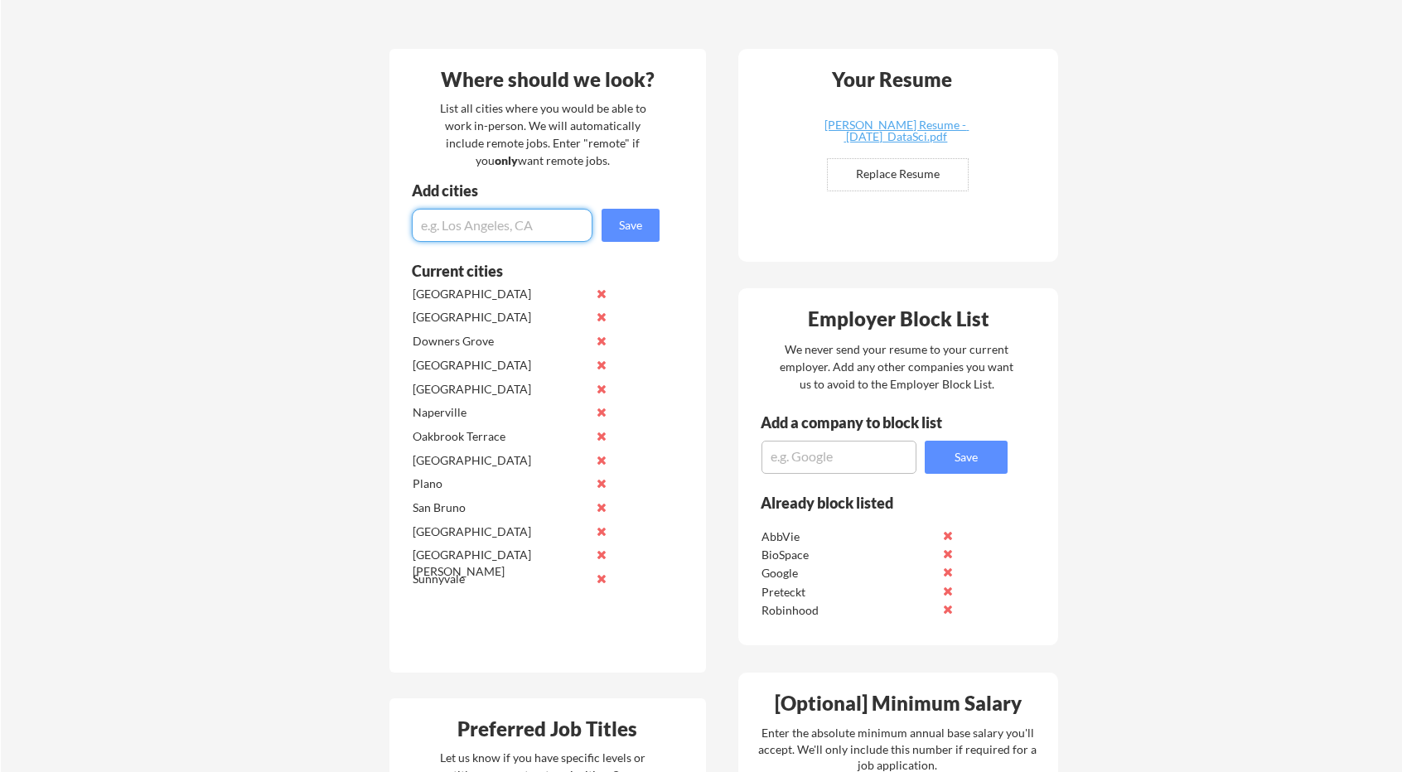
paste input "Rosemont"
type input "Rosemont"
click at [620, 234] on button "Save" at bounding box center [631, 225] width 58 height 33
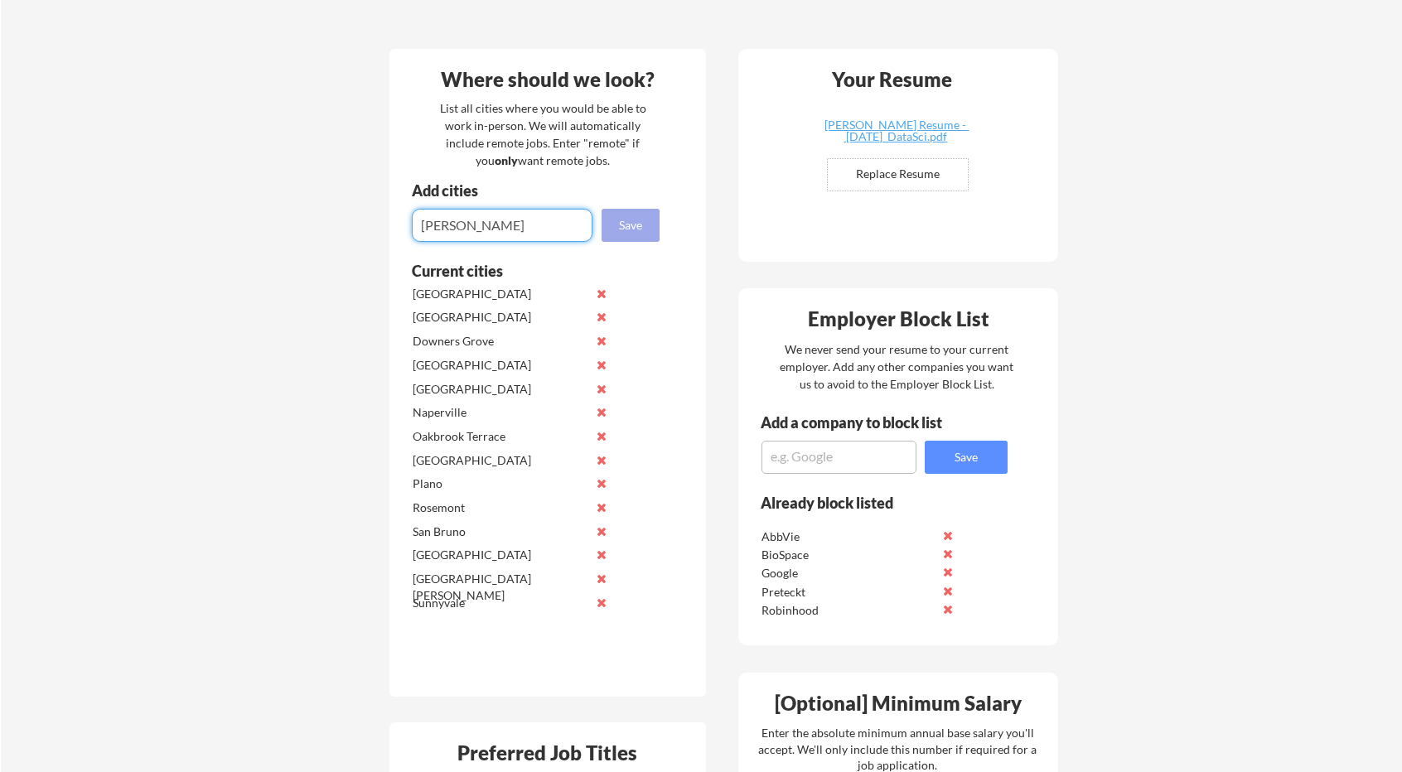
type input "Irving"
click at [626, 226] on button "Save" at bounding box center [631, 225] width 58 height 33
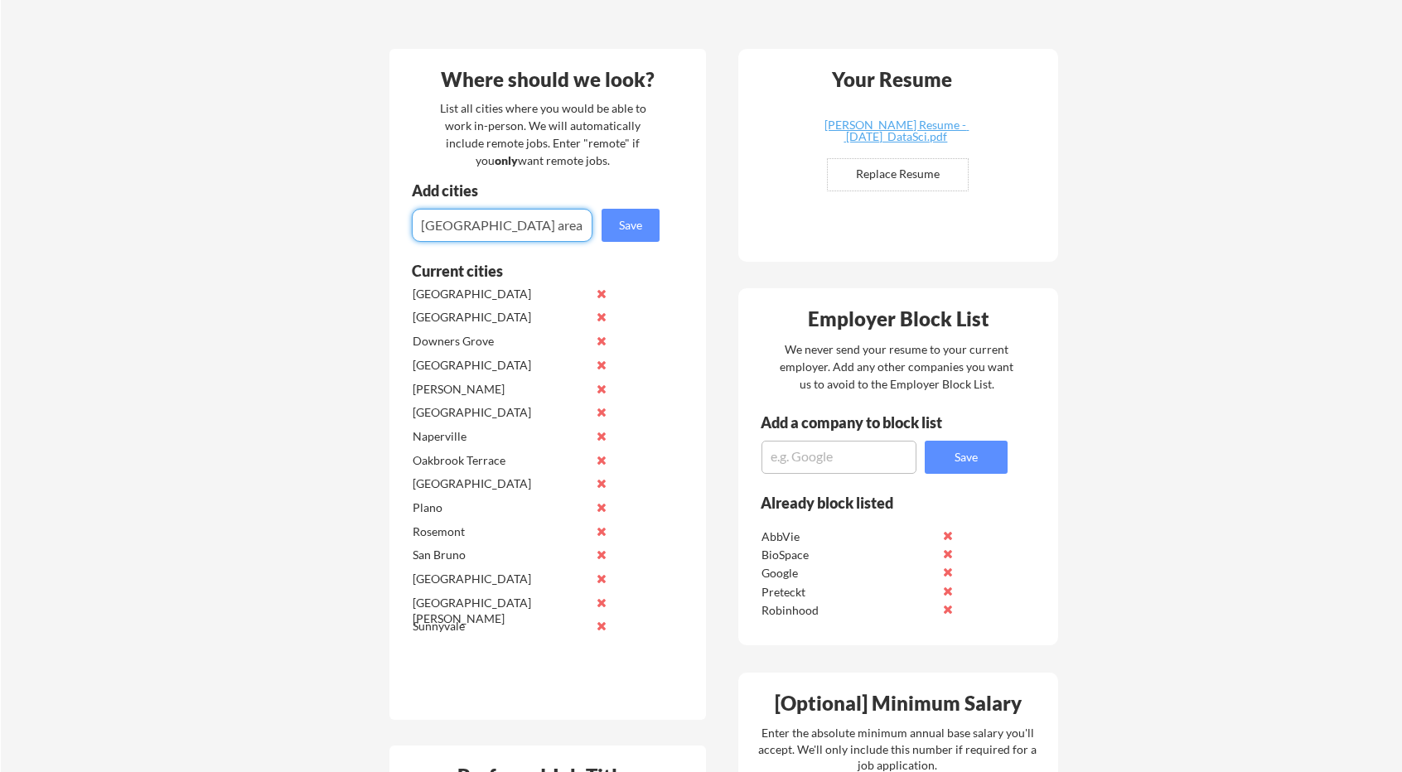
click at [470, 230] on input "input" at bounding box center [502, 225] width 181 height 33
type input "Greater Chicago area"
click at [640, 230] on button "Save" at bounding box center [631, 225] width 58 height 33
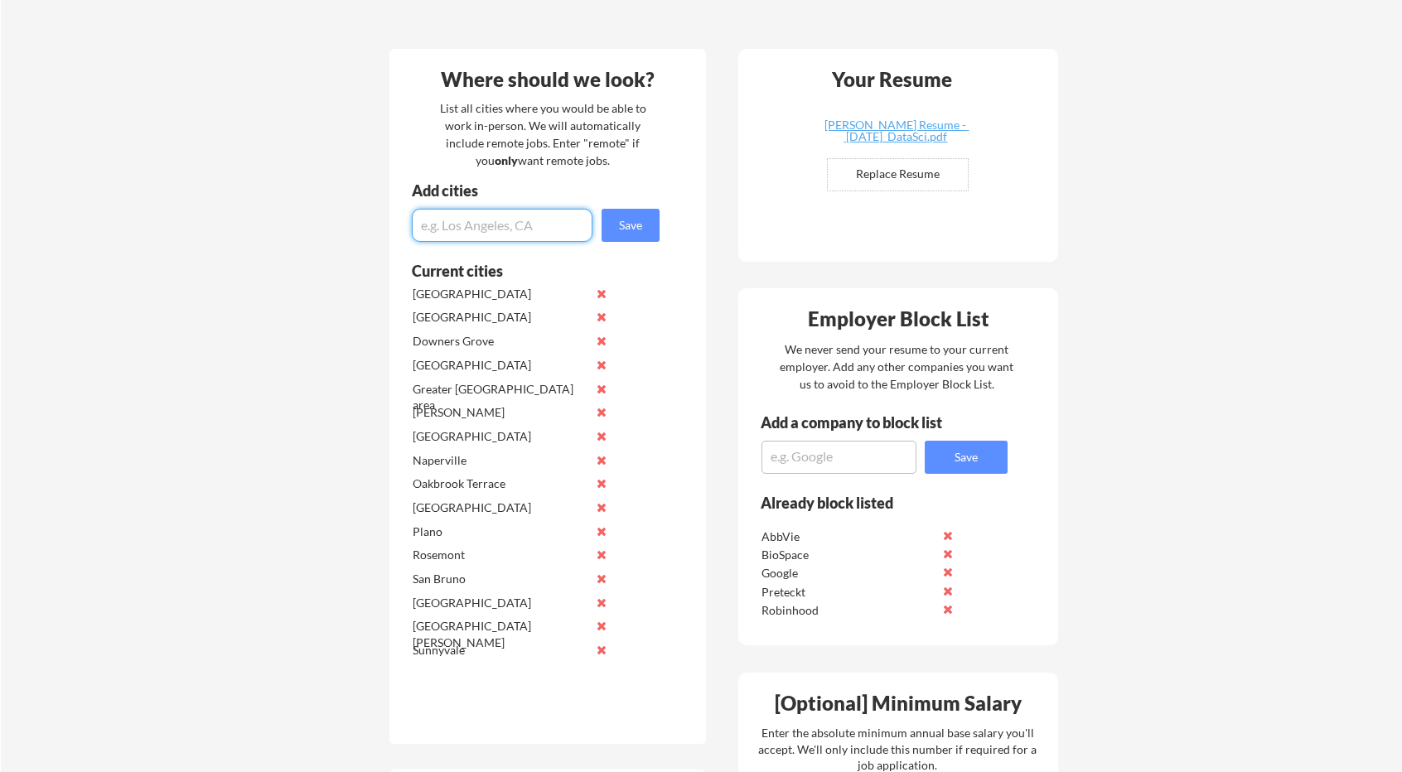
paste input "Dallas-Fort Worth Metroplex"
type input "Dallas-Fort Worth Metroplex"
click at [617, 236] on button "Save" at bounding box center [631, 225] width 58 height 33
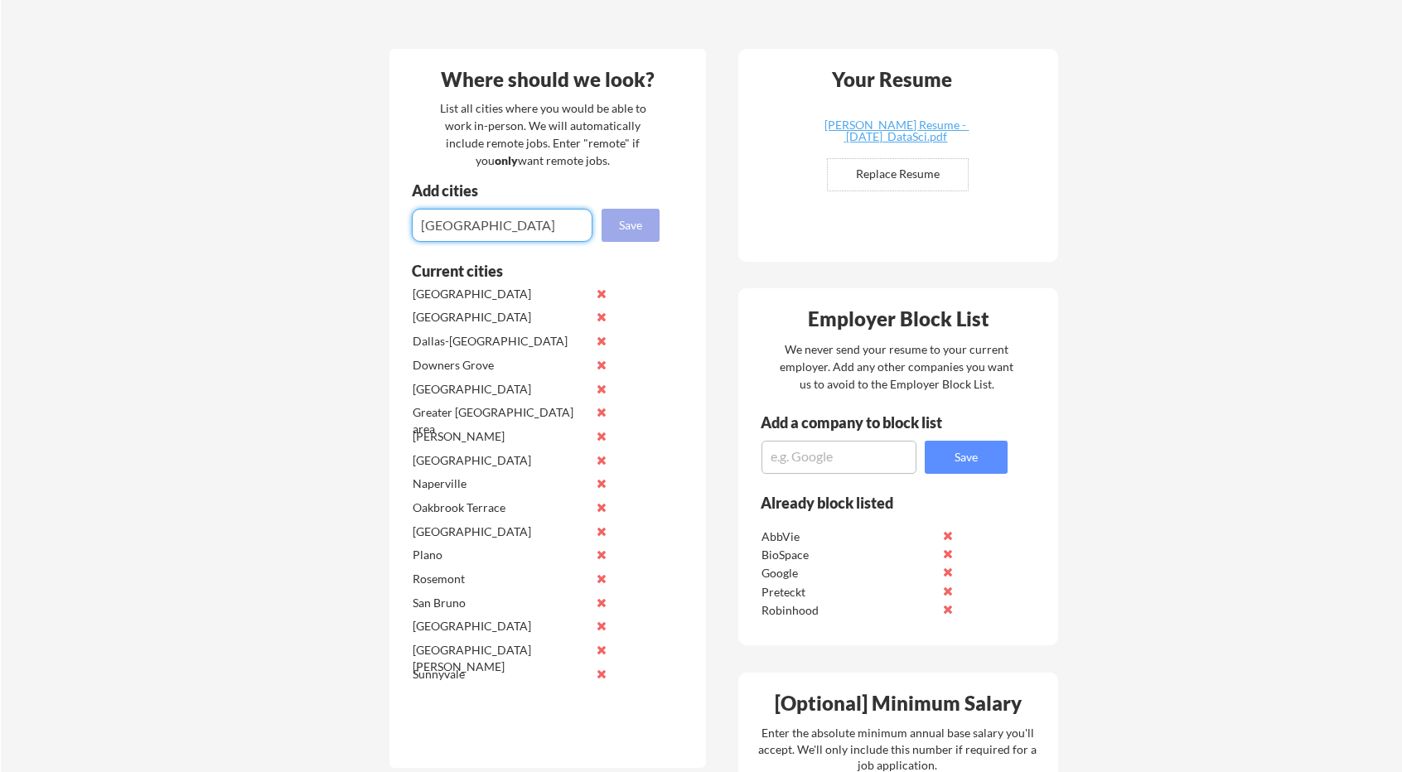
type input "San Francisco Bay Area"
click at [637, 225] on button "Save" at bounding box center [631, 225] width 58 height 33
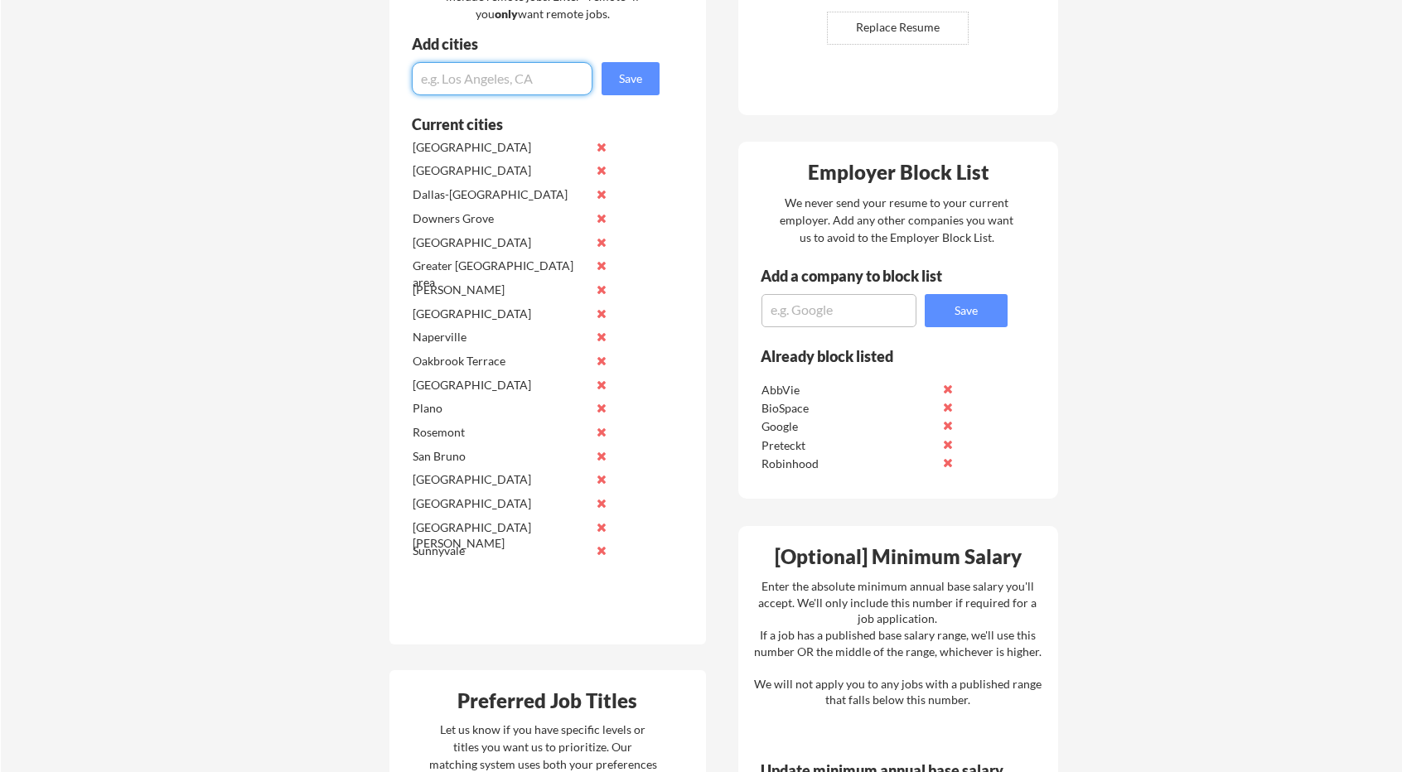
scroll to position [537, 0]
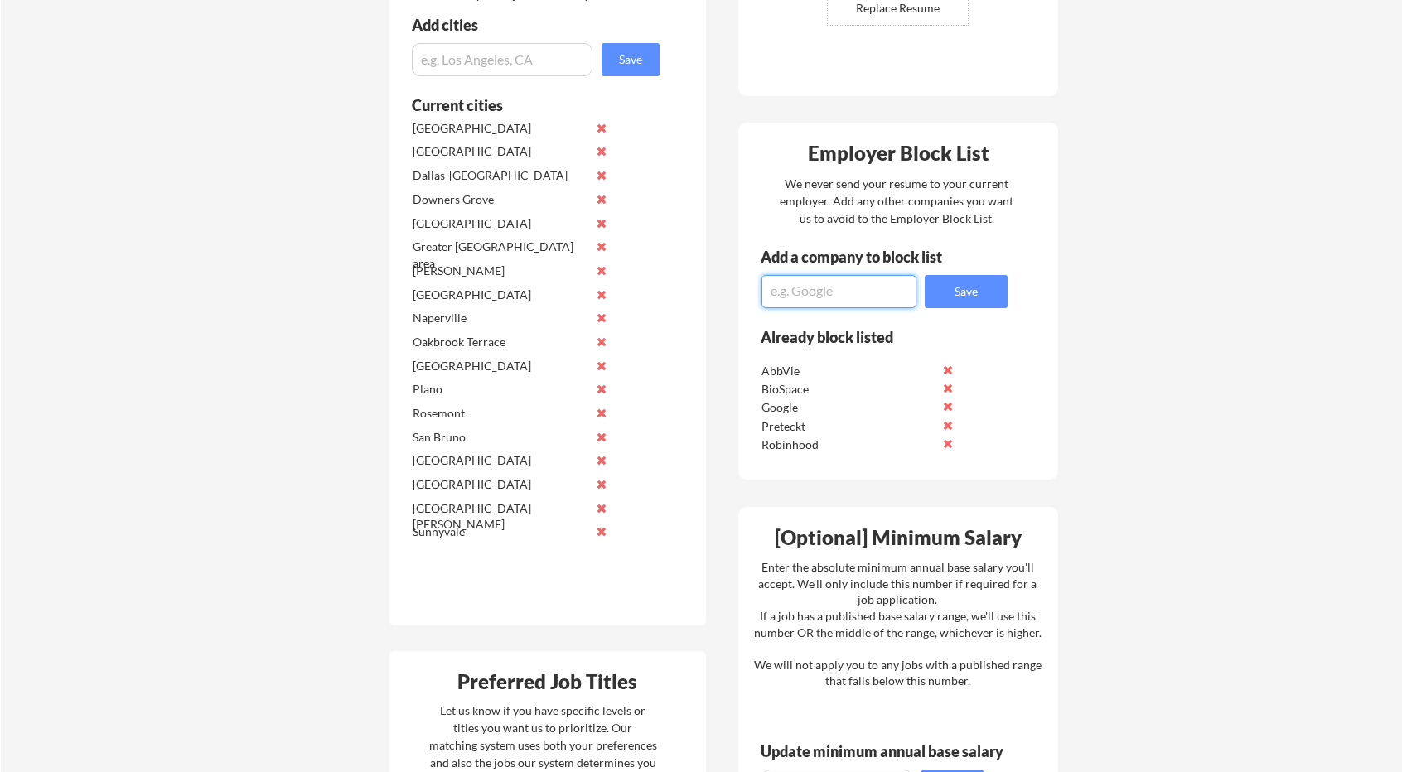
click at [797, 289] on textarea at bounding box center [838, 291] width 155 height 33
paste textarea "Pacific Gas and Electric Company"
type textarea "Pacific Gas and Electric Company"
click at [964, 286] on button "Save" at bounding box center [966, 291] width 83 height 33
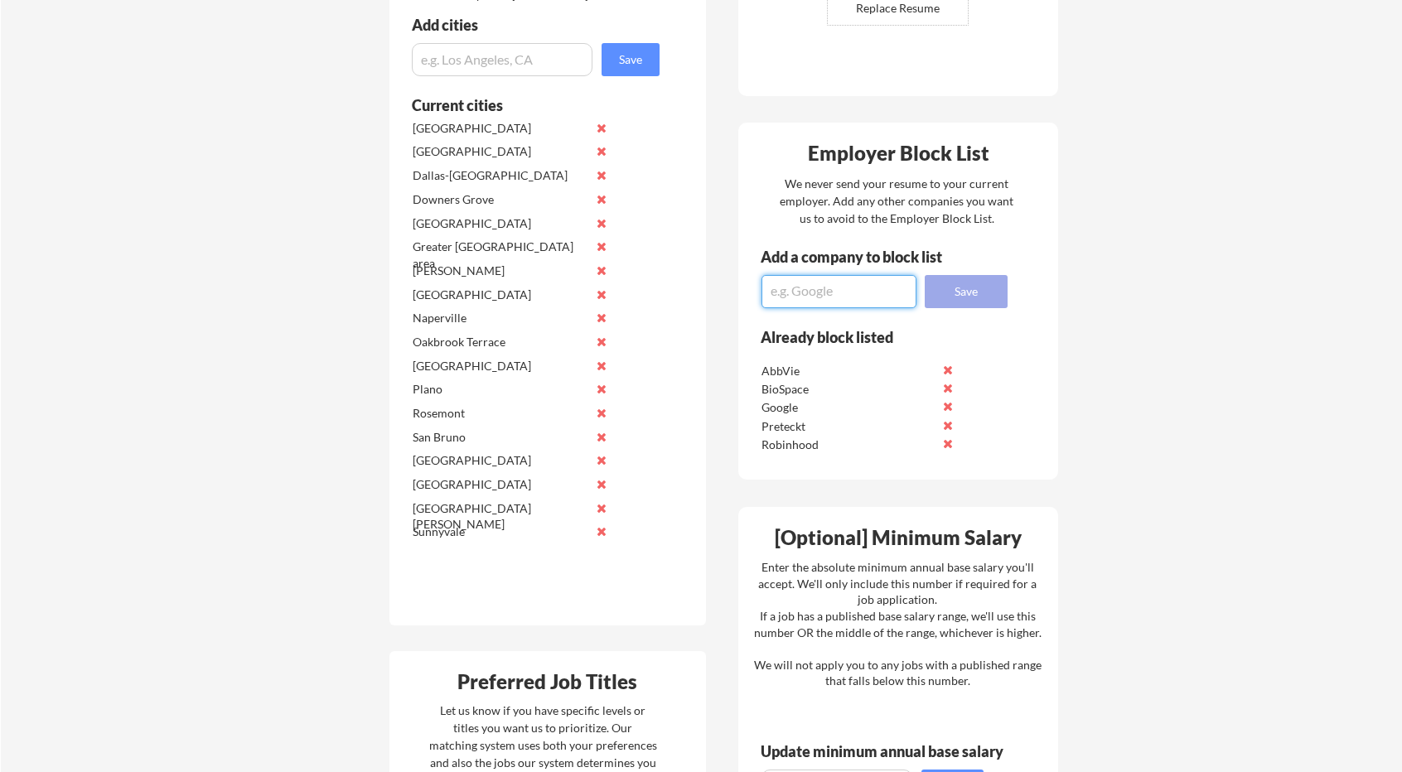
scroll to position [0, 0]
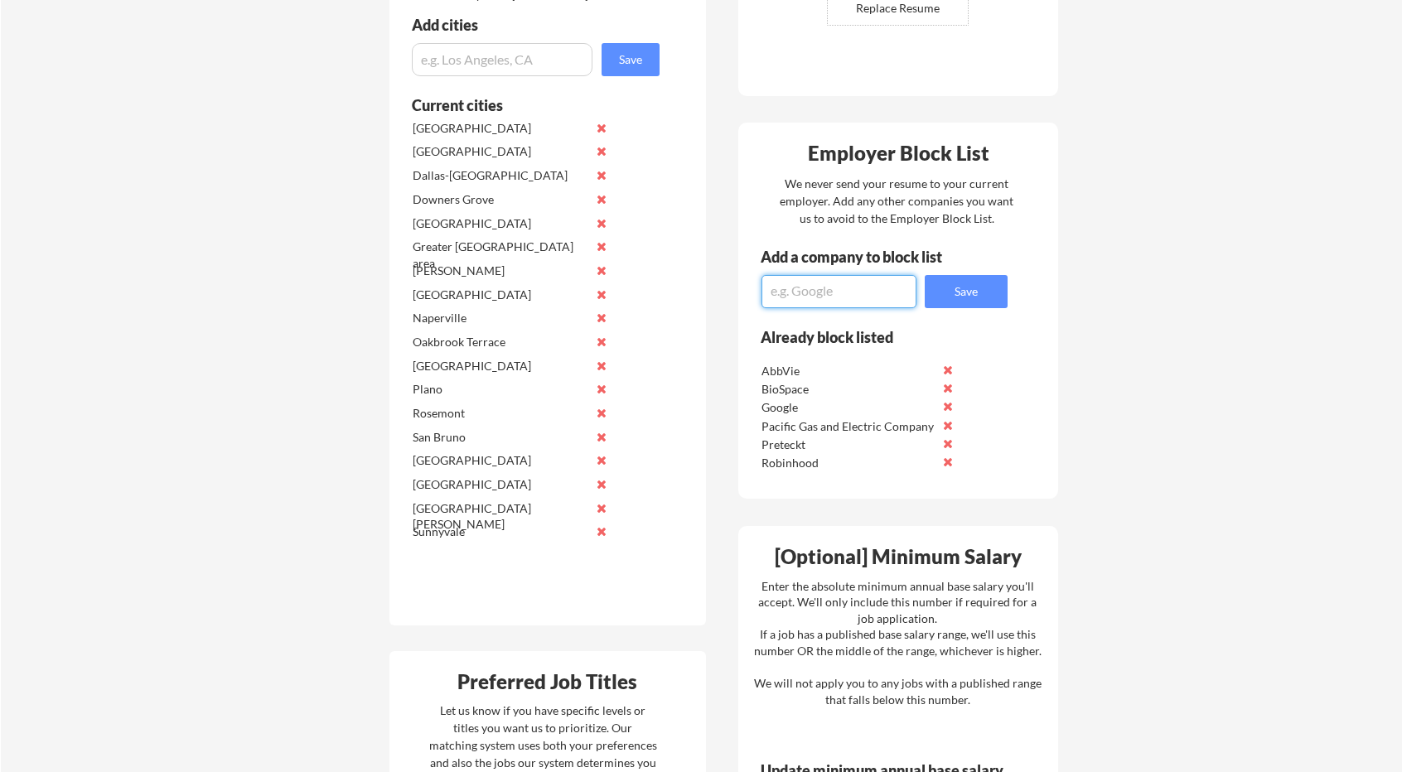
click at [835, 297] on textarea at bounding box center [838, 291] width 155 height 33
type textarea "Discord"
click at [969, 302] on button "Save" at bounding box center [966, 291] width 83 height 33
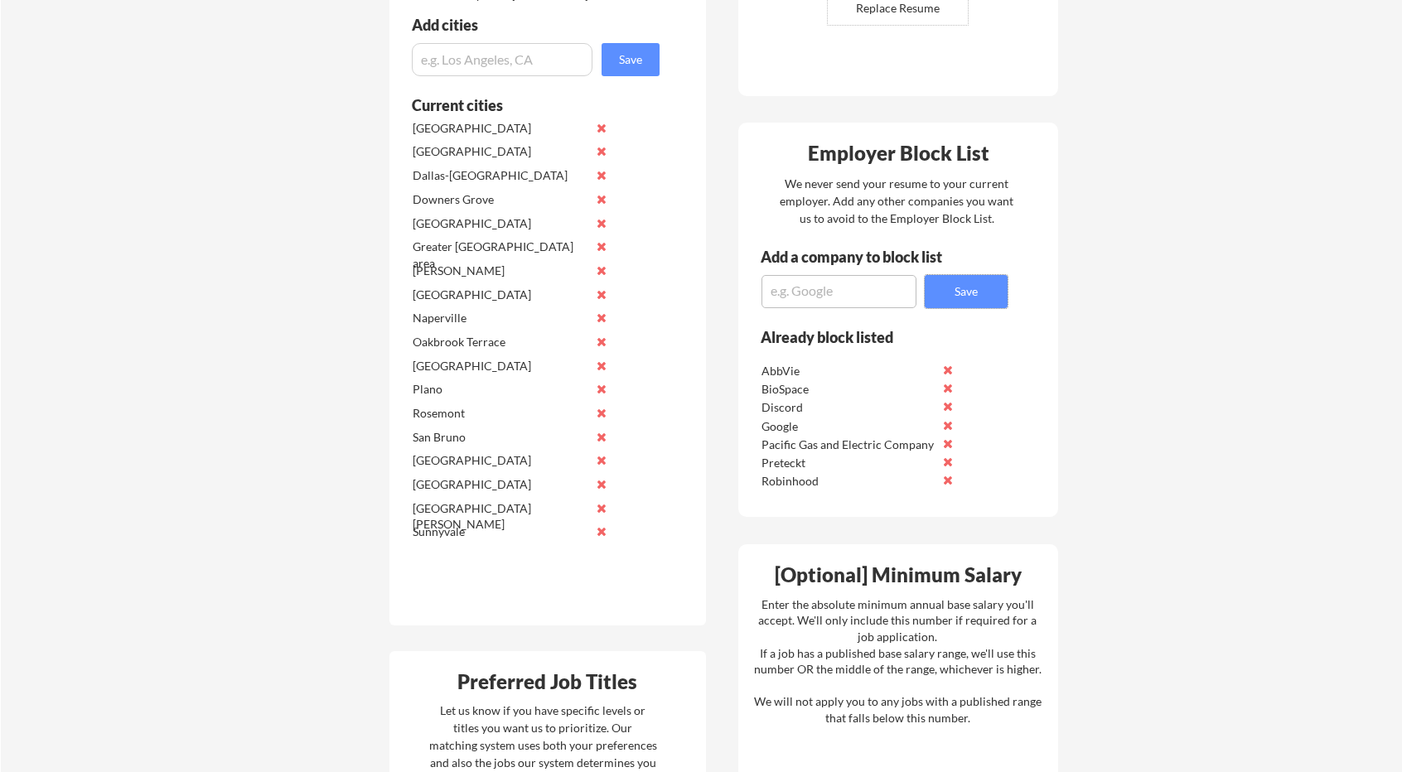
click at [804, 294] on textarea at bounding box center [838, 291] width 155 height 33
type textarea "Databricks"
drag, startPoint x: 812, startPoint y: 295, endPoint x: 621, endPoint y: 293, distance: 190.6
click at [626, 293] on div "Where should we look? List all cities where you would be able to work in-person…" at bounding box center [723, 672] width 697 height 1578
click at [806, 289] on textarea at bounding box center [838, 291] width 155 height 33
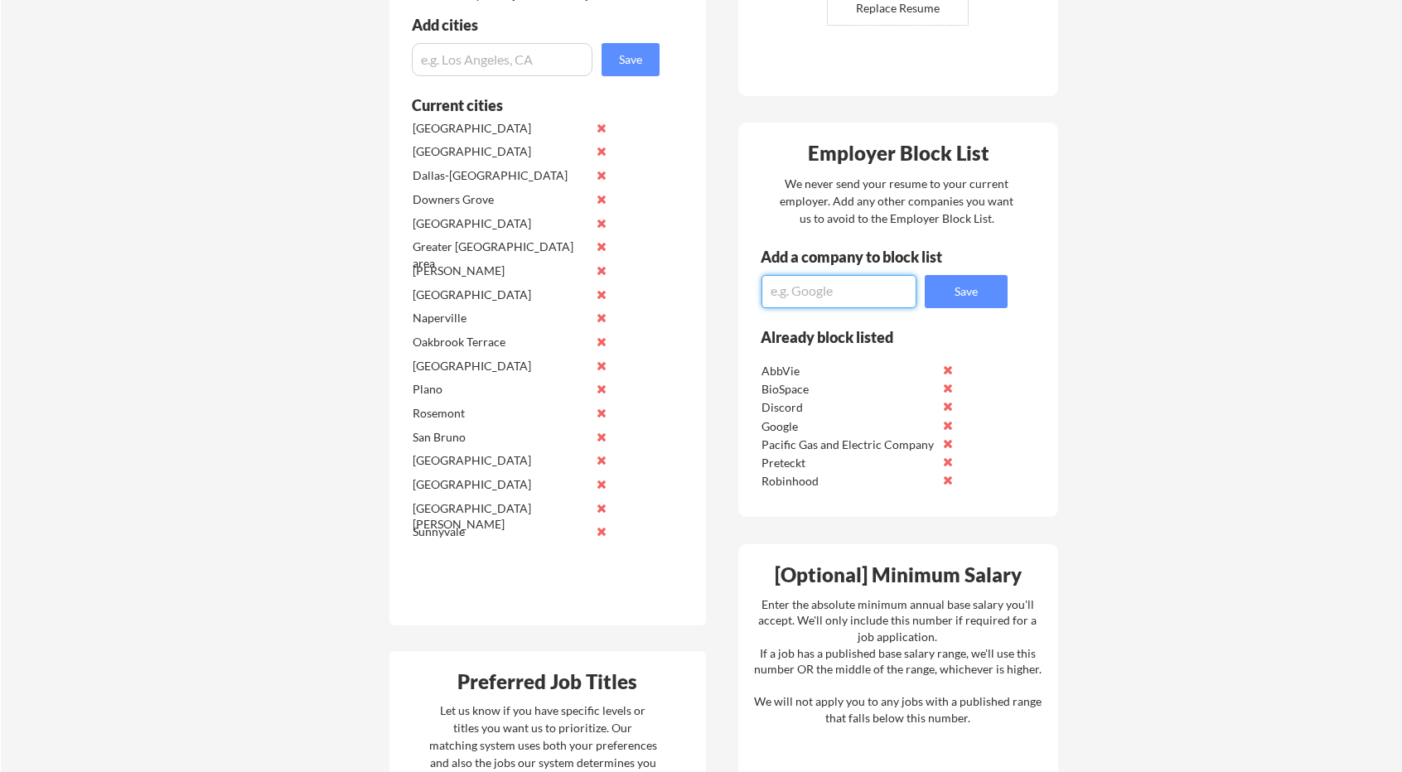
type textarea "b"
type textarea "Block"
click at [948, 299] on button "Save" at bounding box center [966, 291] width 83 height 33
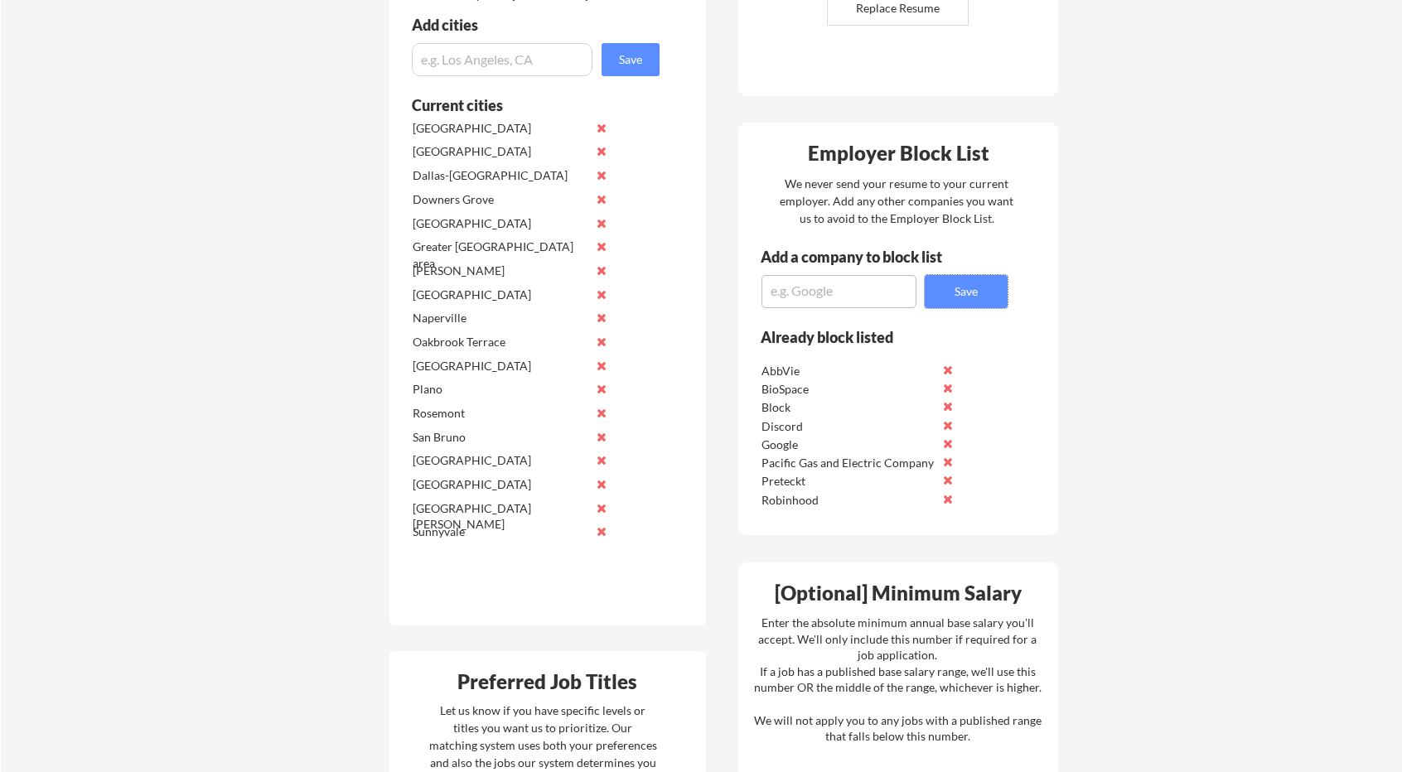
click at [840, 301] on textarea at bounding box center [838, 291] width 155 height 33
paste textarea "Genentech"
type textarea "Genentech"
click at [959, 296] on button "Save" at bounding box center [966, 291] width 83 height 33
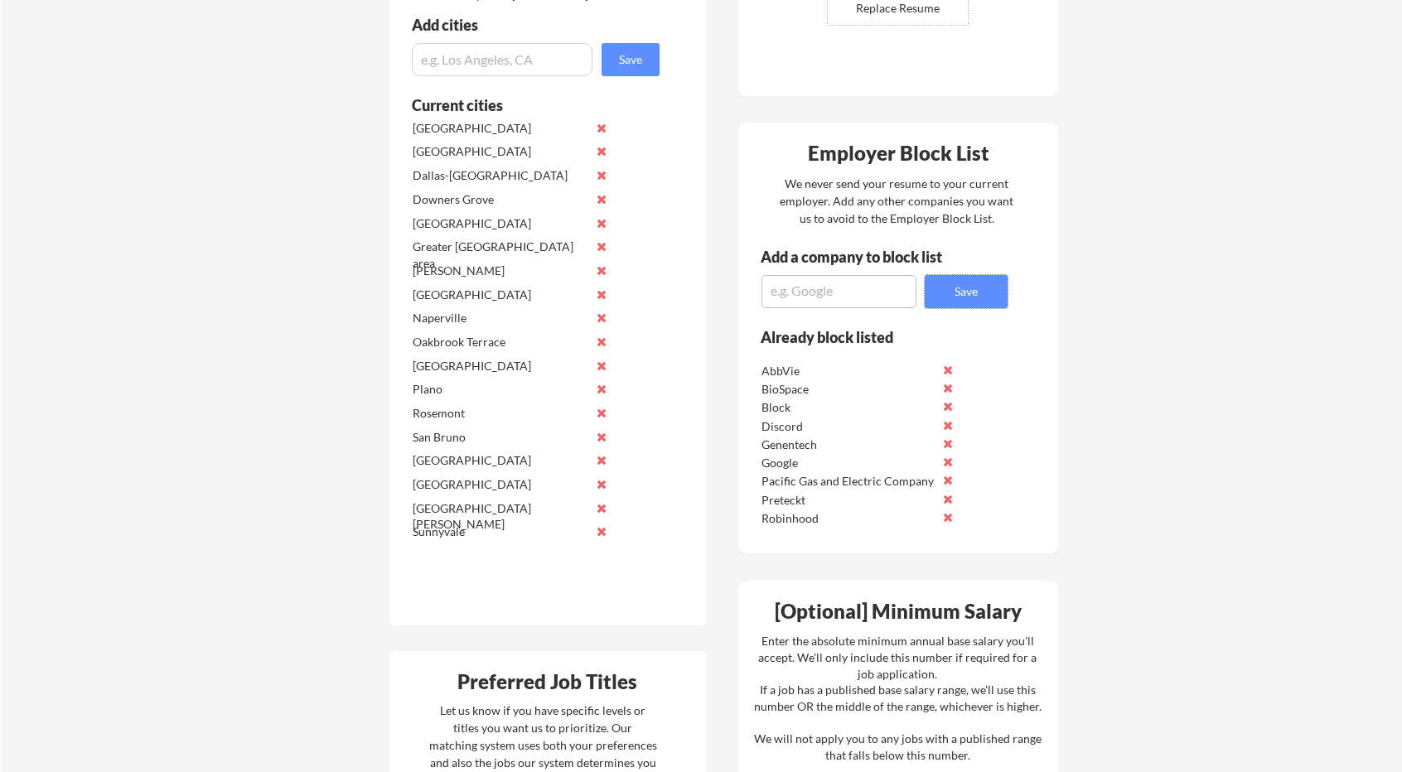
click at [864, 308] on div "Employer Block List We never send your resume to your current employer. Add any…" at bounding box center [898, 339] width 320 height 432
click at [872, 289] on textarea at bounding box center [838, 291] width 155 height 33
paste textarea "Altos Labs"
type textarea "Altos Labs"
click at [960, 291] on button "Save" at bounding box center [966, 291] width 83 height 33
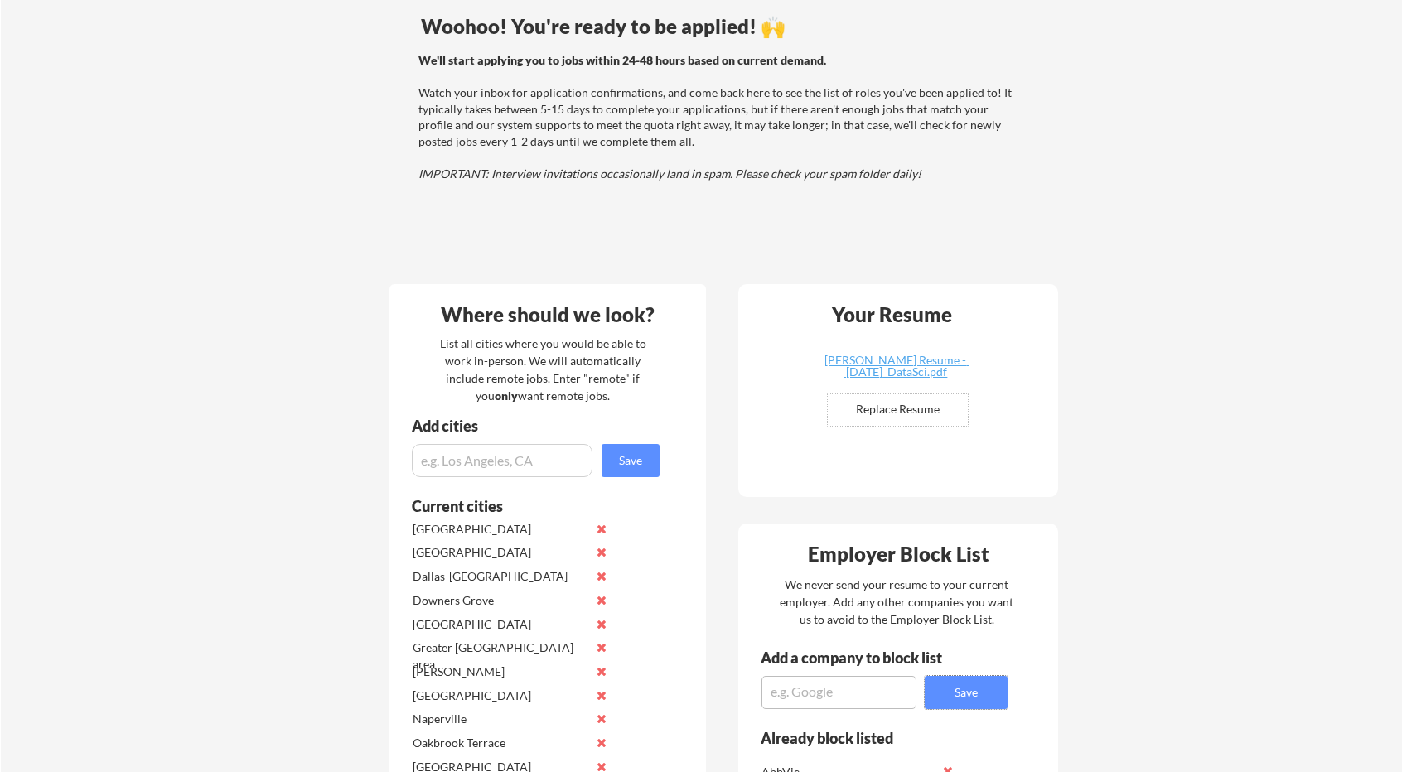
scroll to position [123, 0]
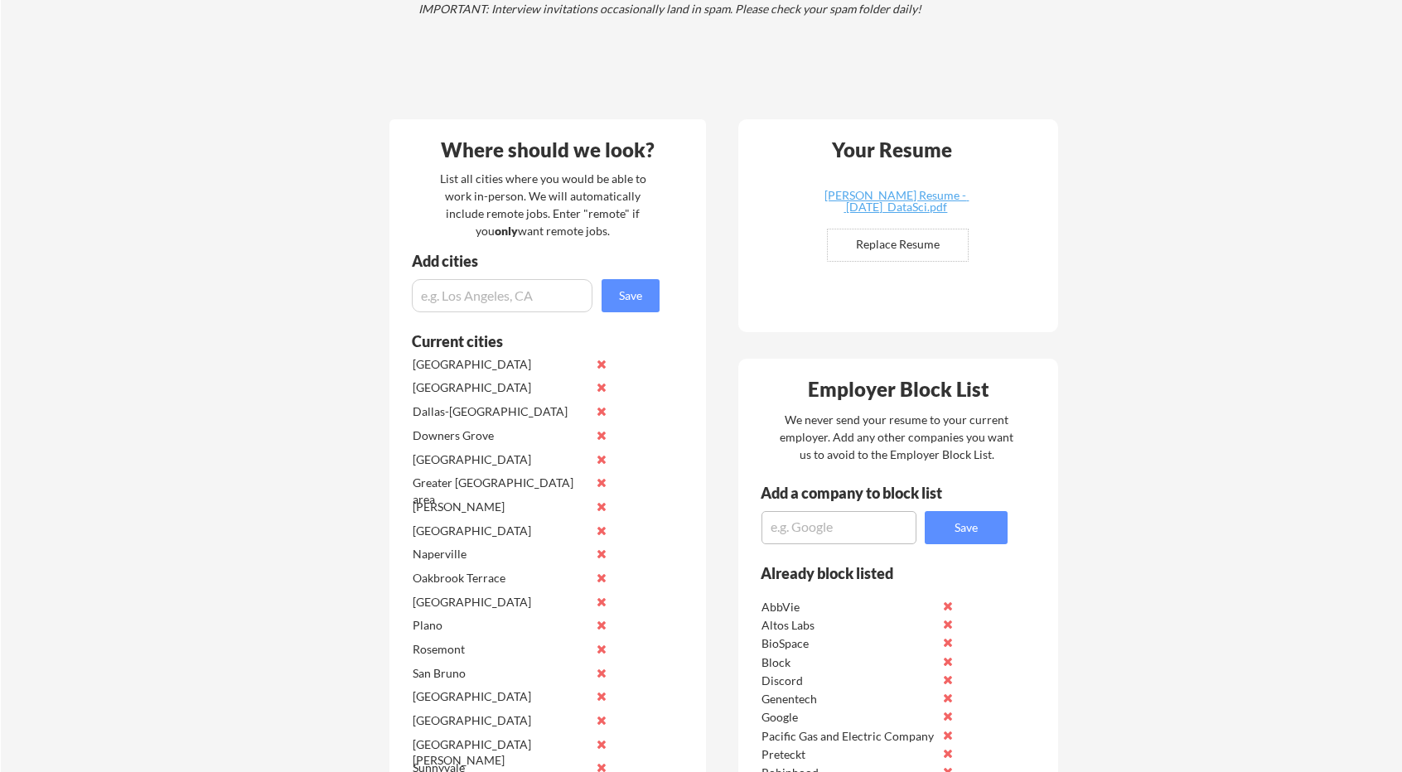
scroll to position [371, 0]
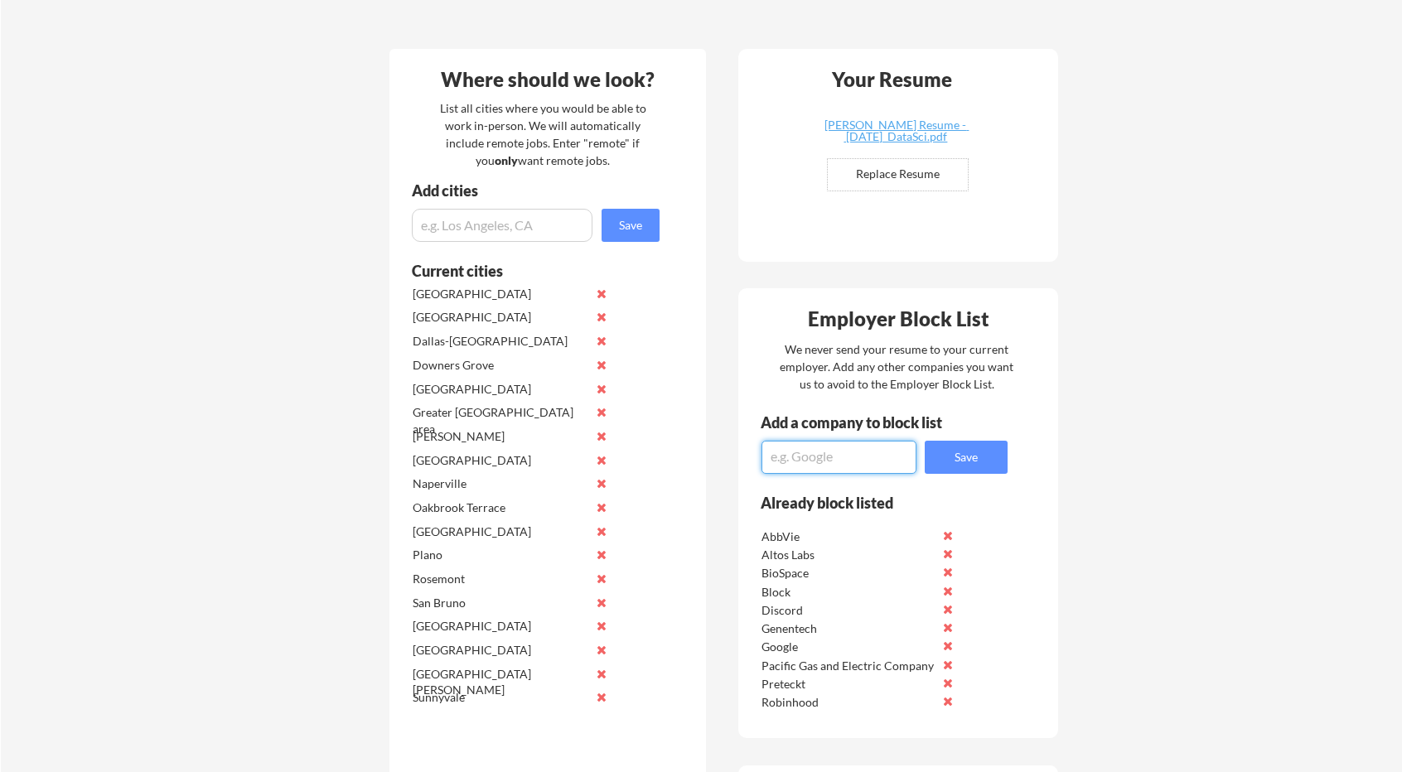
click at [853, 444] on textarea at bounding box center [838, 457] width 155 height 33
type textarea "Netflix"
click at [951, 448] on button "Save" at bounding box center [966, 457] width 83 height 33
click at [826, 454] on textarea at bounding box center [838, 457] width 155 height 33
type textarea "I"
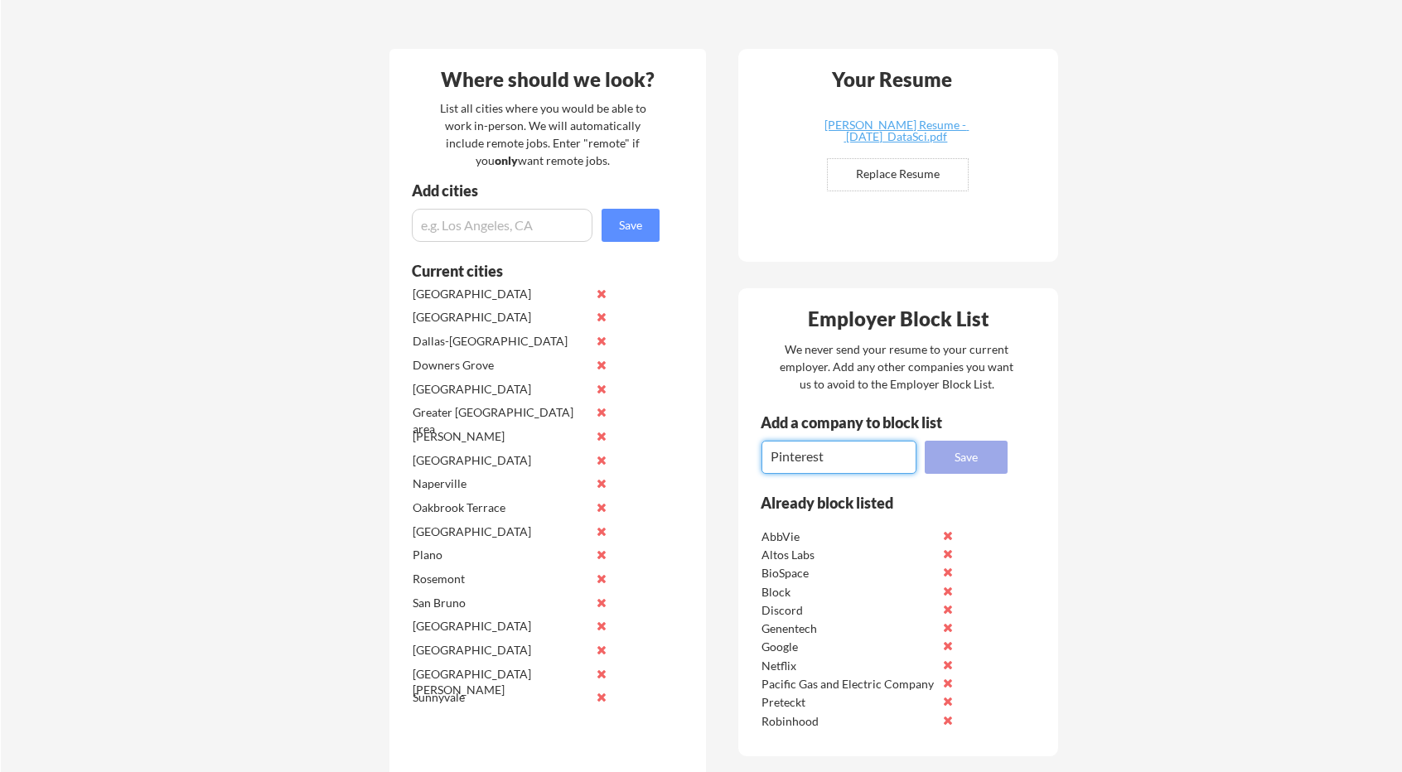
type textarea "Pinterest"
click at [969, 453] on button "Save" at bounding box center [966, 457] width 83 height 33
click at [864, 457] on textarea at bounding box center [838, 457] width 155 height 33
type textarea "Adobe"
click at [943, 457] on button "Save" at bounding box center [966, 457] width 83 height 33
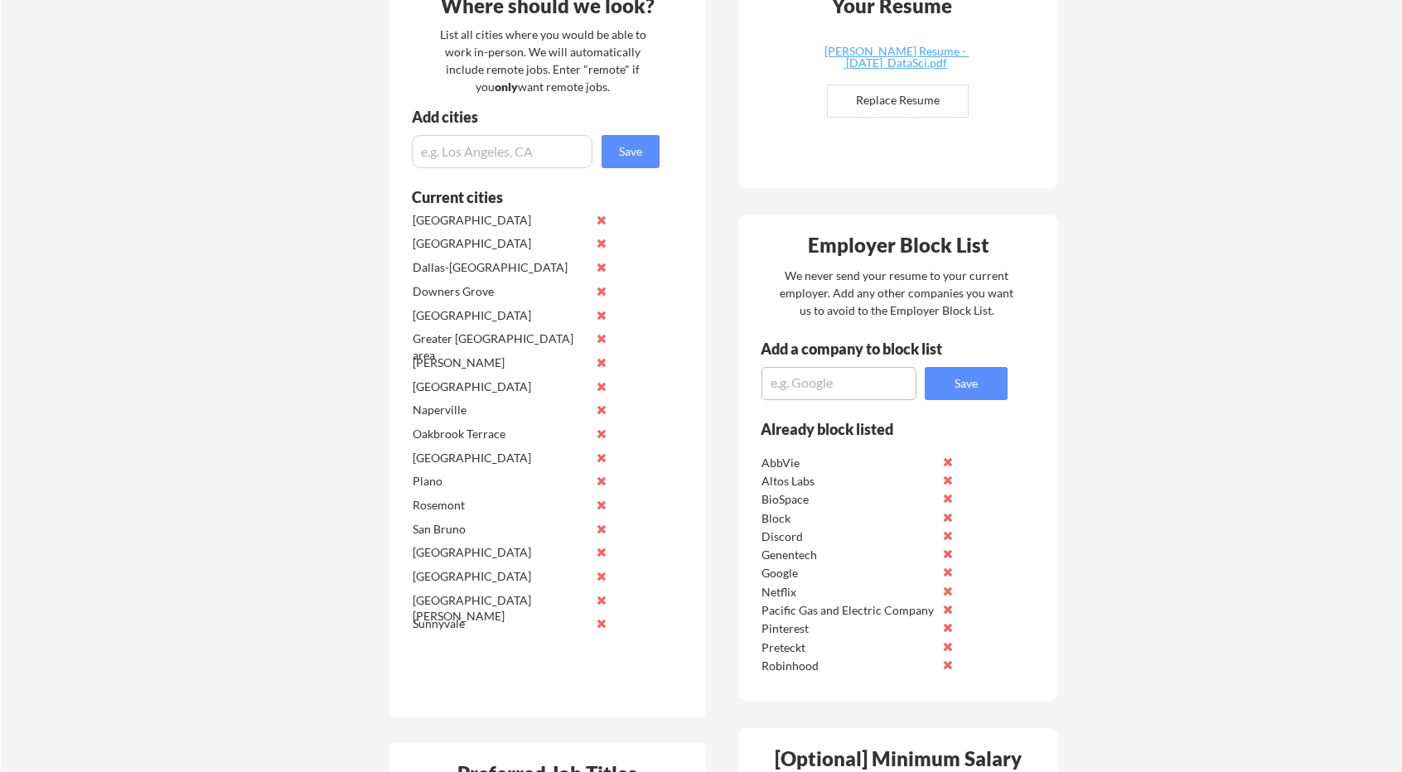
scroll to position [454, 0]
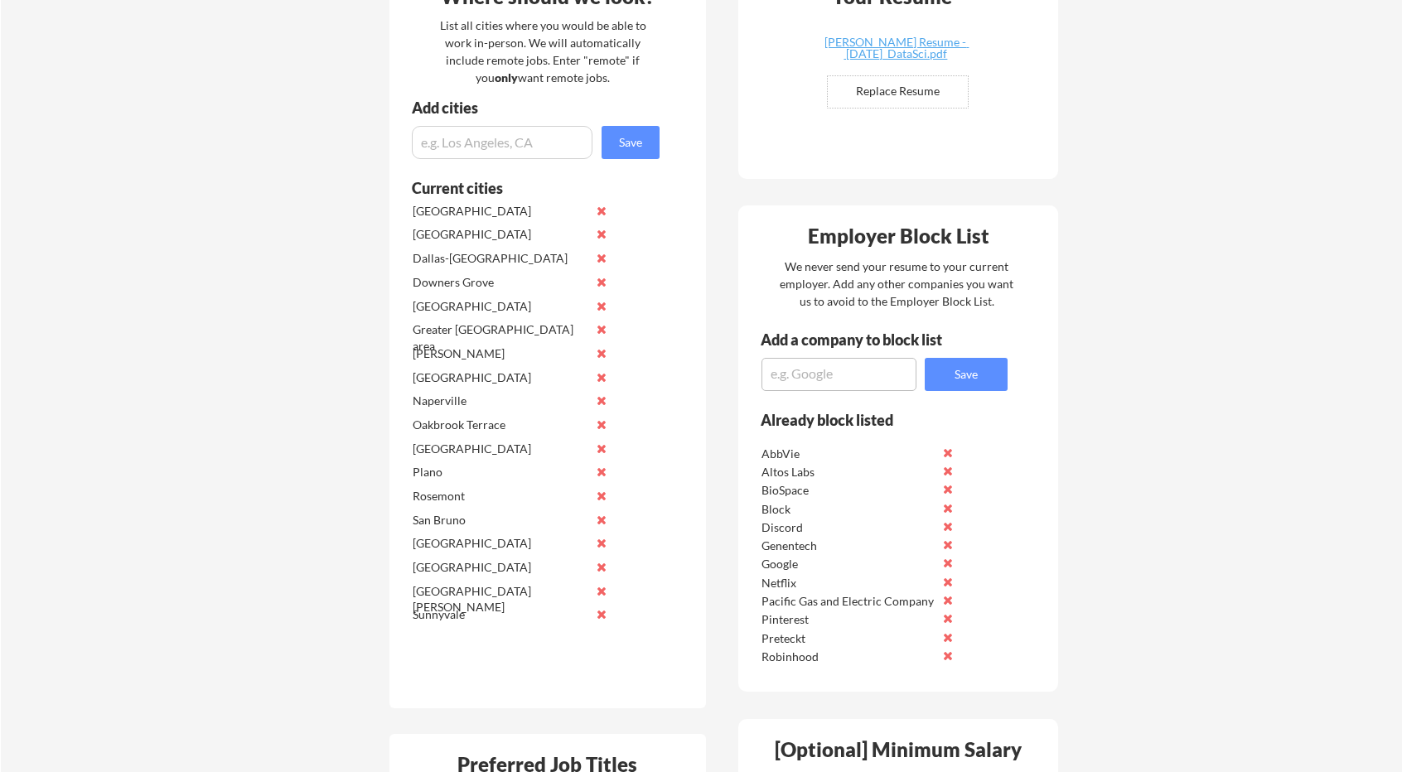
click at [868, 371] on textarea at bounding box center [838, 374] width 155 height 33
type textarea "Adobe"
click at [979, 377] on button "Save" at bounding box center [966, 374] width 83 height 33
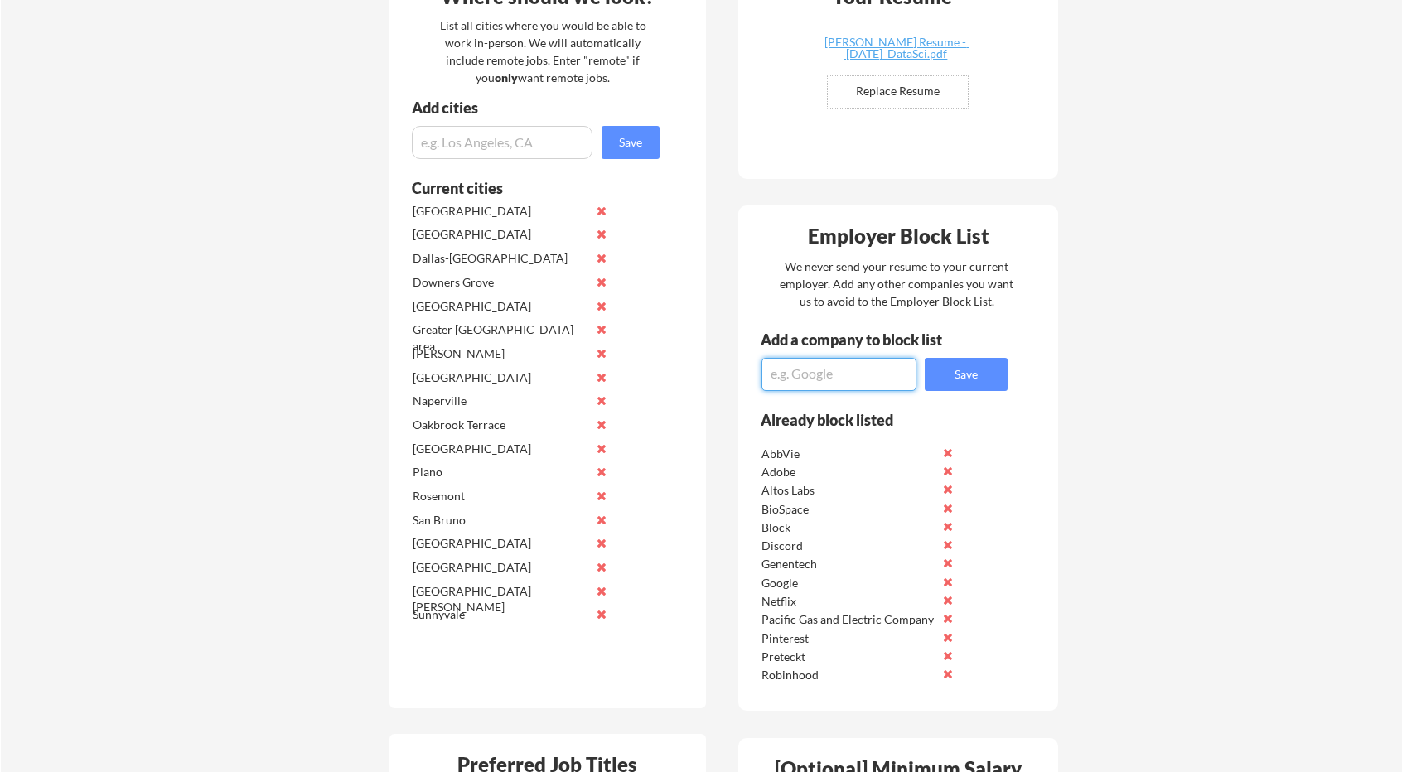
click at [804, 377] on textarea at bounding box center [838, 374] width 155 height 33
paste textarea "ProcDNA"
type textarea "ProcDNA"
click at [960, 370] on button "Save" at bounding box center [966, 374] width 83 height 33
click at [814, 378] on textarea at bounding box center [838, 374] width 155 height 33
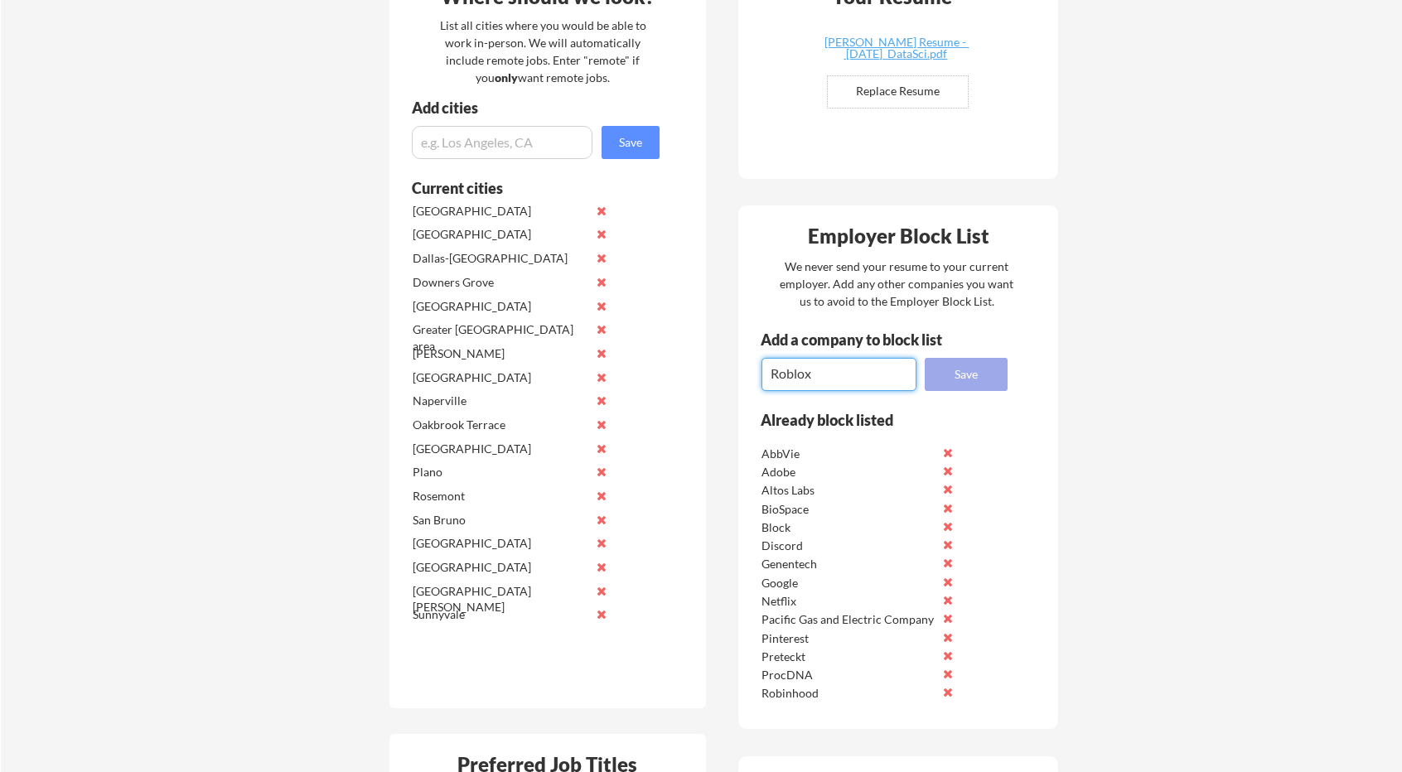
type textarea "Roblox"
click at [967, 383] on button "Save" at bounding box center [966, 374] width 83 height 33
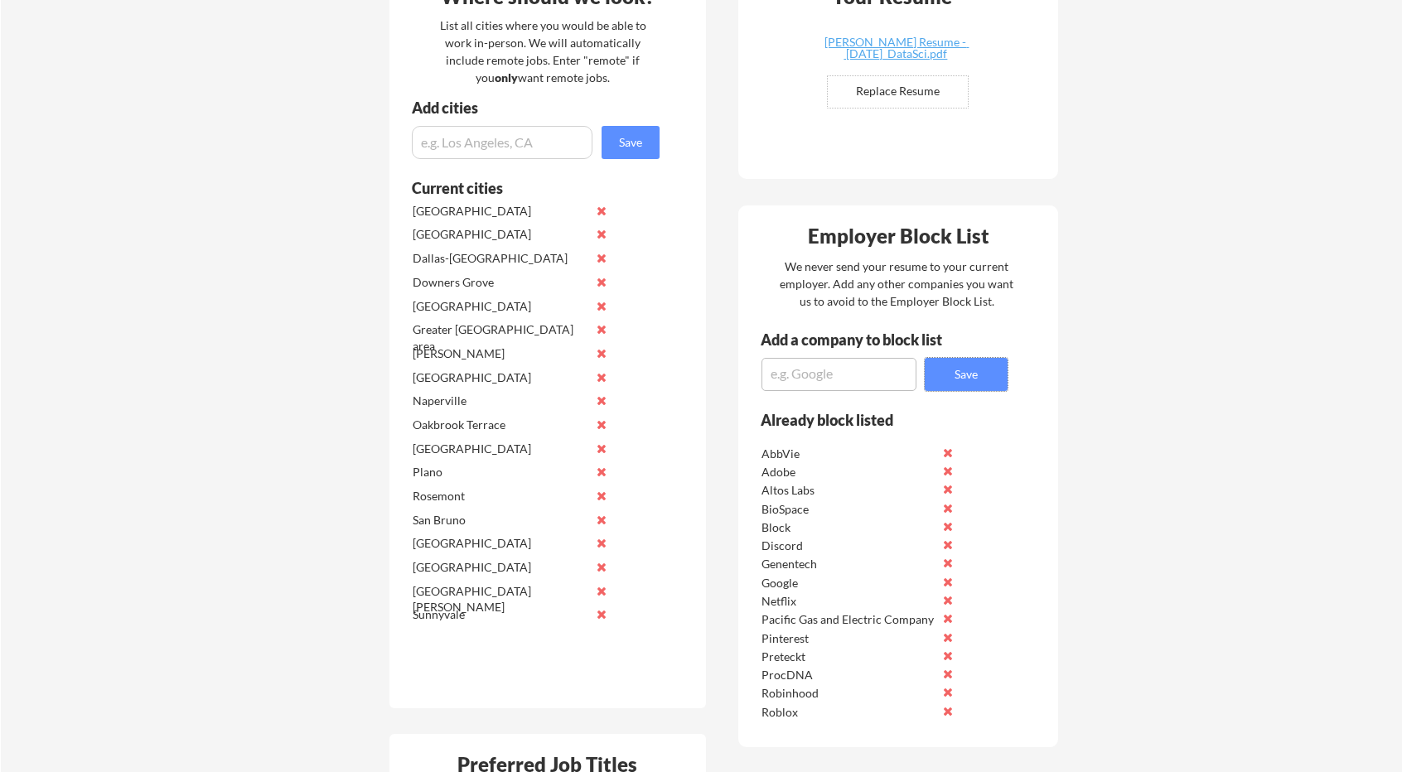
click at [829, 366] on textarea at bounding box center [838, 374] width 155 height 33
paste textarea "Agoda"
type textarea "Agoda"
click at [964, 377] on button "Save" at bounding box center [966, 374] width 83 height 33
click at [863, 387] on textarea at bounding box center [838, 374] width 155 height 33
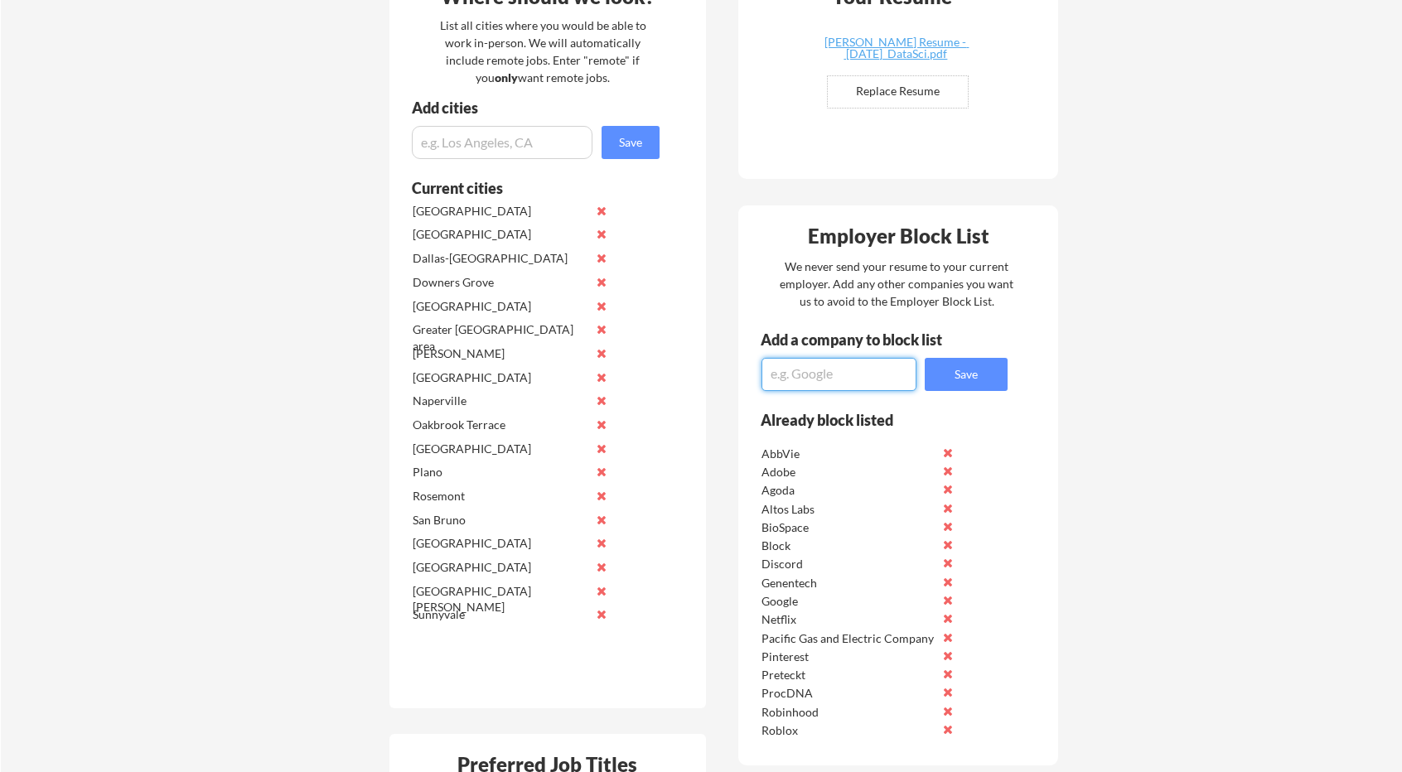
paste textarea "Insight Global"
type textarea "Insight Global"
click at [977, 374] on button "Save" at bounding box center [966, 374] width 83 height 33
click at [827, 381] on textarea at bounding box center [838, 374] width 155 height 33
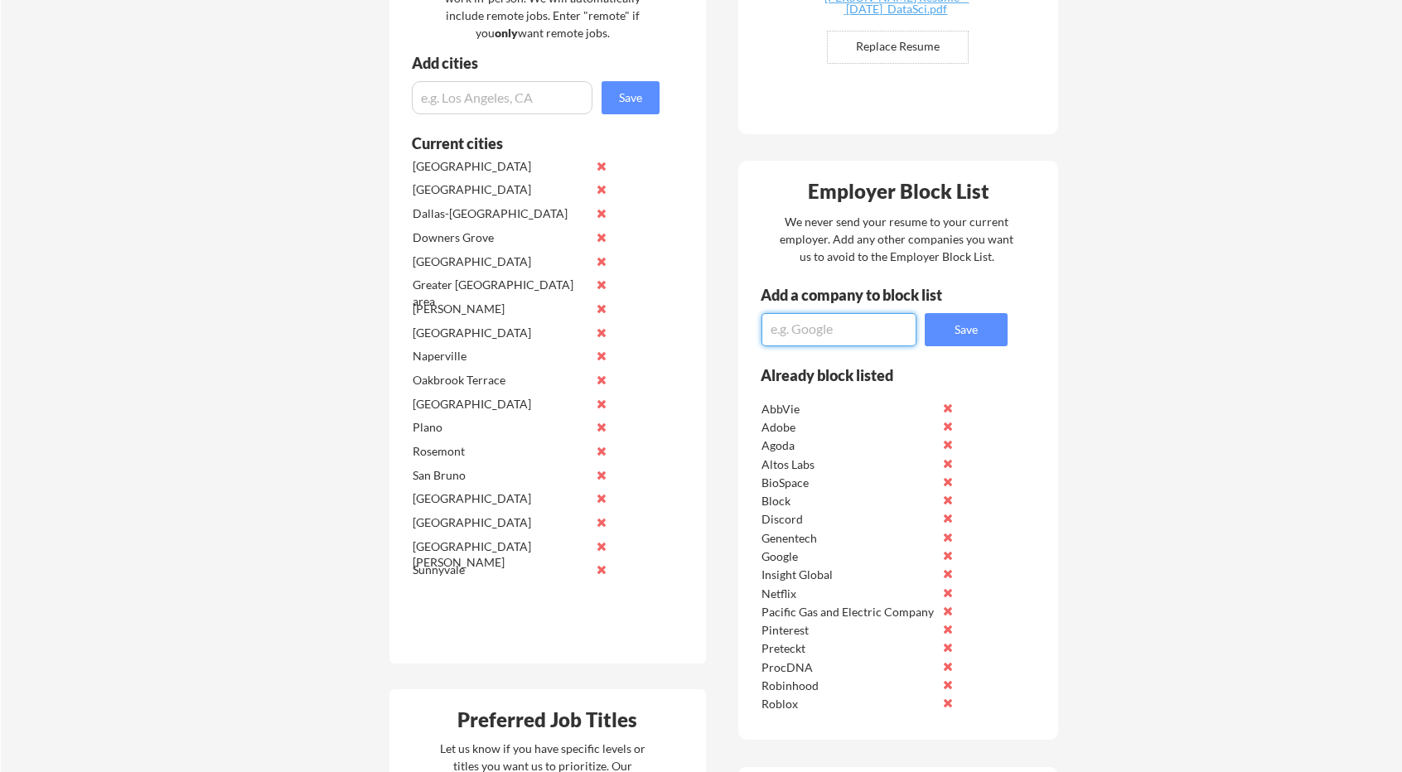
scroll to position [620, 0]
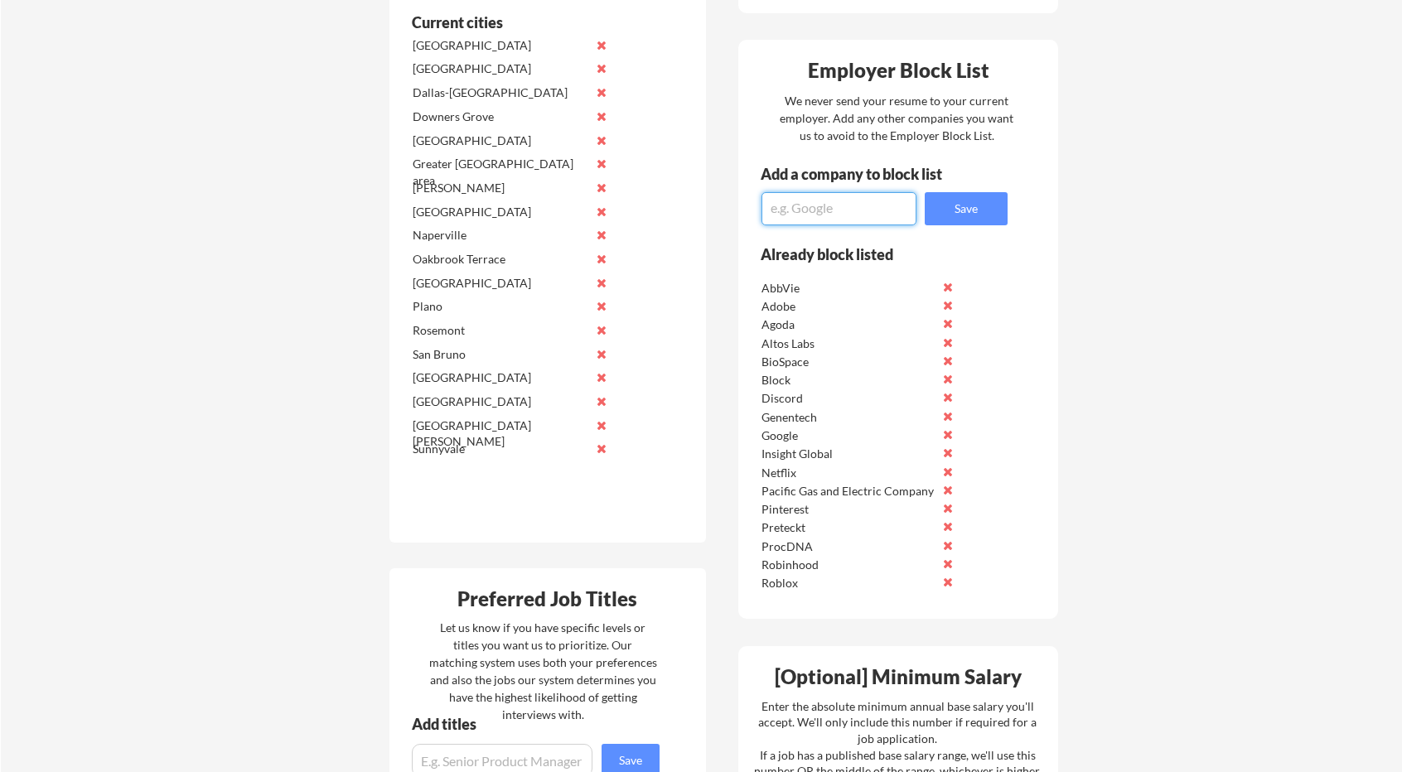
paste textarea "Jobgether"
type textarea "Jobgether"
click at [988, 208] on button "Save" at bounding box center [966, 208] width 83 height 33
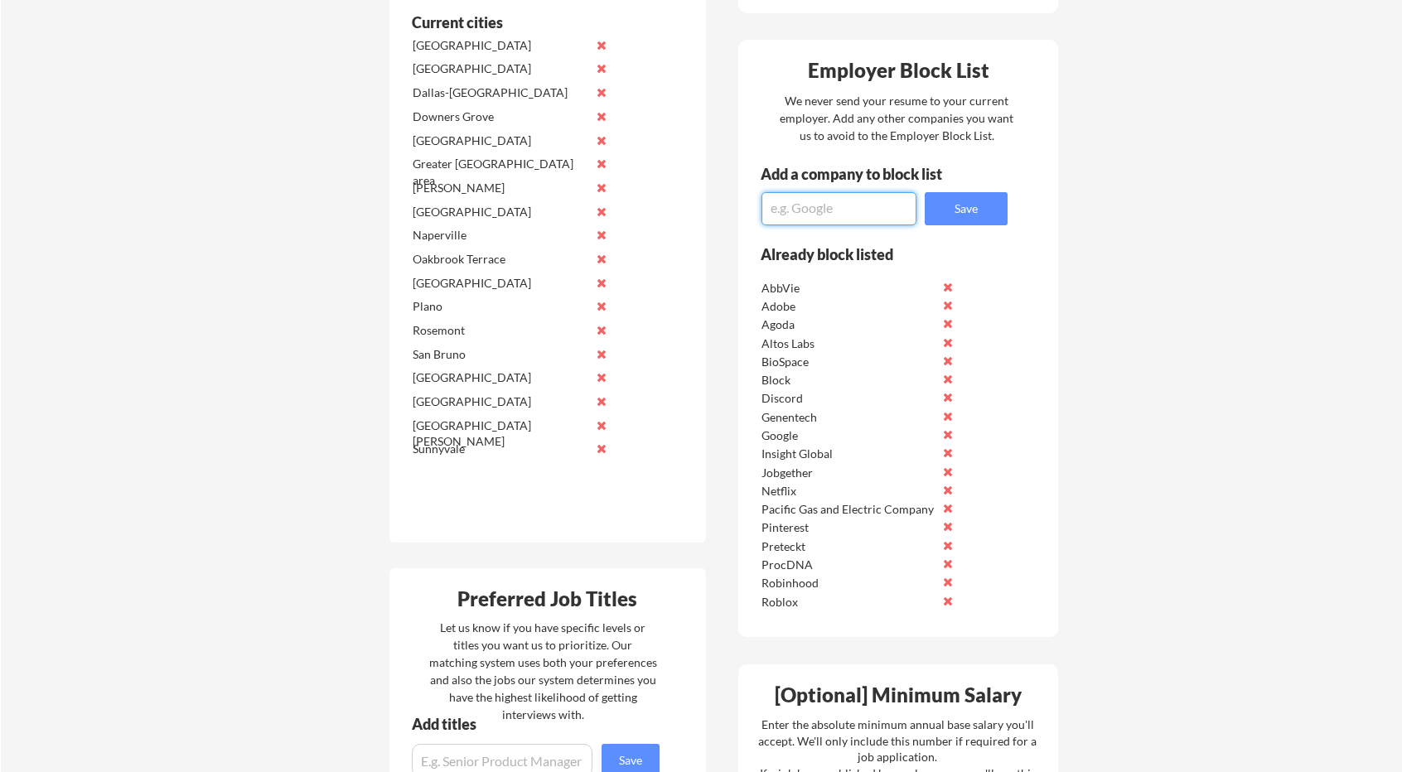
drag, startPoint x: 810, startPoint y: 200, endPoint x: 882, endPoint y: 204, distance: 73.0
click at [810, 201] on textarea at bounding box center [838, 208] width 155 height 33
paste textarea "BOOZ ALLEN HAMILTON INTERNATIONAL (U.K.) LTD"
type textarea "BOOZ ALLEN HAMILTON INTERNATIONAL (U.K.) LTD"
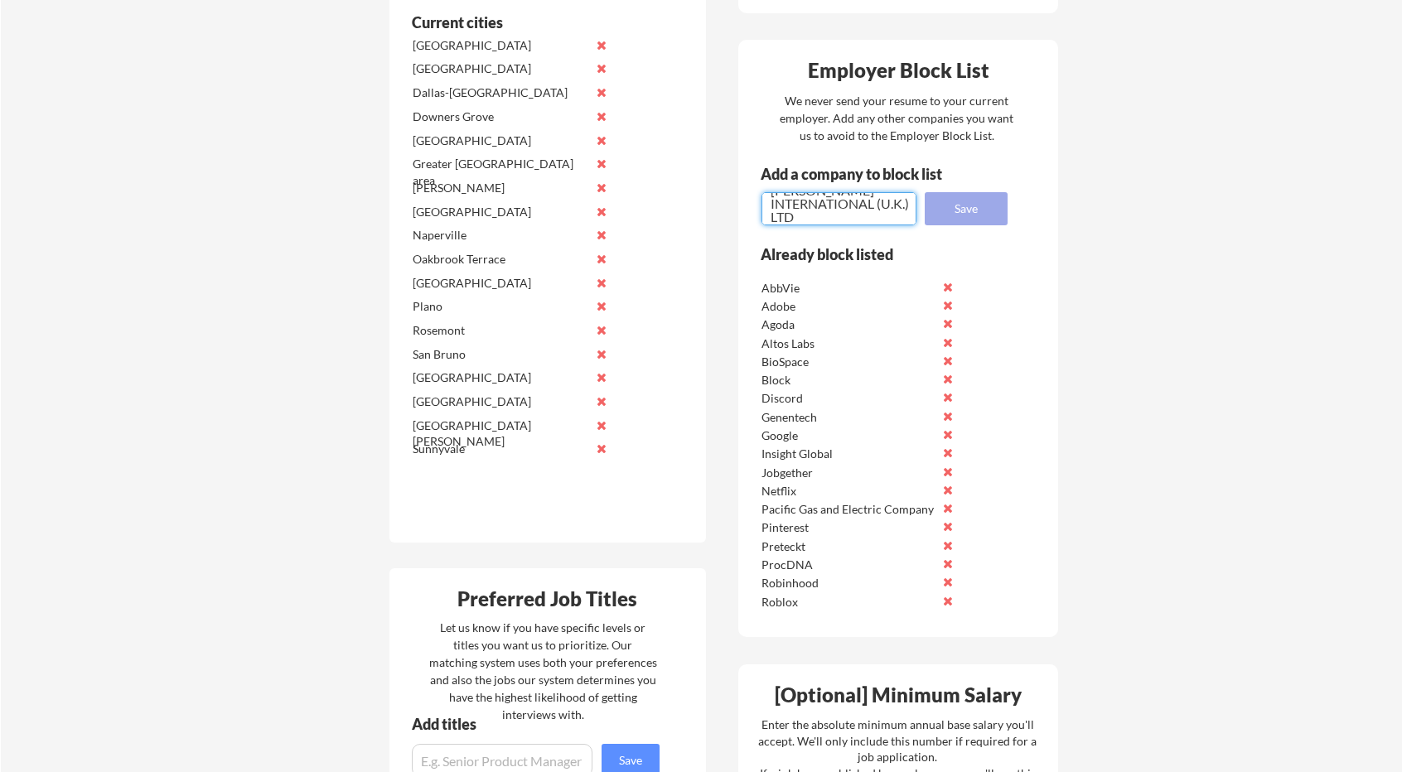
click at [966, 203] on button "Save" at bounding box center [966, 208] width 83 height 33
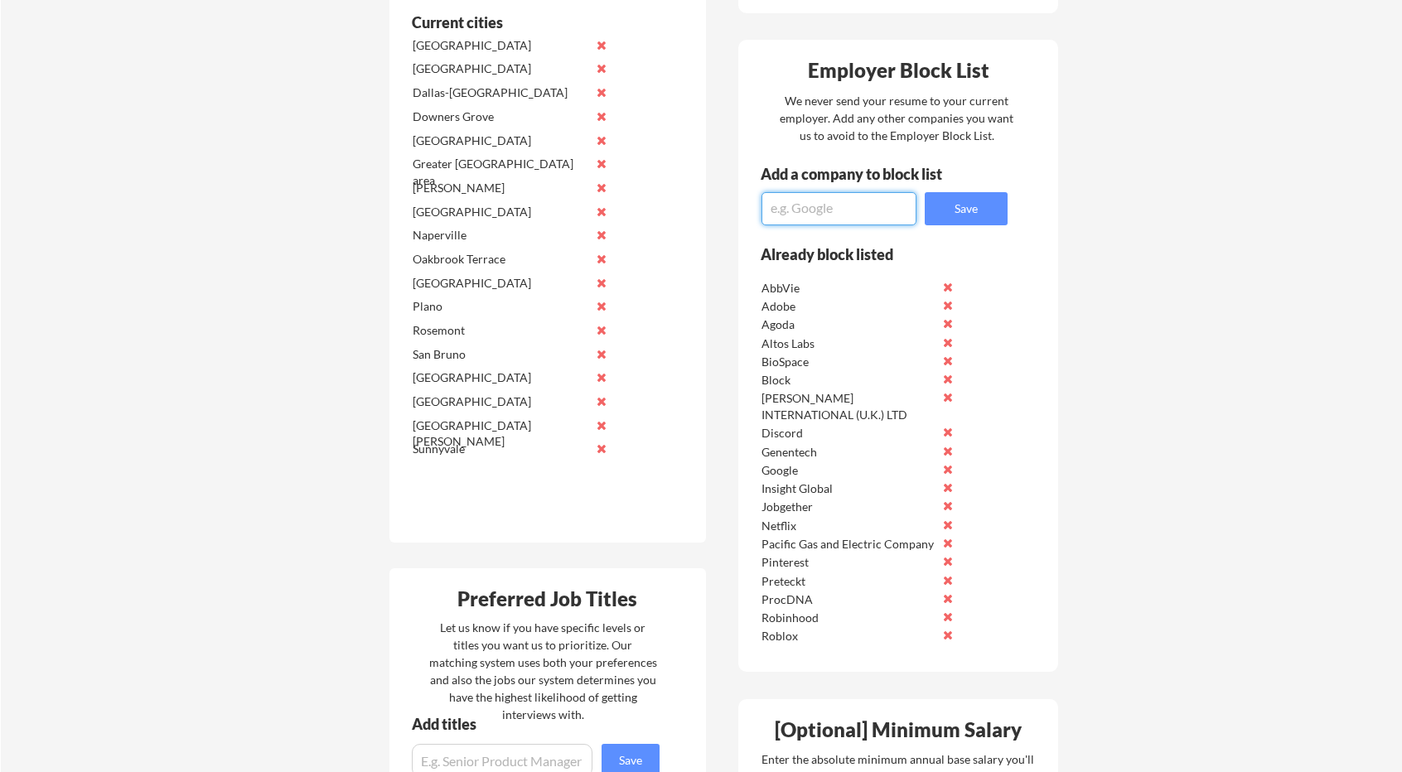
click at [858, 211] on textarea at bounding box center [838, 208] width 155 height 33
paste textarea "Underdog.io"
type textarea "Underdog.io"
click at [979, 201] on button "Save" at bounding box center [966, 208] width 83 height 33
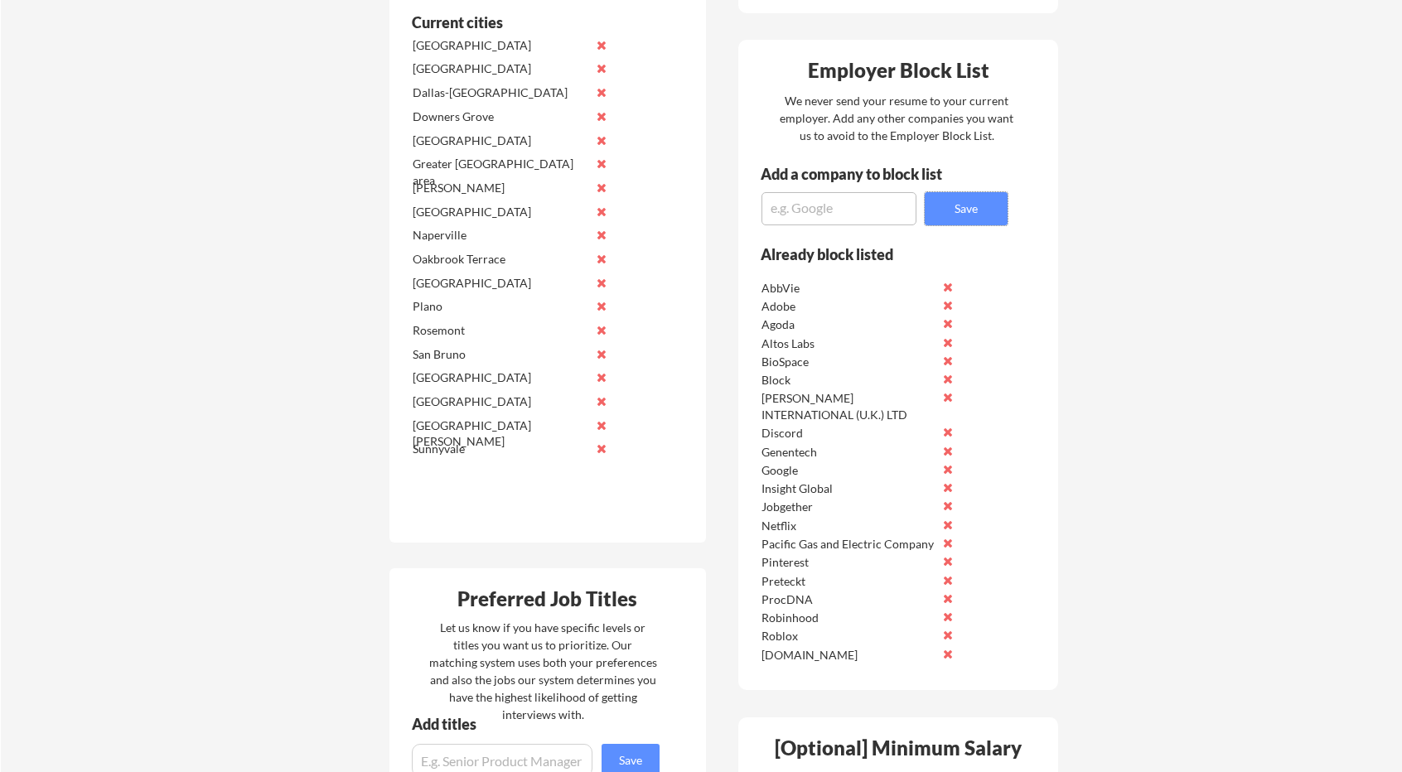
click at [870, 193] on textarea at bounding box center [838, 208] width 155 height 33
paste textarea "Underdog.io -Apply to top tech jobs in 60 seconds. A place where companies appl…"
type textarea "Underdog.io -Apply to top tech jobs in 60 seconds. A place where companies appl…"
click at [984, 202] on button "Save" at bounding box center [966, 208] width 83 height 33
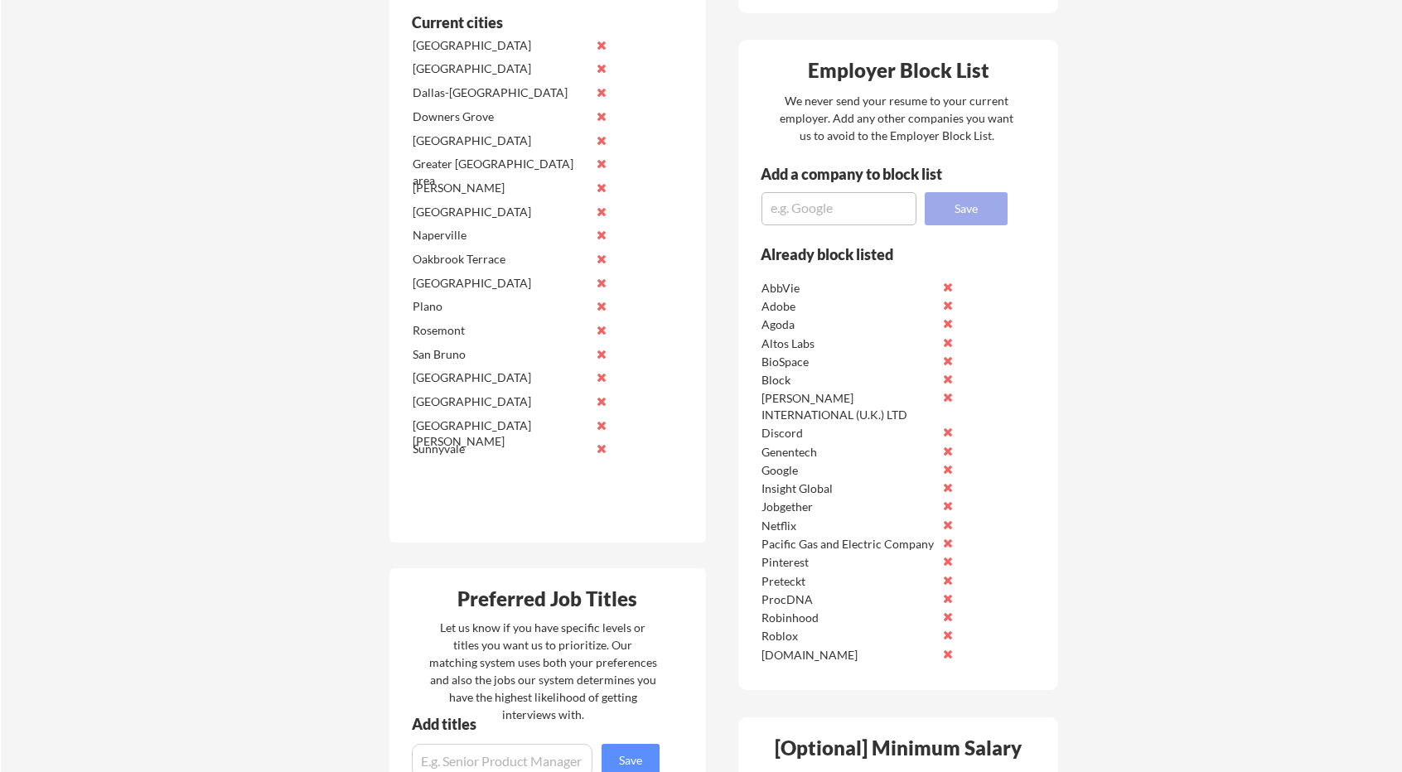
scroll to position [0, 0]
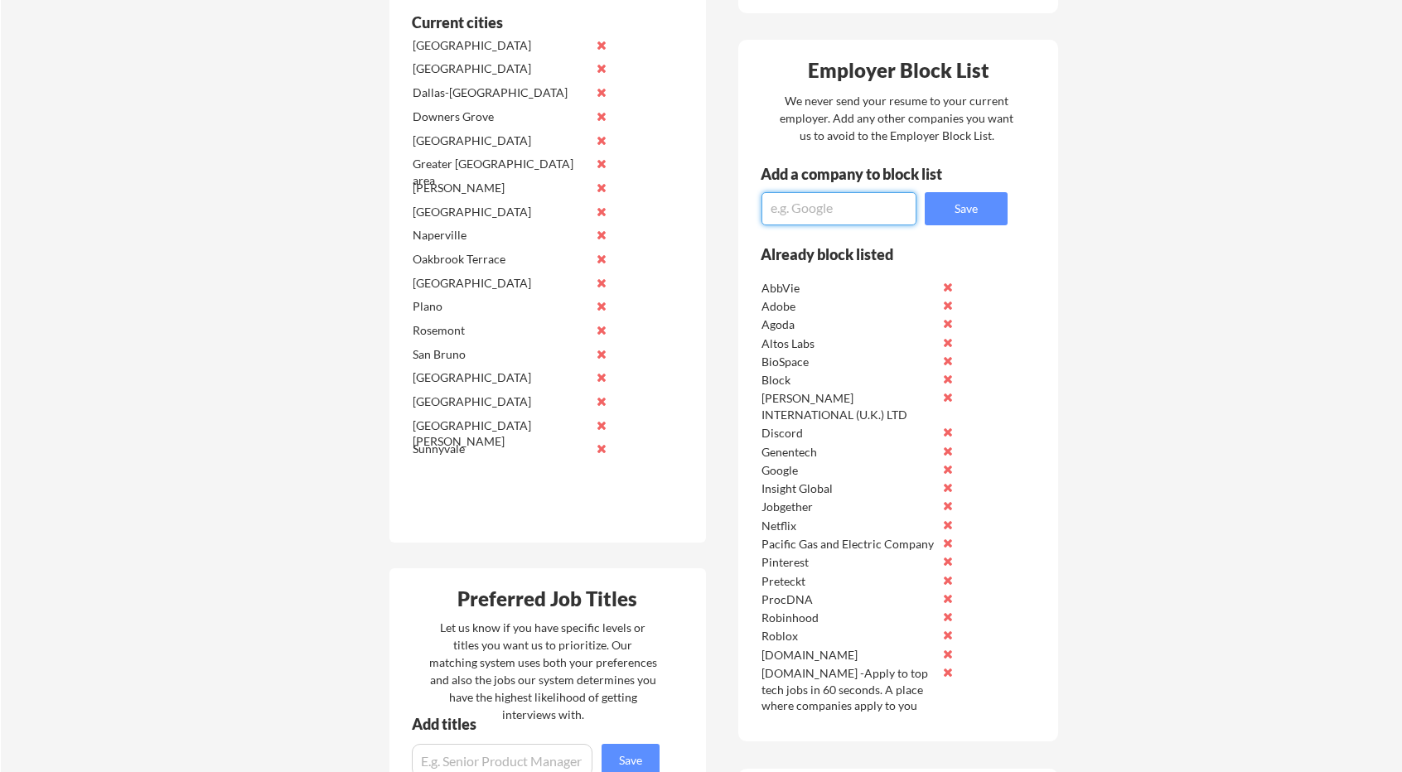
click at [845, 220] on textarea at bounding box center [838, 208] width 155 height 33
paste textarea "Booz Allen"
type textarea "Booz Allen"
click at [968, 207] on button "Save" at bounding box center [966, 208] width 83 height 33
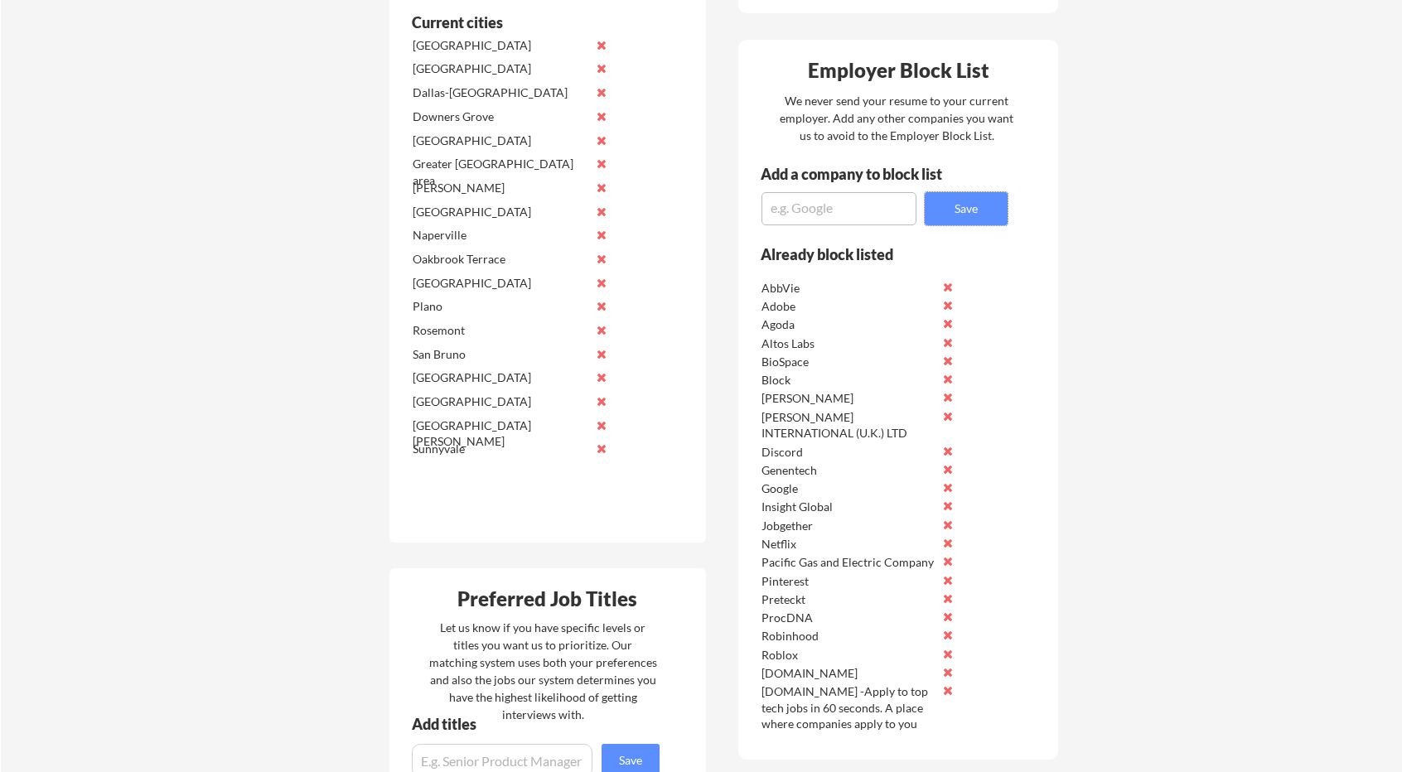
click at [796, 201] on textarea at bounding box center [838, 208] width 155 height 33
type textarea "Figma"
click at [973, 218] on button "Save" at bounding box center [966, 208] width 83 height 33
click at [808, 197] on textarea at bounding box center [838, 208] width 155 height 33
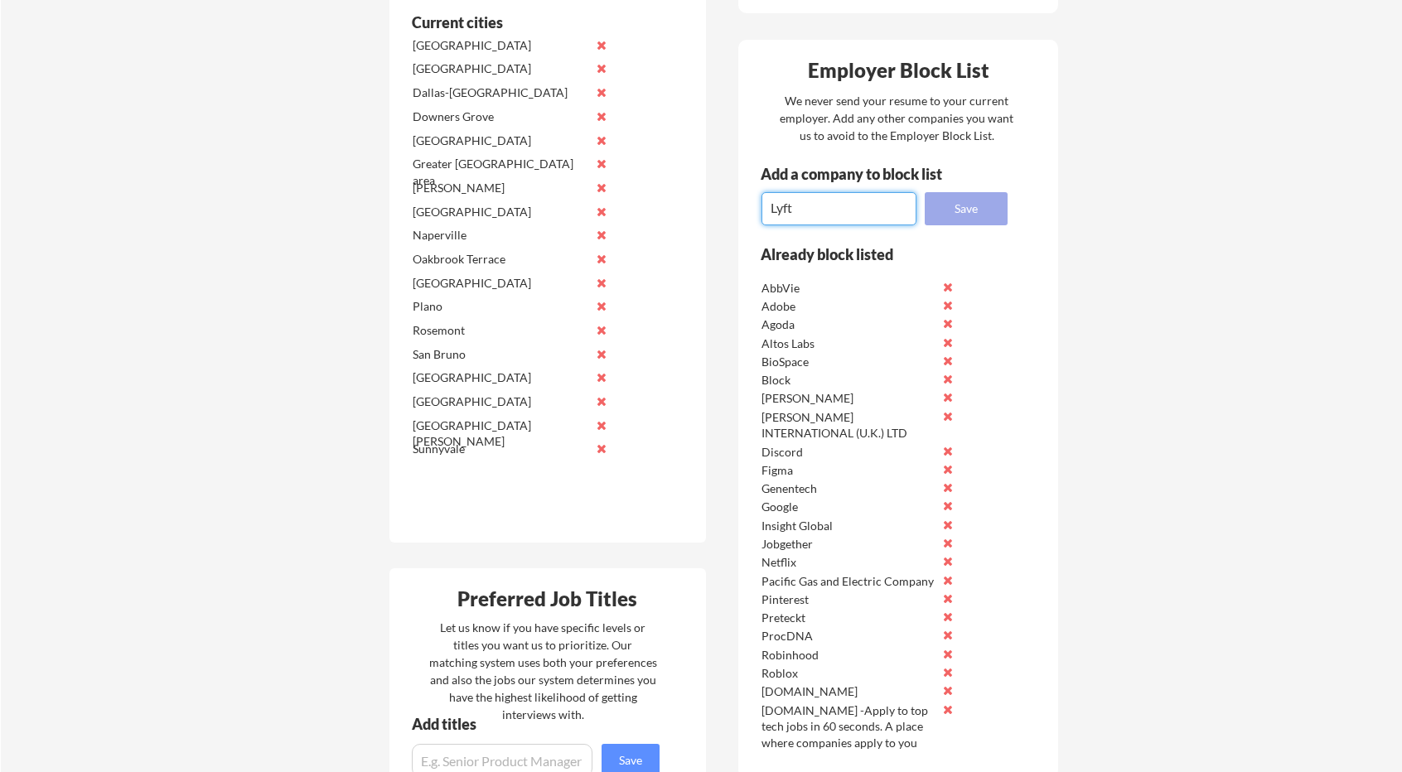
type textarea "Lyft"
click at [933, 203] on button "Save" at bounding box center [966, 208] width 83 height 33
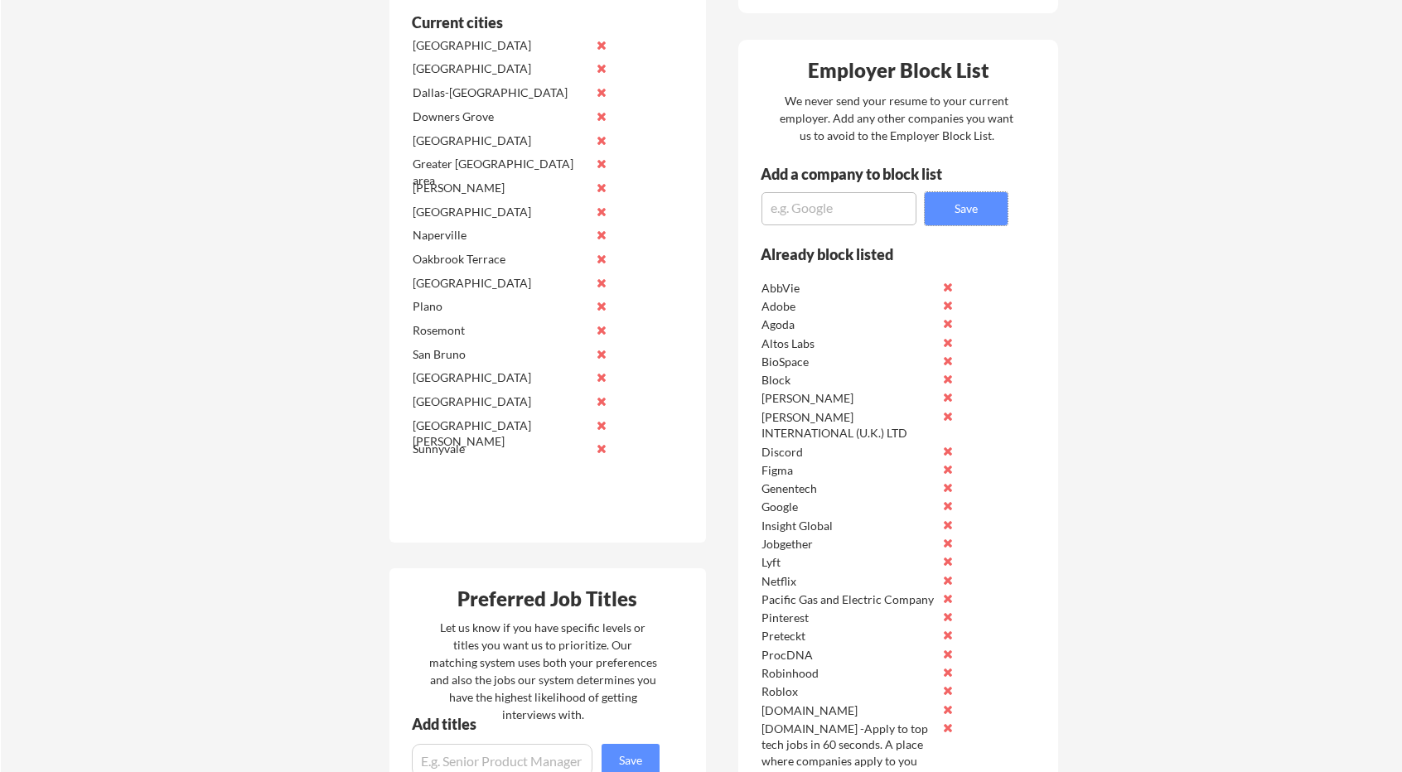
click at [796, 208] on textarea at bounding box center [838, 208] width 155 height 33
type textarea "Salesforce"
click at [969, 211] on button "Save" at bounding box center [966, 208] width 83 height 33
click at [792, 214] on textarea at bounding box center [838, 208] width 155 height 33
paste textarea "ByteDance"
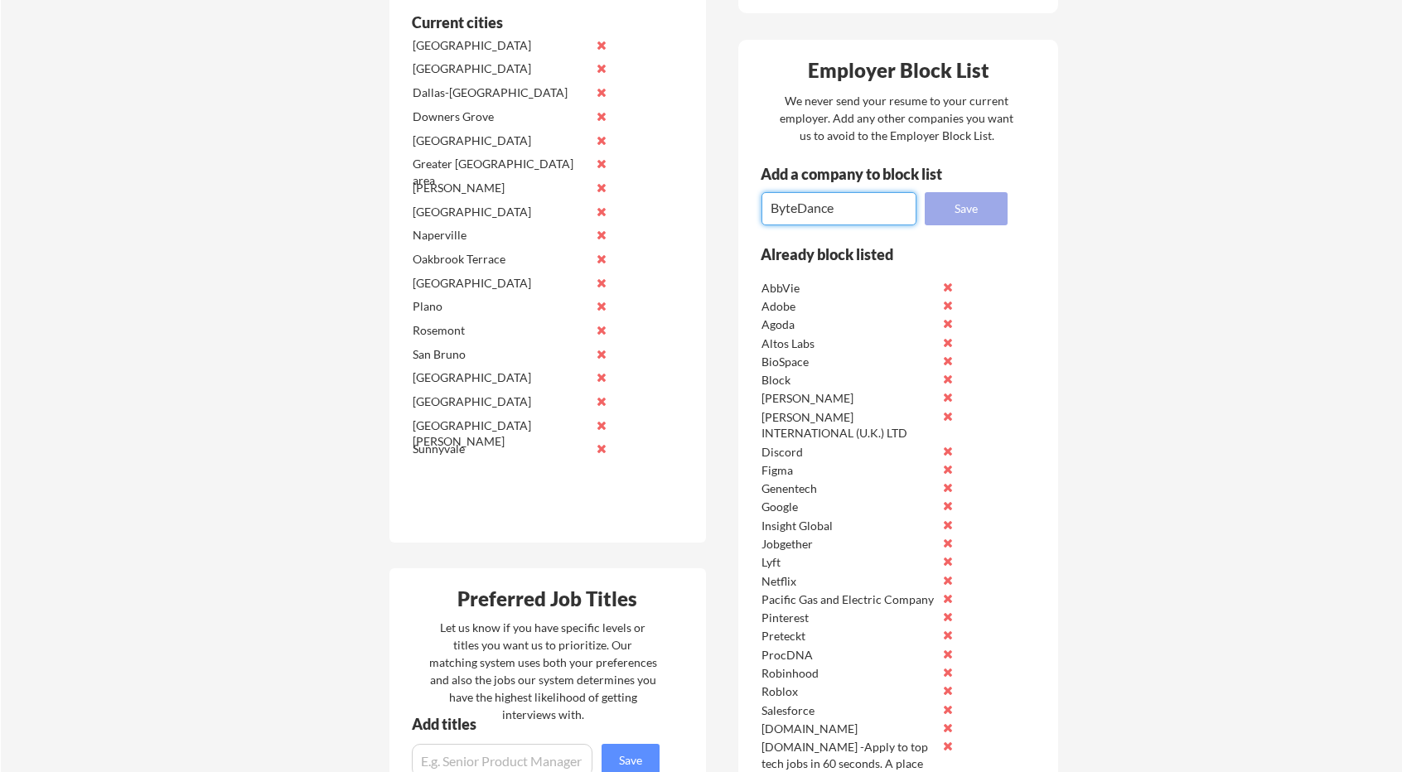
type textarea "ByteDance"
click at [949, 210] on button "Save" at bounding box center [966, 208] width 83 height 33
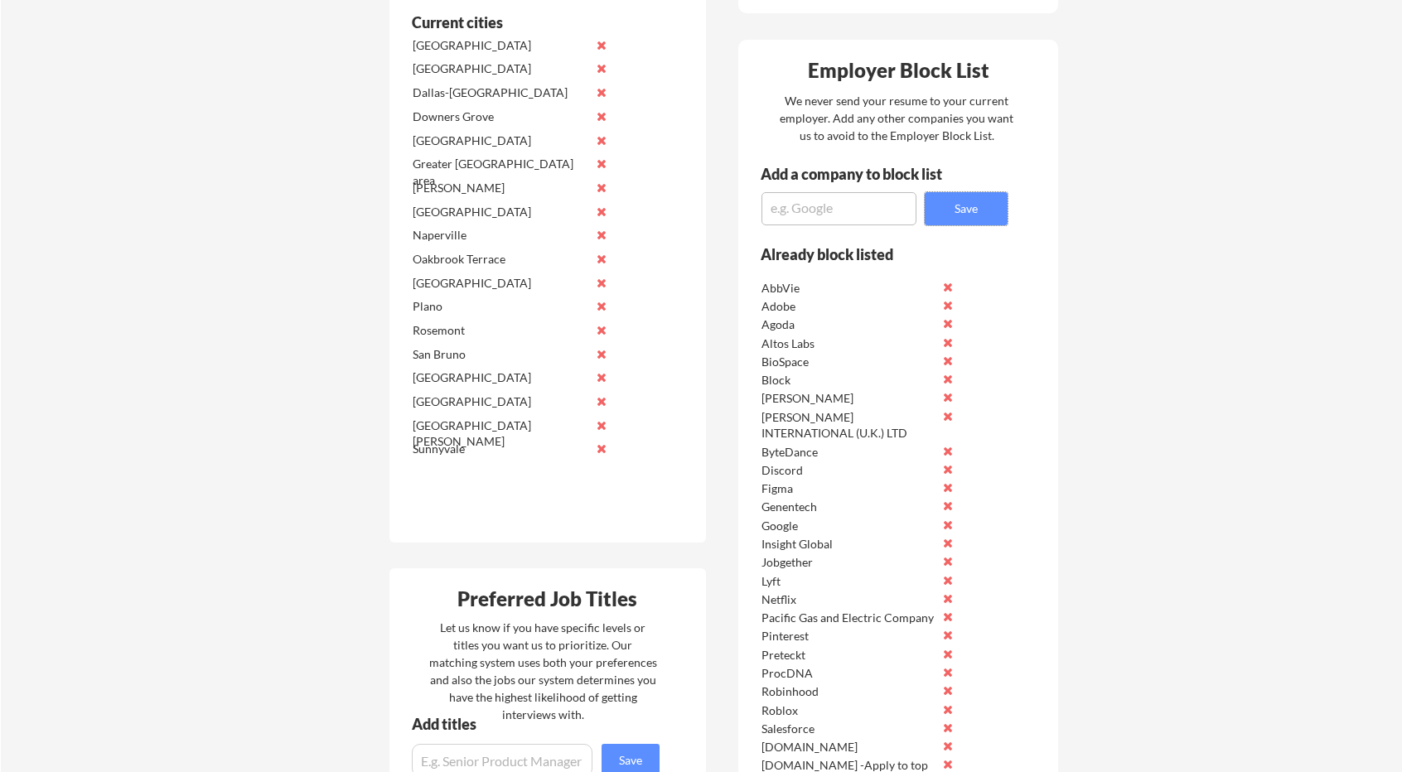
click at [823, 215] on textarea at bounding box center [838, 208] width 155 height 33
paste textarea "United Airlines"
type textarea "United Airlines"
click at [952, 210] on button "Save" at bounding box center [966, 208] width 83 height 33
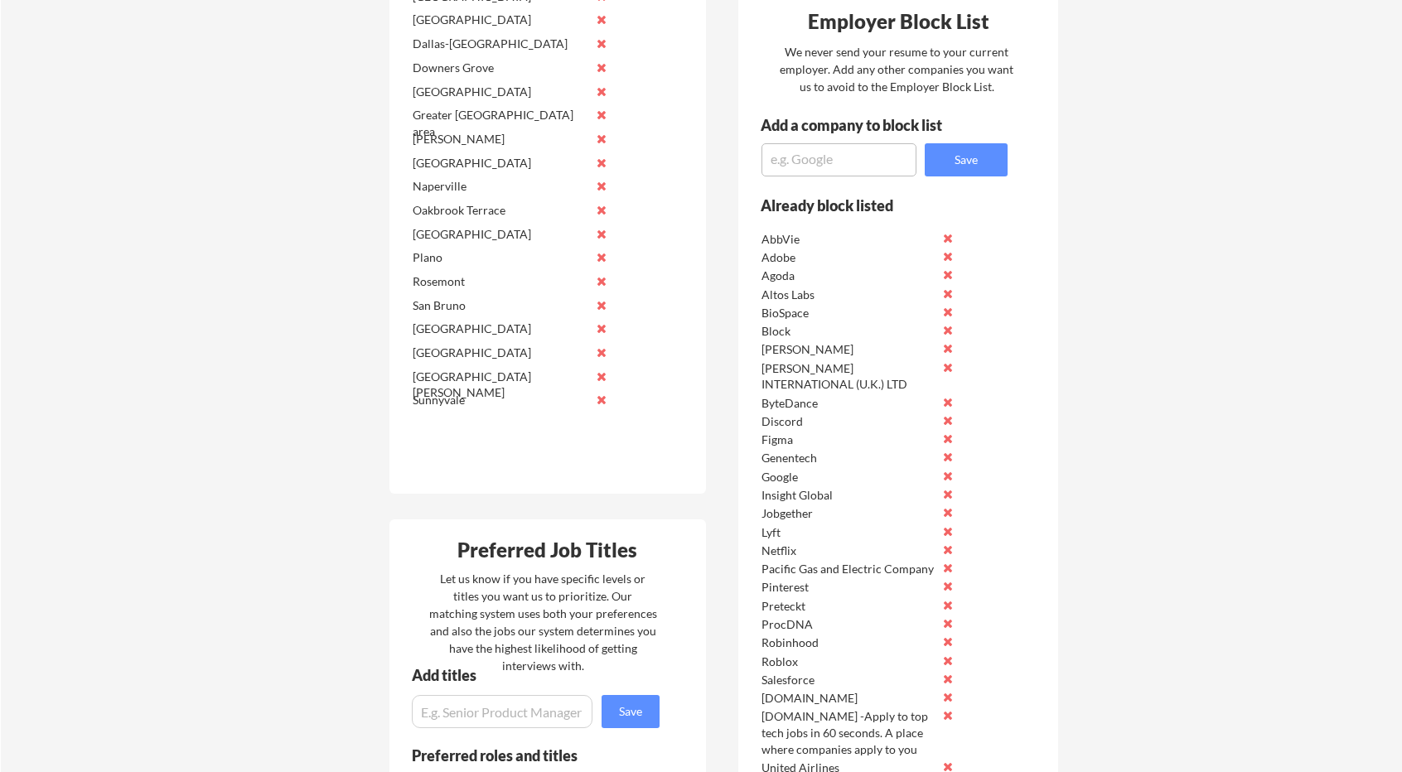
scroll to position [785, 0]
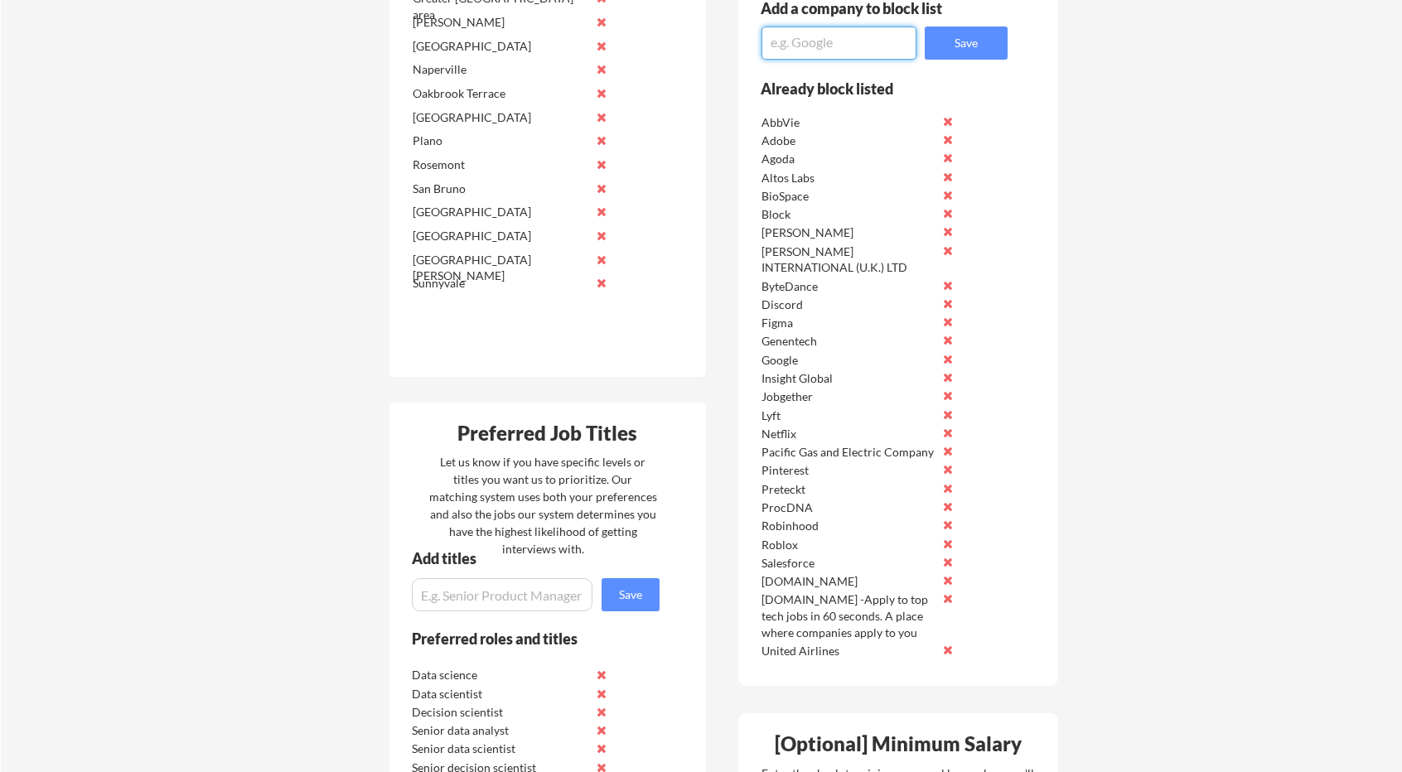
click at [896, 46] on textarea at bounding box center [838, 43] width 155 height 33
paste textarea "American Airlines"
type textarea "American Airlines"
click at [966, 47] on button "Save" at bounding box center [966, 43] width 83 height 33
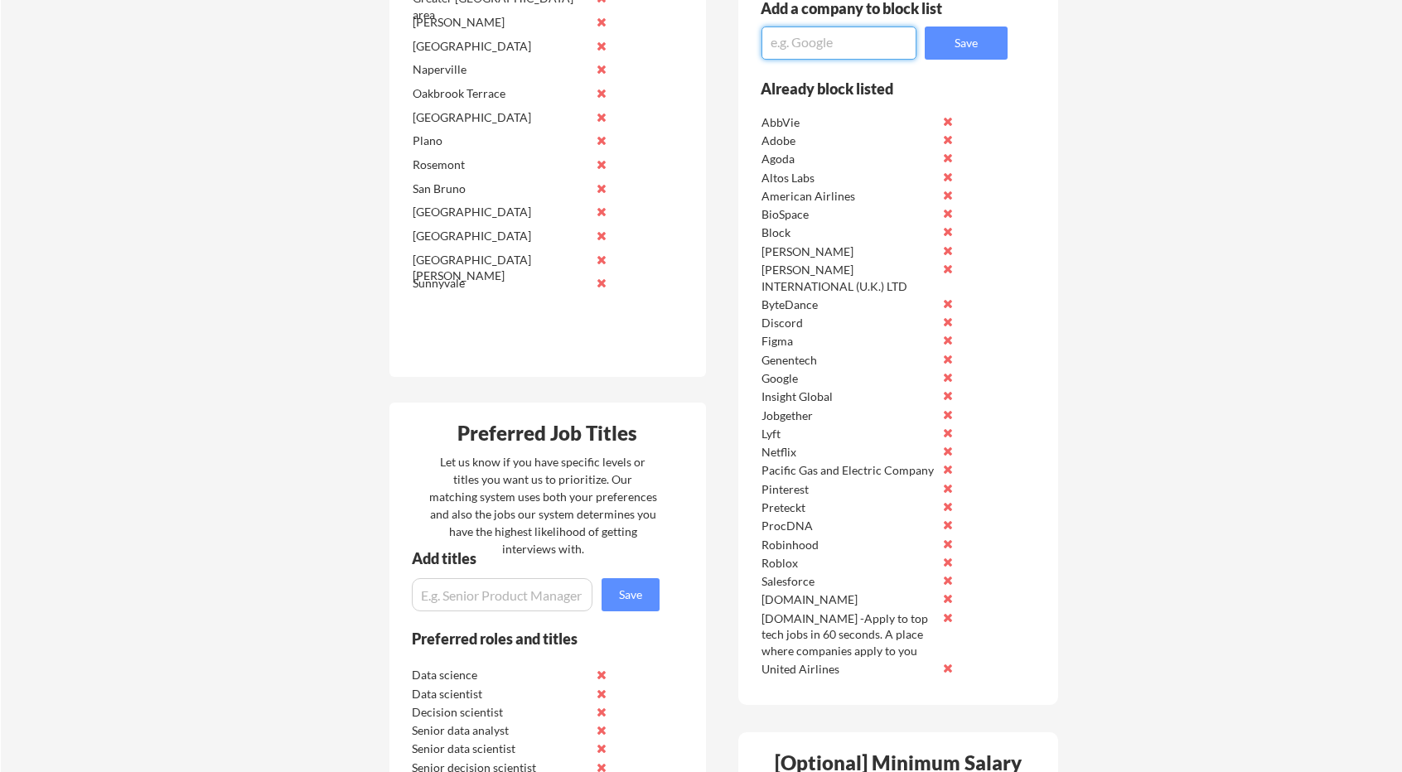
click at [843, 47] on textarea at bounding box center [838, 43] width 155 height 33
paste textarea "Delta Air Lines"
type textarea "Delta Air Lines"
click at [956, 45] on button "Save" at bounding box center [966, 43] width 83 height 33
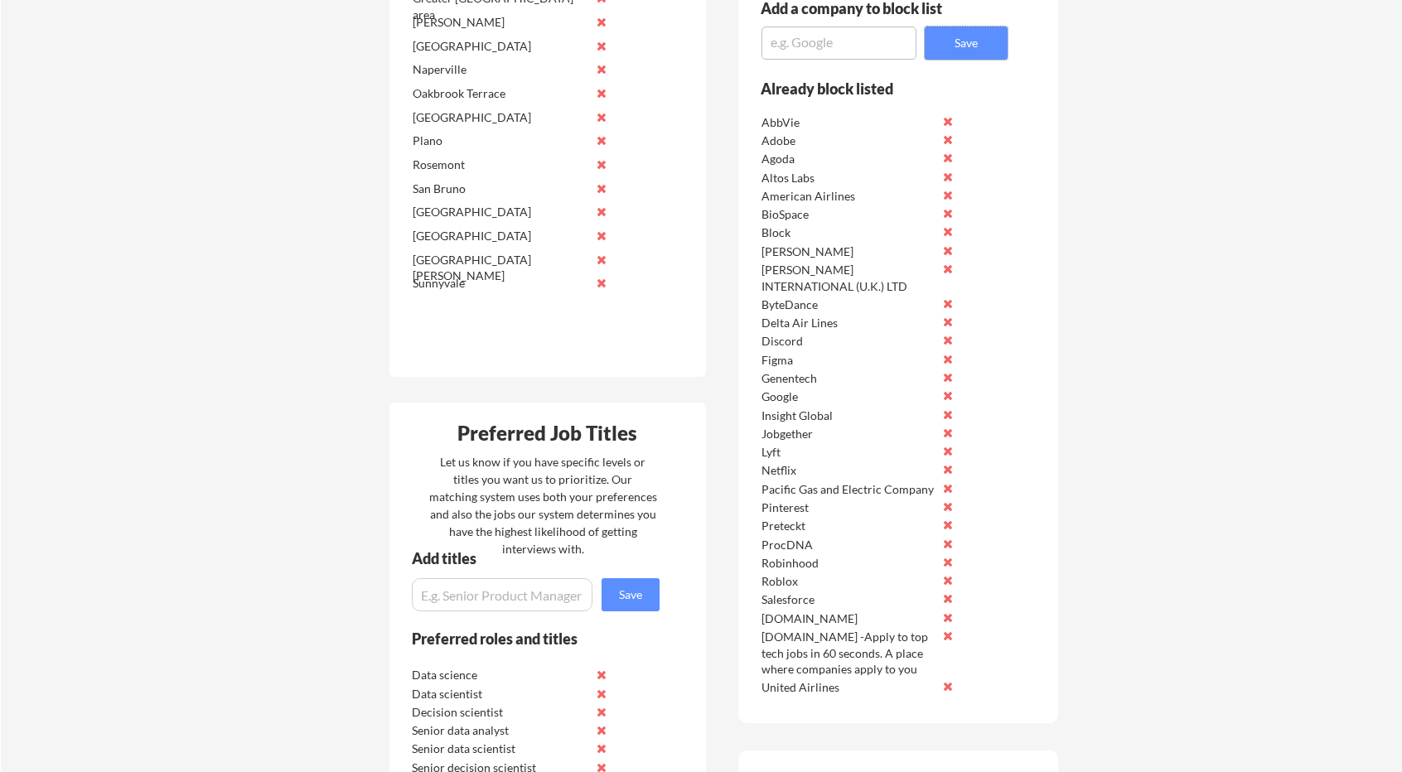
click at [837, 47] on textarea at bounding box center [838, 43] width 155 height 33
paste textarea "Southwest Airlines"
type textarea "Southwest Airlines"
click at [953, 56] on button "Save" at bounding box center [966, 43] width 83 height 33
click at [882, 27] on textarea at bounding box center [838, 43] width 155 height 33
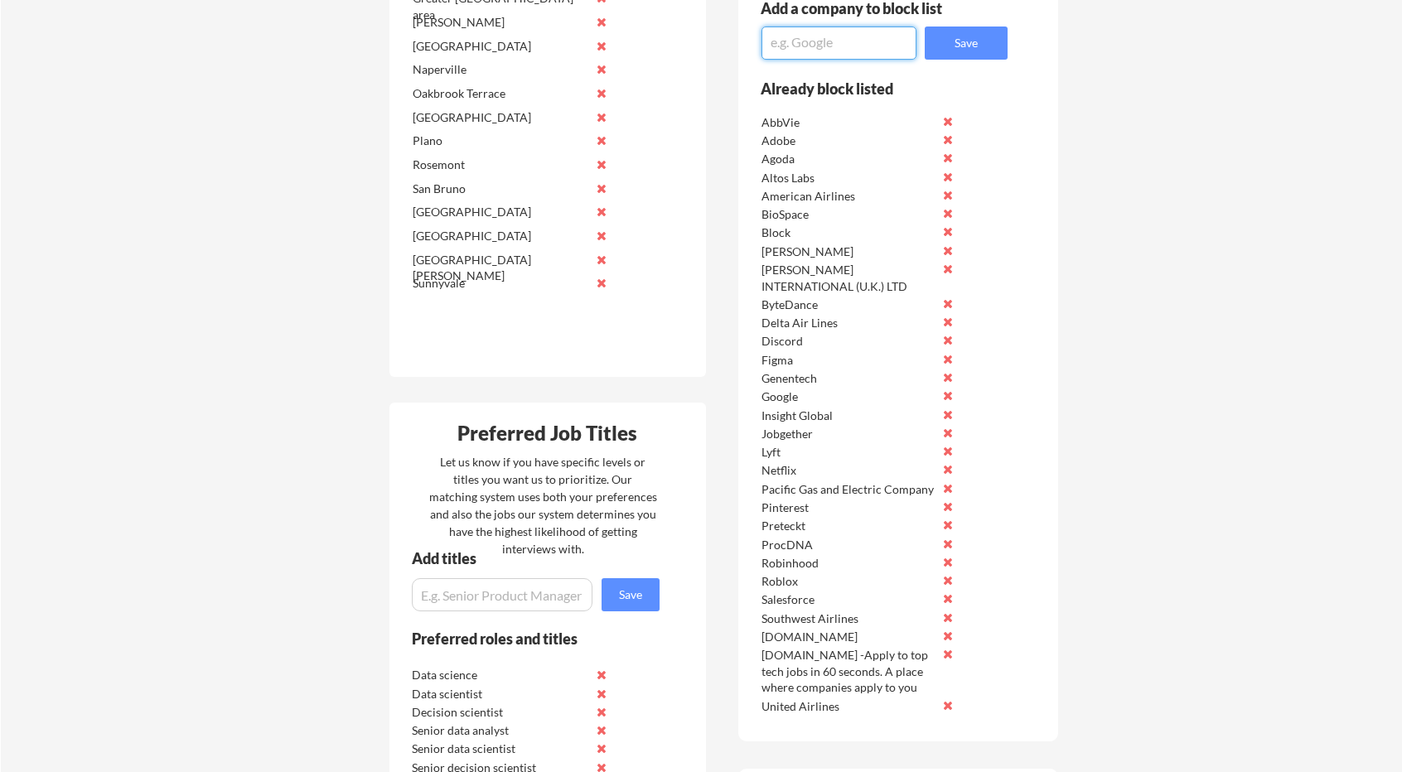
paste textarea "JetBlue"
type textarea "JetBlue"
click at [974, 42] on button "Save" at bounding box center [966, 43] width 83 height 33
click at [830, 39] on textarea at bounding box center [838, 43] width 155 height 33
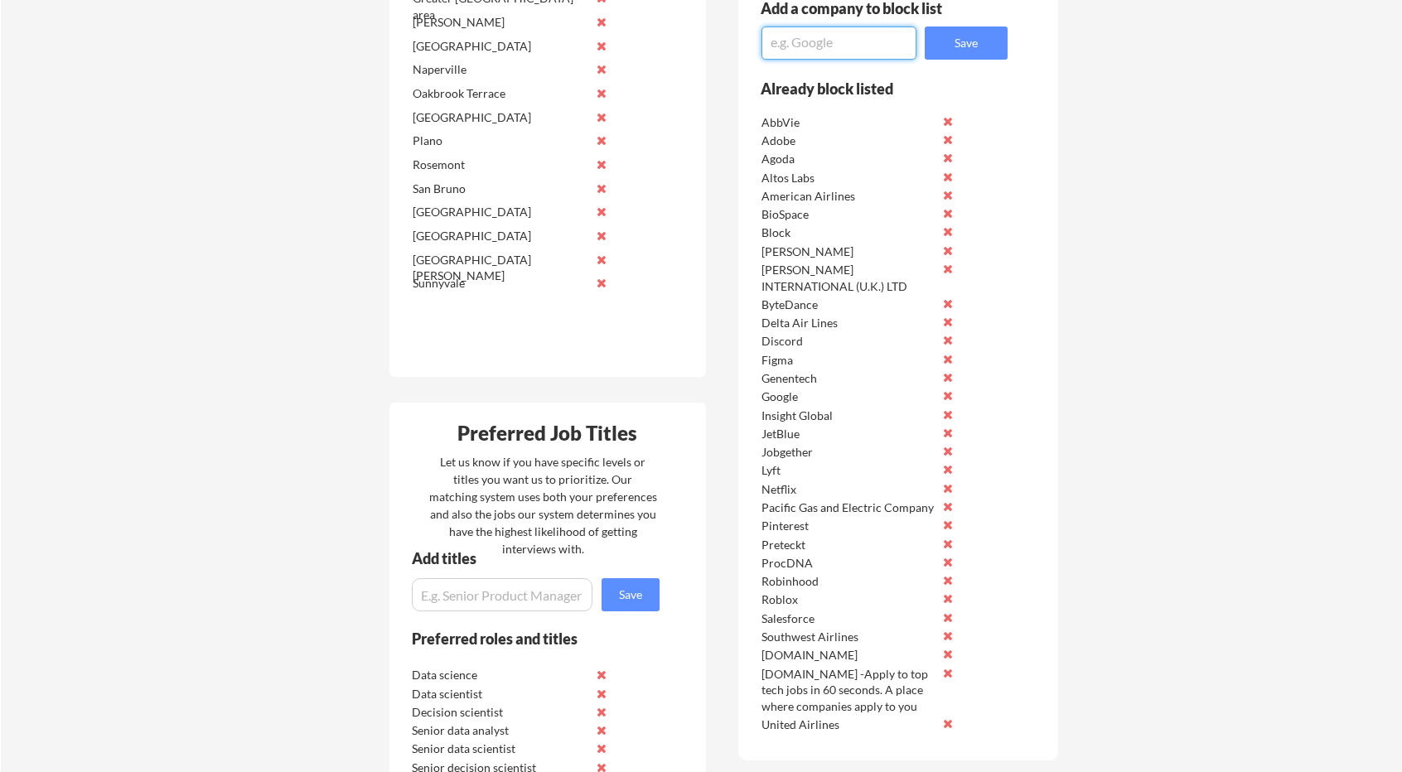
drag, startPoint x: 865, startPoint y: 35, endPoint x: 901, endPoint y: 37, distance: 36.5
click at [865, 36] on textarea at bounding box center [838, 43] width 155 height 33
paste textarea "T-Mobile"
type textarea "T-Mobile"
click at [959, 44] on button "Save" at bounding box center [966, 43] width 83 height 33
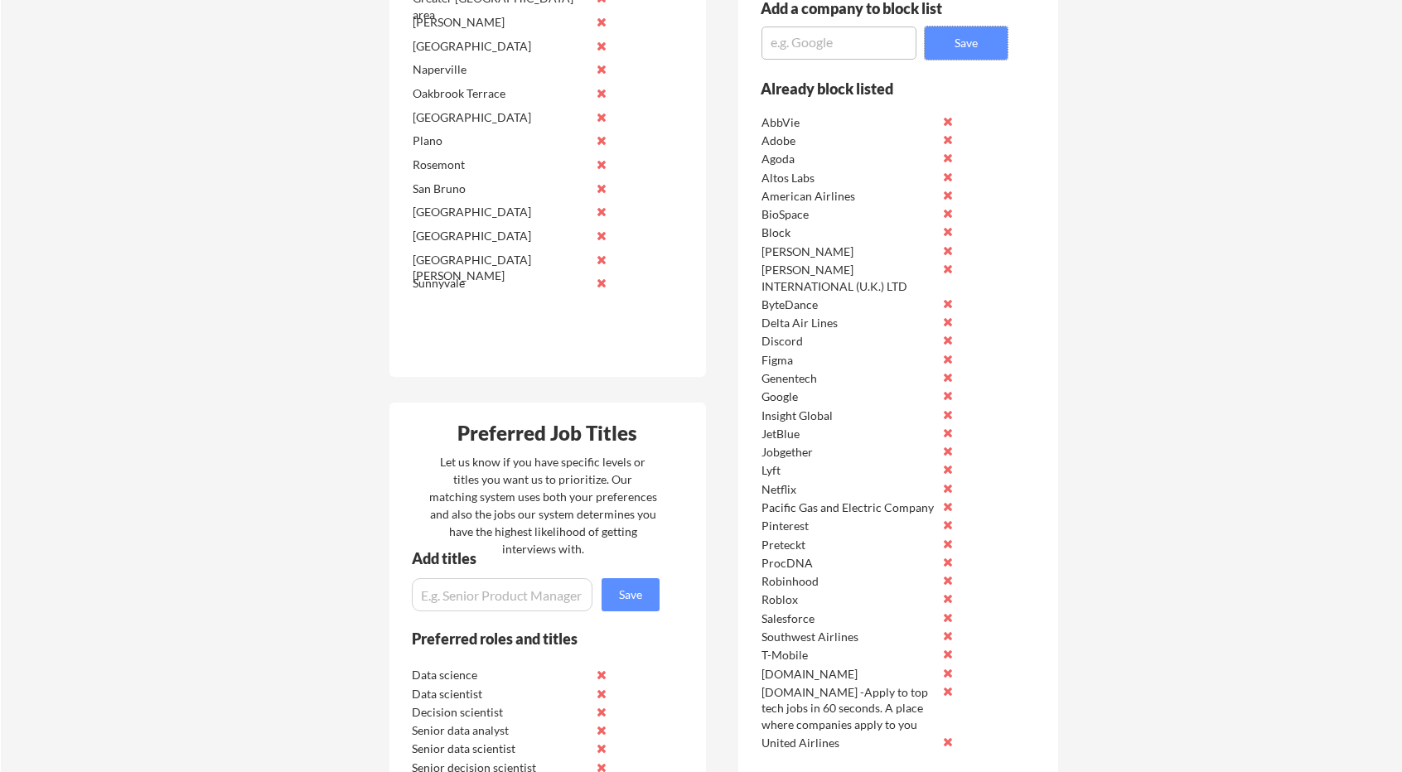
click at [835, 31] on textarea at bounding box center [838, 43] width 155 height 33
paste textarea "Microsoft"
type textarea "Microsoft"
click at [959, 46] on button "Save" at bounding box center [966, 43] width 83 height 33
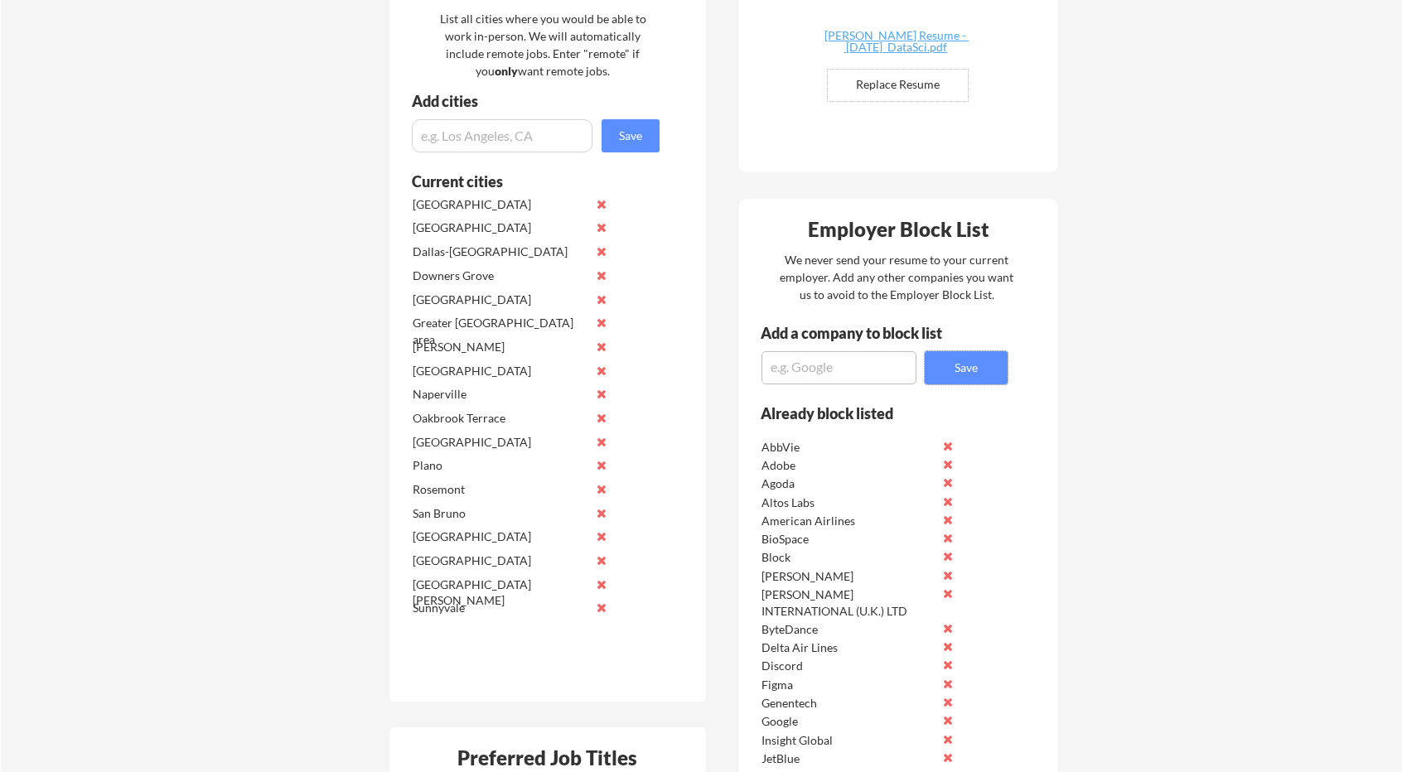
scroll to position [454, 0]
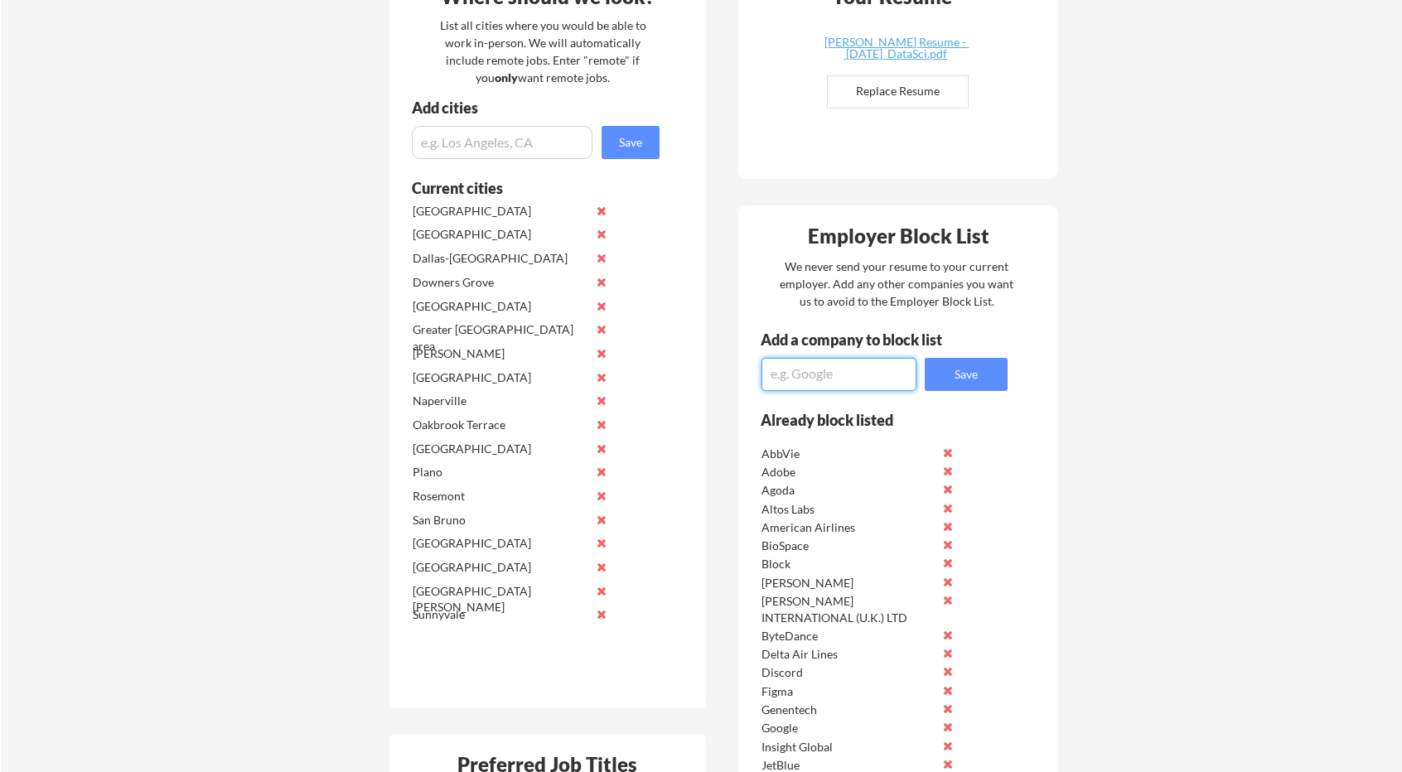
drag, startPoint x: 797, startPoint y: 367, endPoint x: 811, endPoint y: 371, distance: 14.7
click at [798, 367] on textarea at bounding box center [838, 374] width 155 height 33
paste textarea "NVIDIA Computer Hardware Manufacturing"
drag, startPoint x: 872, startPoint y: 385, endPoint x: 753, endPoint y: 375, distance: 119.7
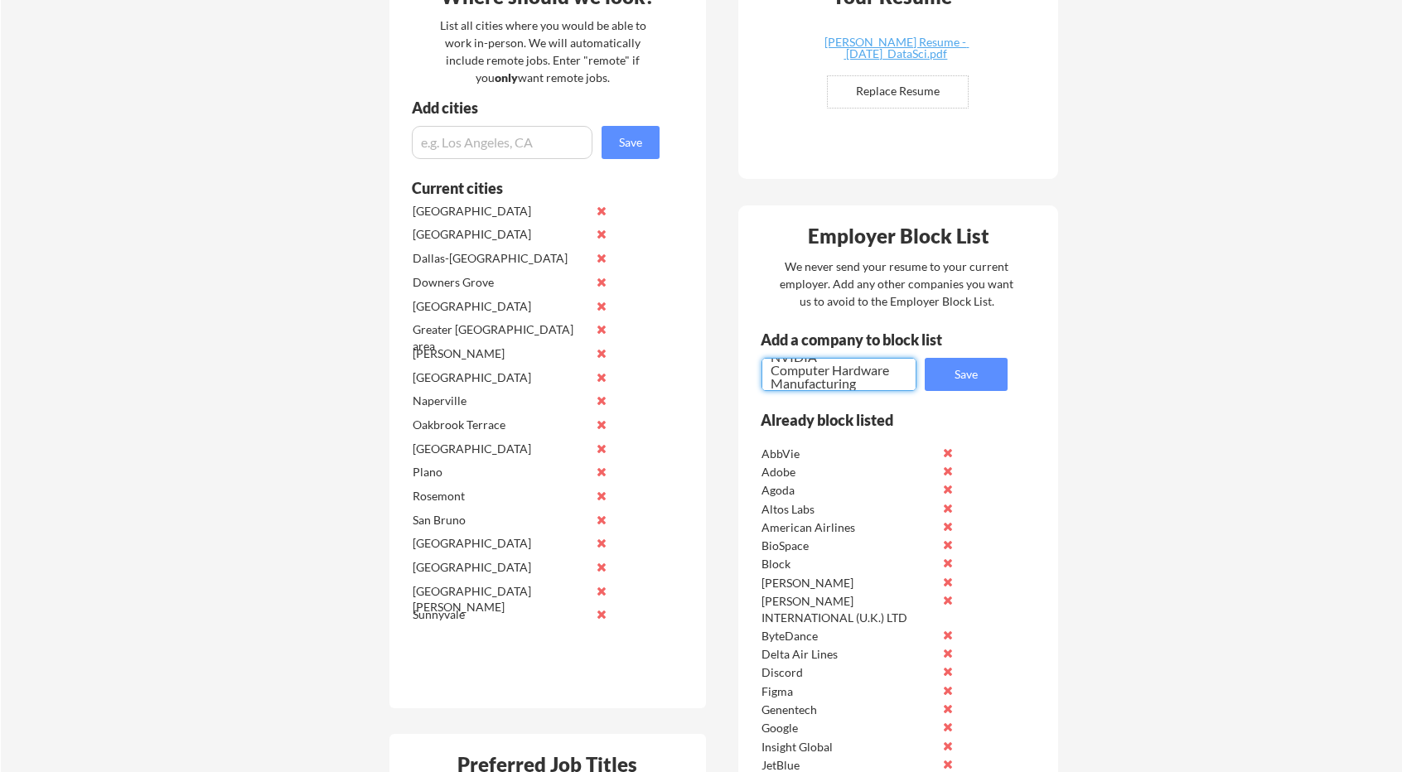
click at [753, 375] on div "Add a company to block list NVIDIA Computer Hardware Manufacturing Save" at bounding box center [872, 361] width 269 height 59
type textarea "NVIDIA"
click at [984, 371] on button "Save" at bounding box center [966, 374] width 83 height 33
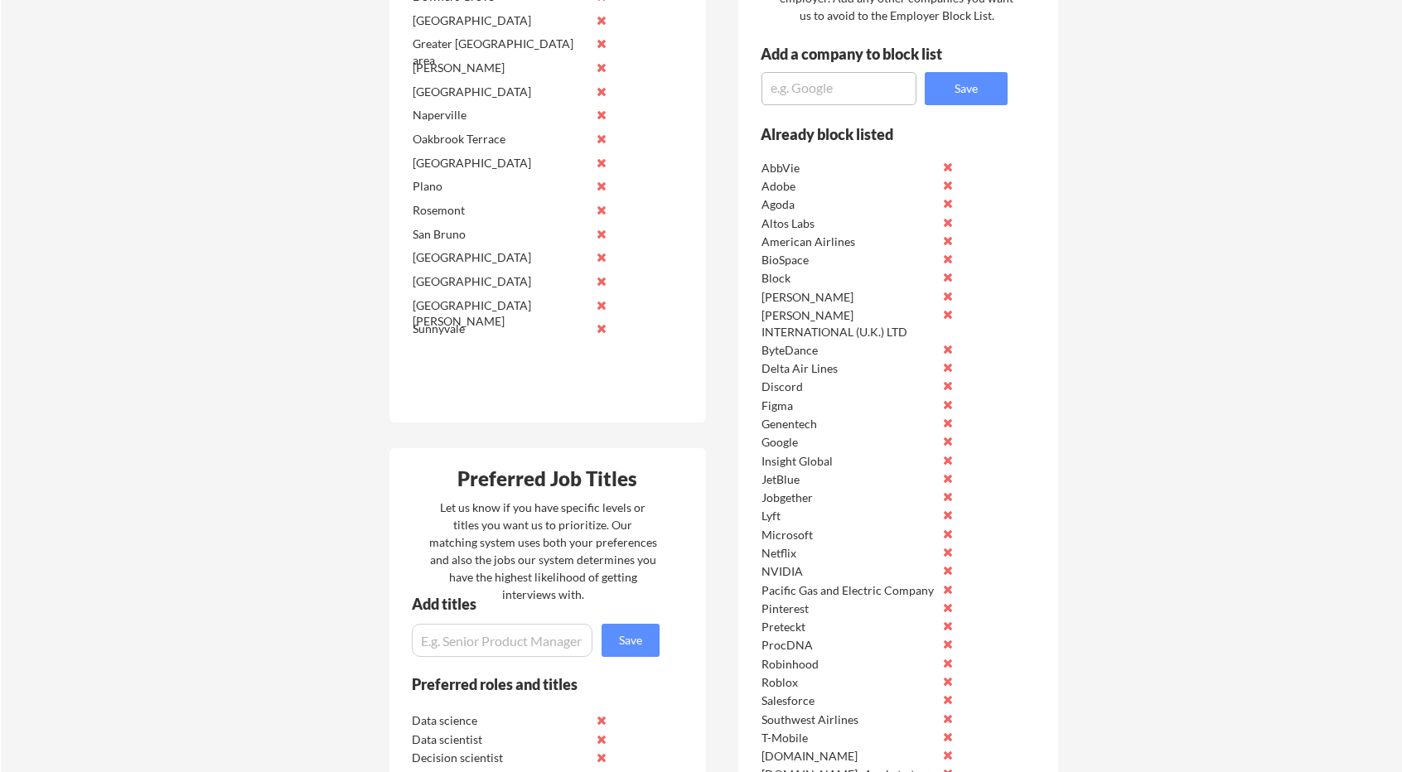
scroll to position [868, 0]
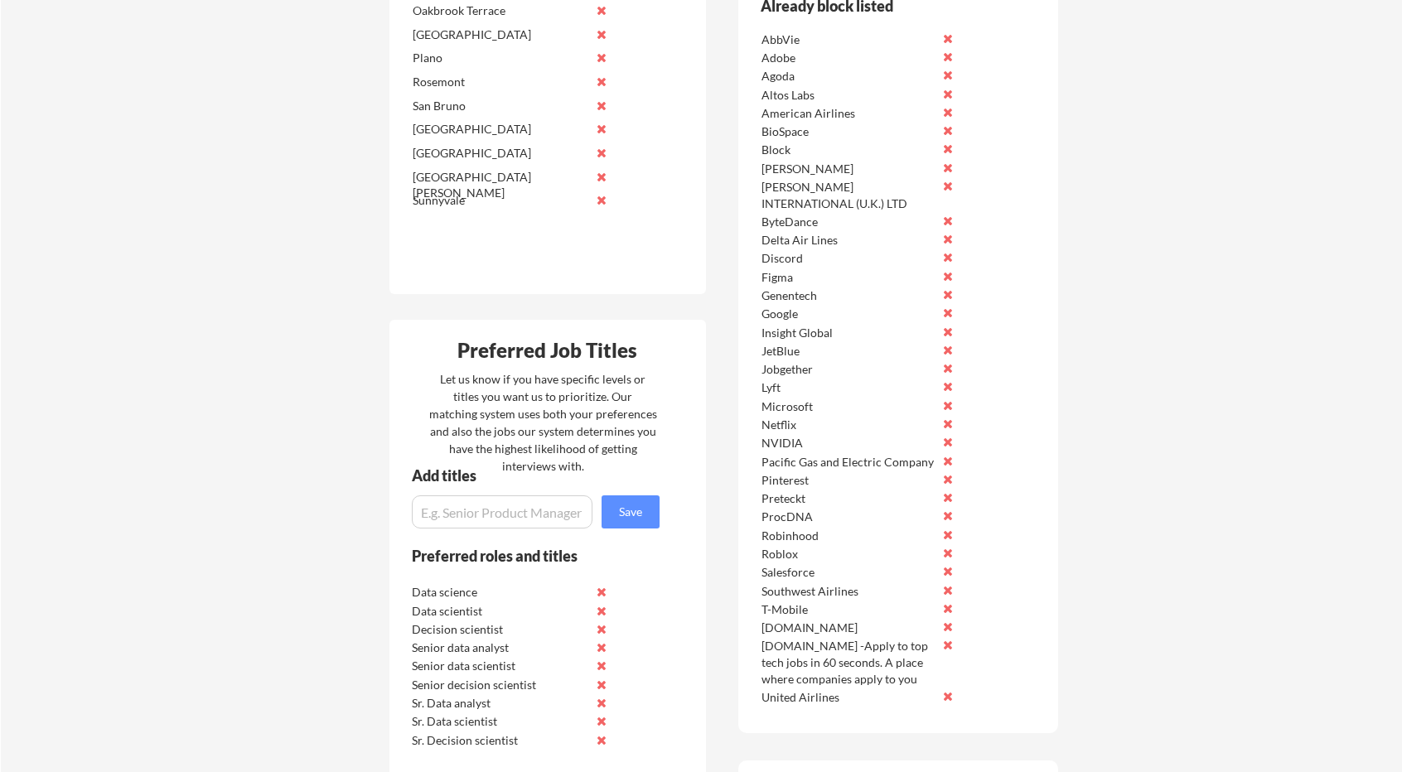
click at [946, 611] on button at bounding box center [948, 608] width 12 height 12
click at [1011, 473] on div "Employer Block List We never send your resume to your current employer. Add any…" at bounding box center [898, 252] width 320 height 923
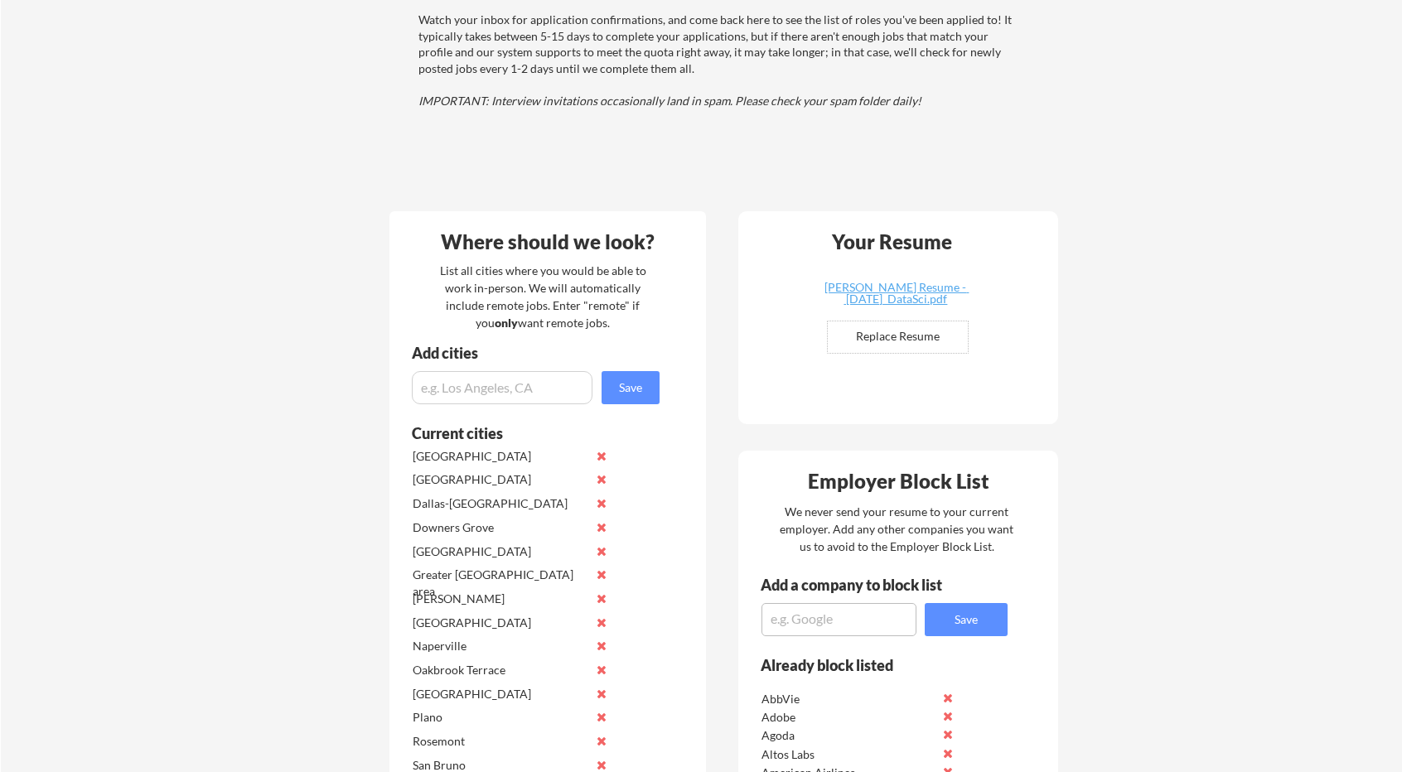
scroll to position [205, 0]
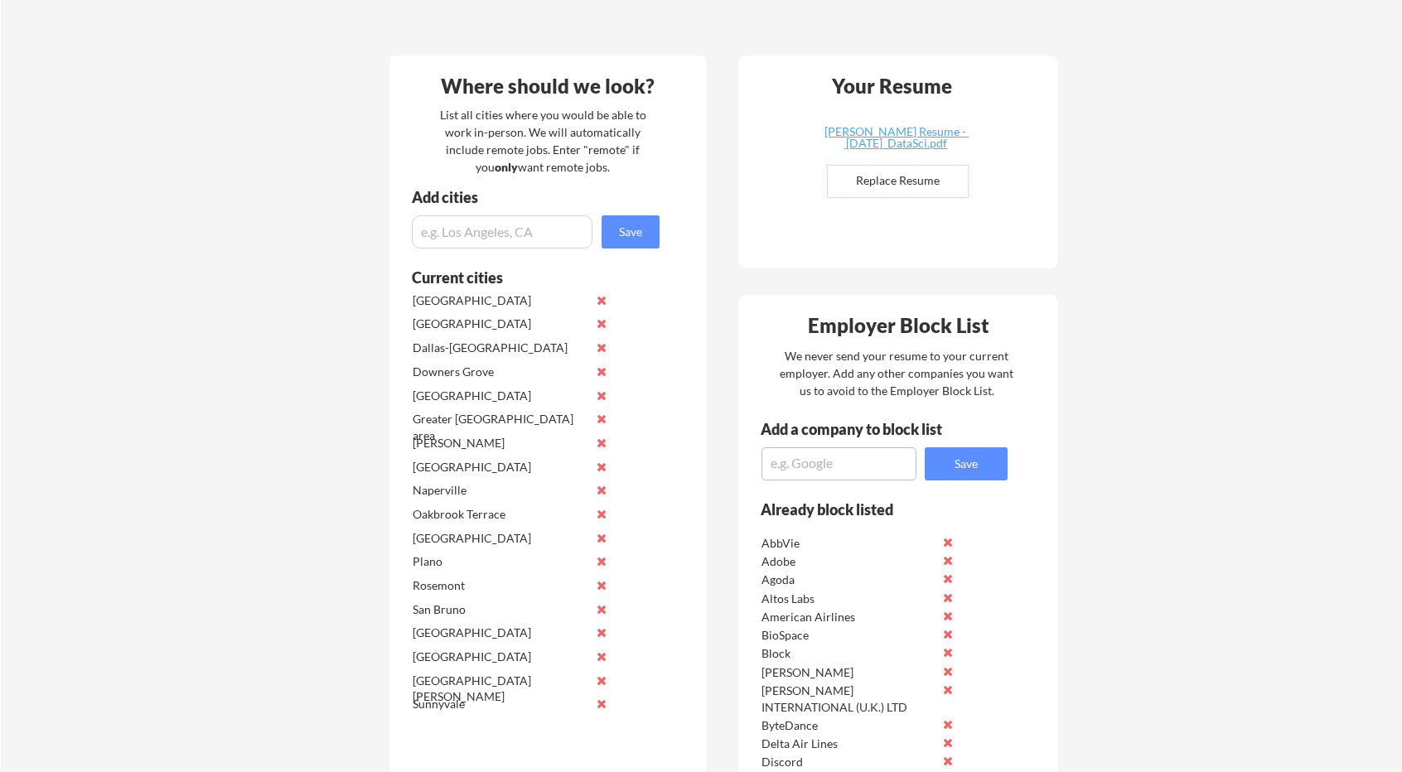
scroll to position [497, 0]
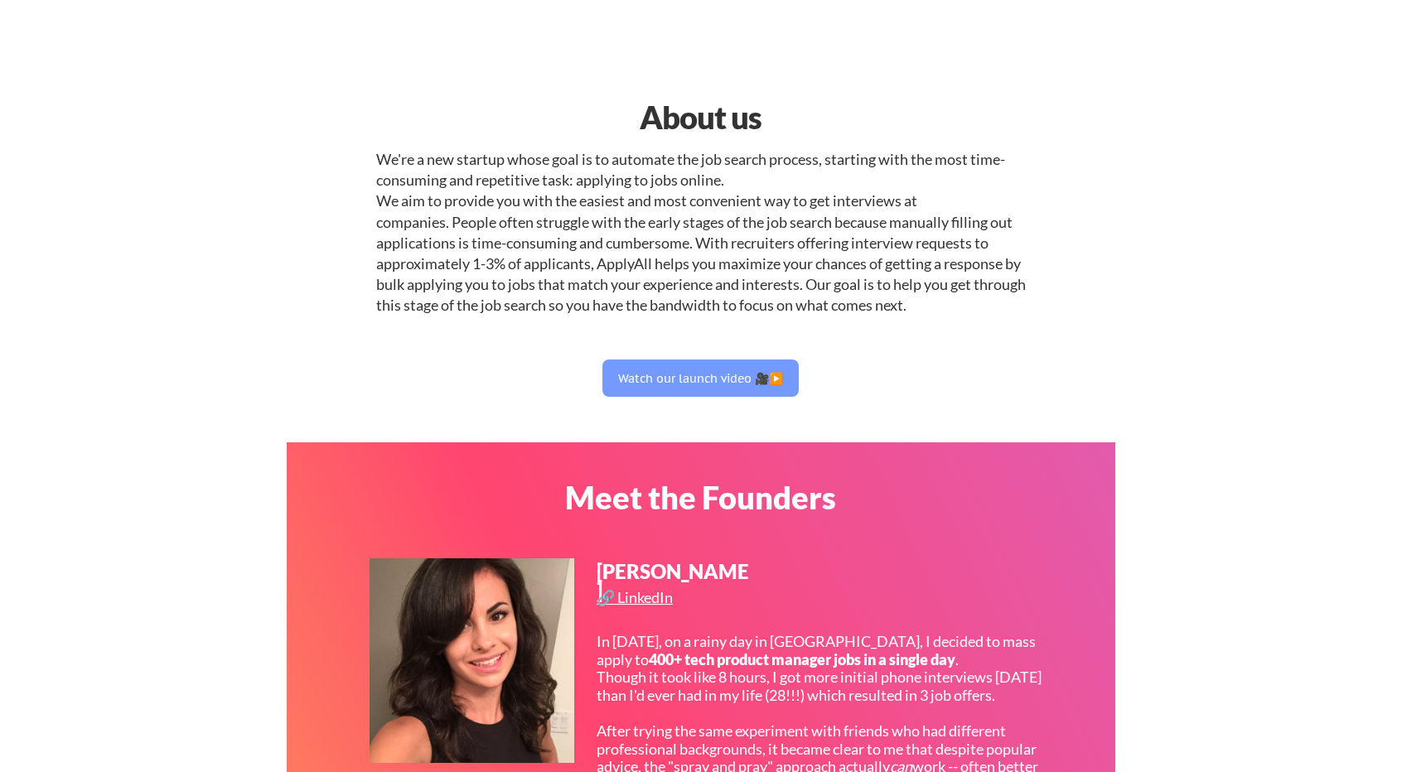
select select ""data_science___analytics""
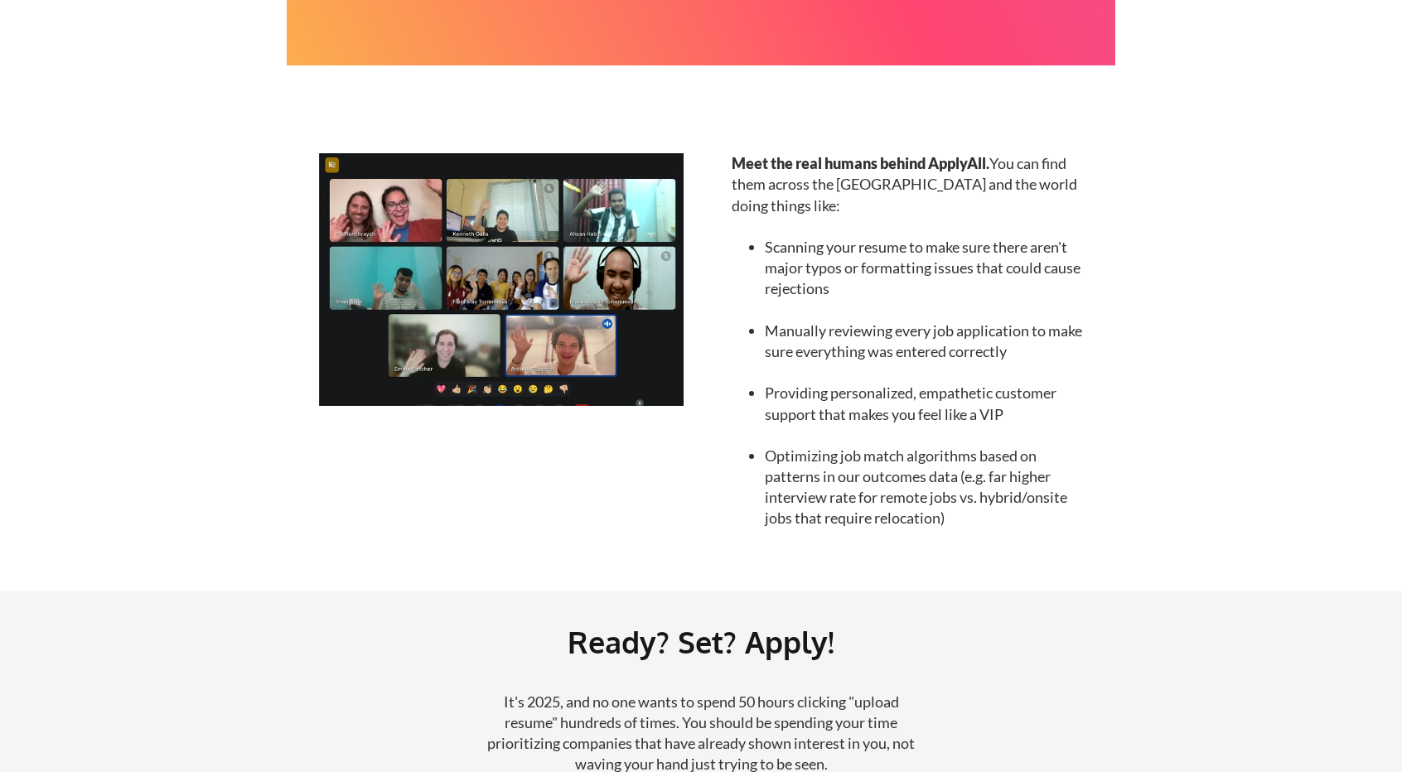
scroll to position [1806, 0]
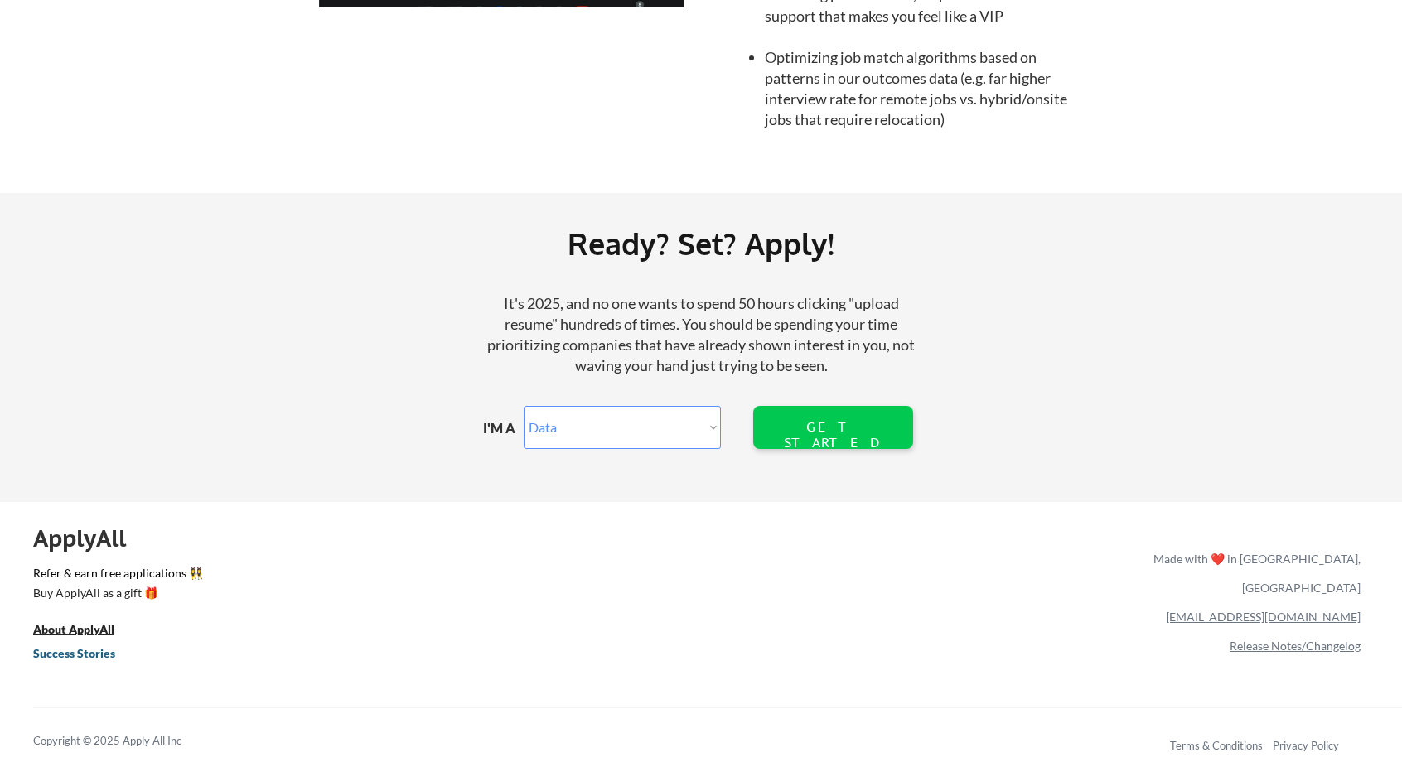
click at [90, 654] on u "Success Stories" at bounding box center [74, 653] width 82 height 14
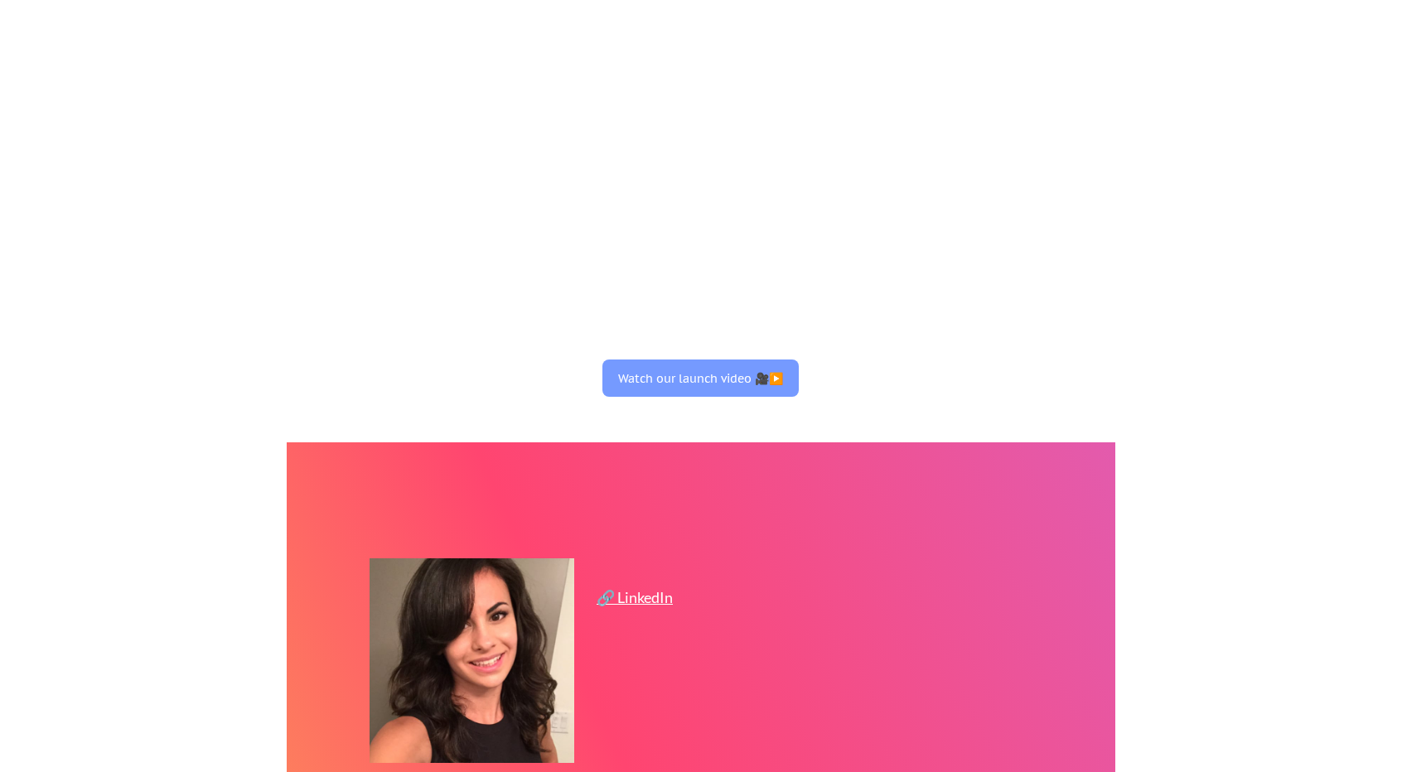
select select ""data_science___analytics""
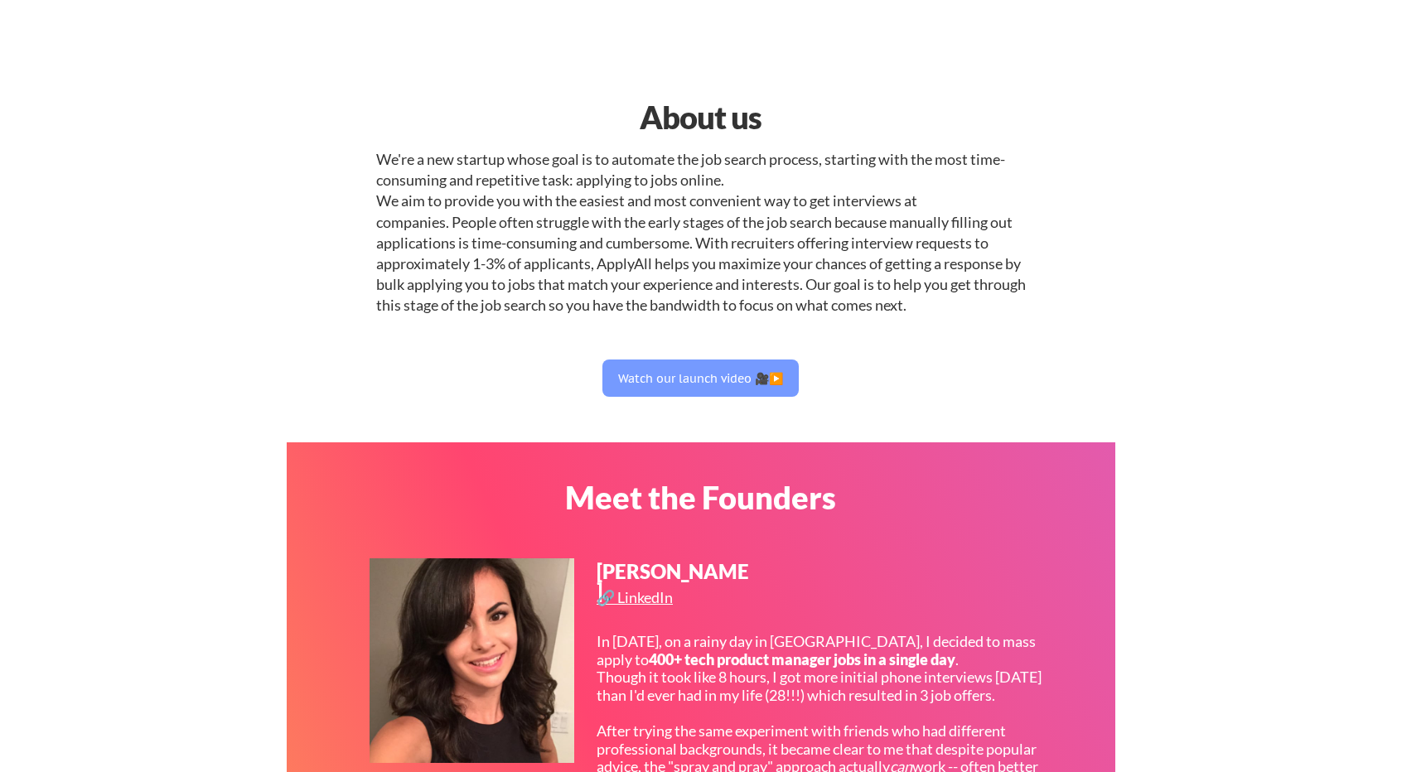
scroll to position [1696, 0]
